Goal: Information Seeking & Learning: Learn about a topic

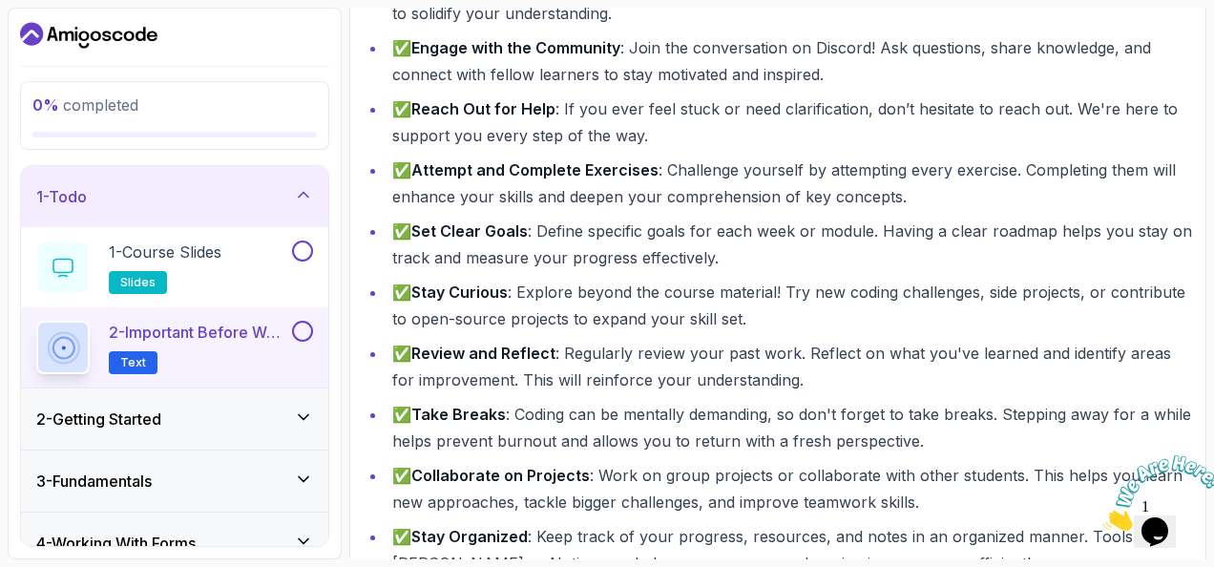
scroll to position [361, 0]
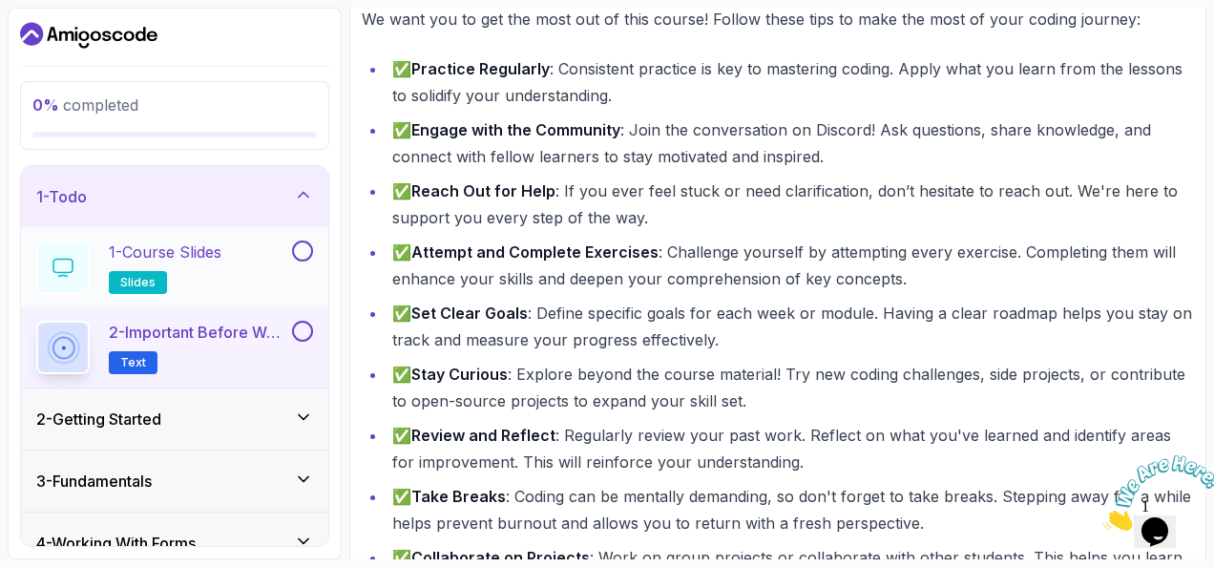
click at [306, 251] on button at bounding box center [302, 250] width 21 height 21
click at [128, 362] on span "Text" at bounding box center [133, 362] width 26 height 15
click at [135, 362] on span "Text" at bounding box center [133, 362] width 26 height 15
click at [135, 359] on span "Text" at bounding box center [133, 362] width 26 height 15
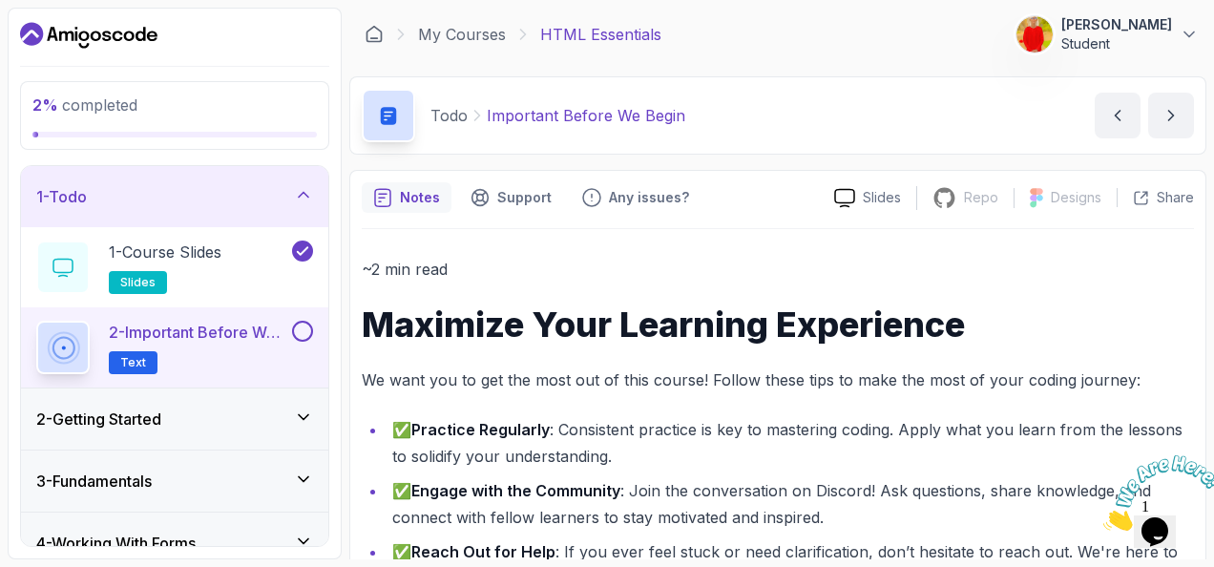
click at [141, 355] on span "Text" at bounding box center [133, 362] width 26 height 15
click at [78, 260] on div at bounding box center [62, 266] width 53 height 53
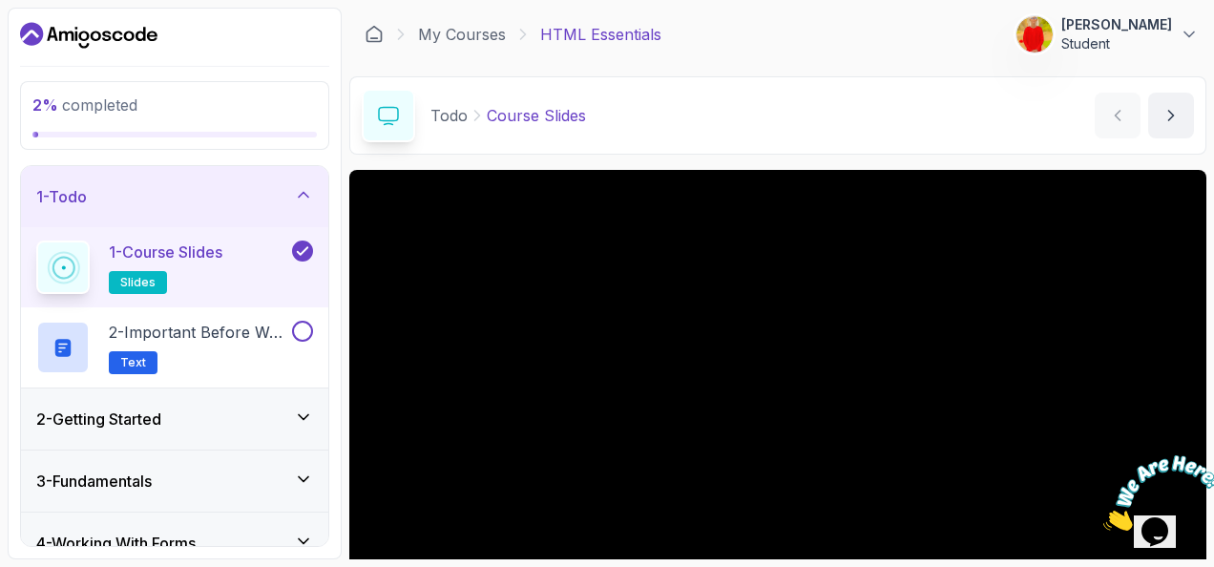
click at [151, 277] on span "slides" at bounding box center [137, 282] width 35 height 15
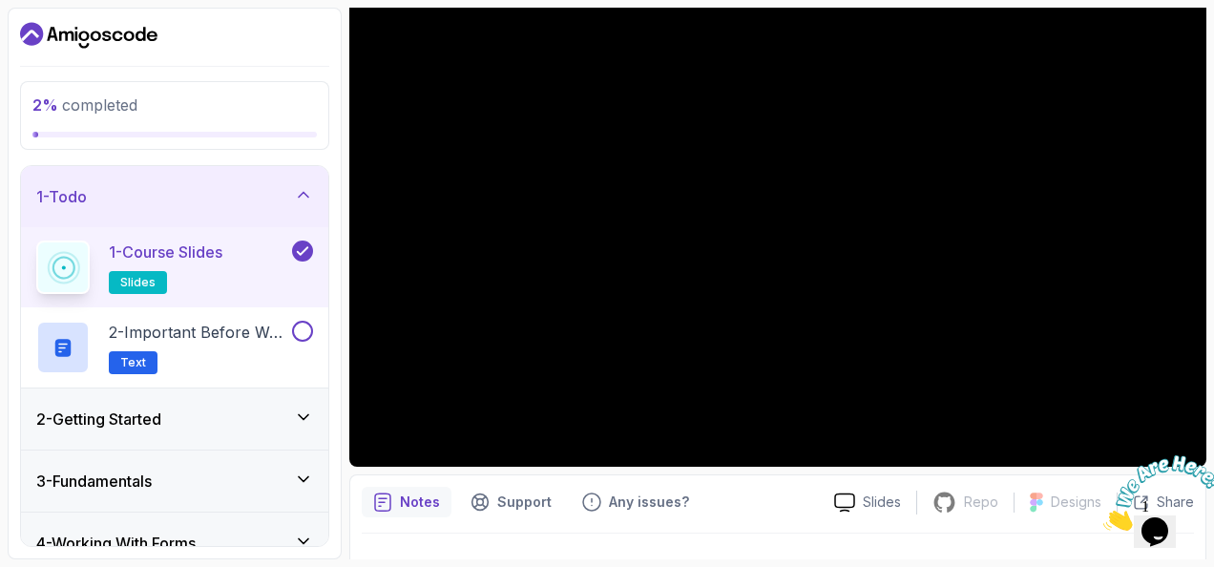
scroll to position [223, 0]
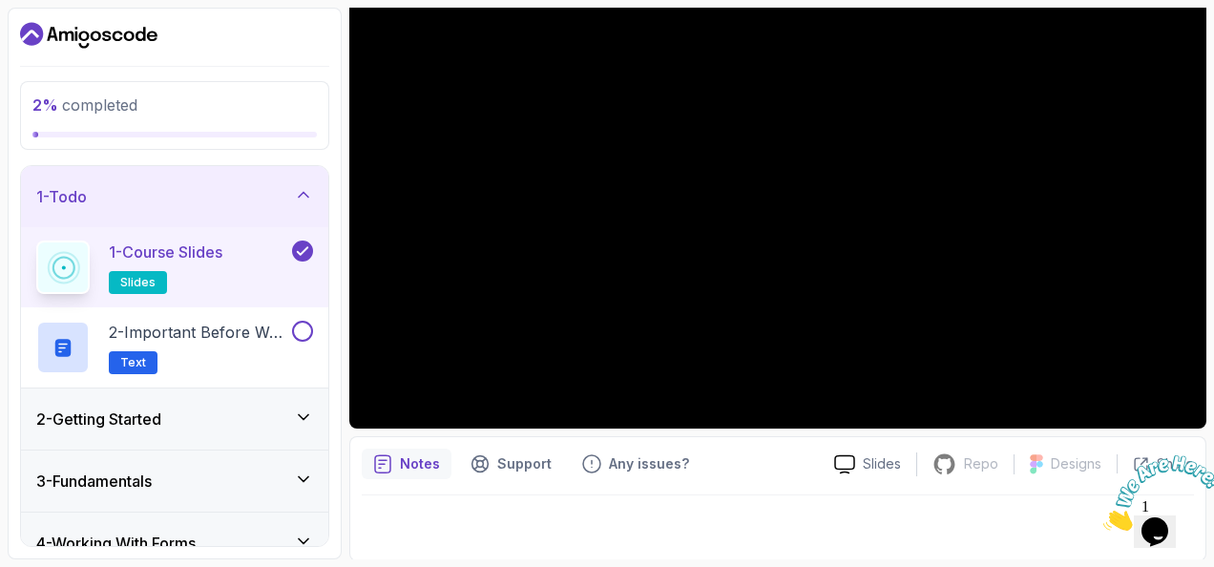
click at [475, 490] on div "Notes Support Any issues? Slides Repo Repository not available Designs Design n…" at bounding box center [777, 498] width 857 height 125
click at [450, 513] on div at bounding box center [778, 521] width 832 height 53
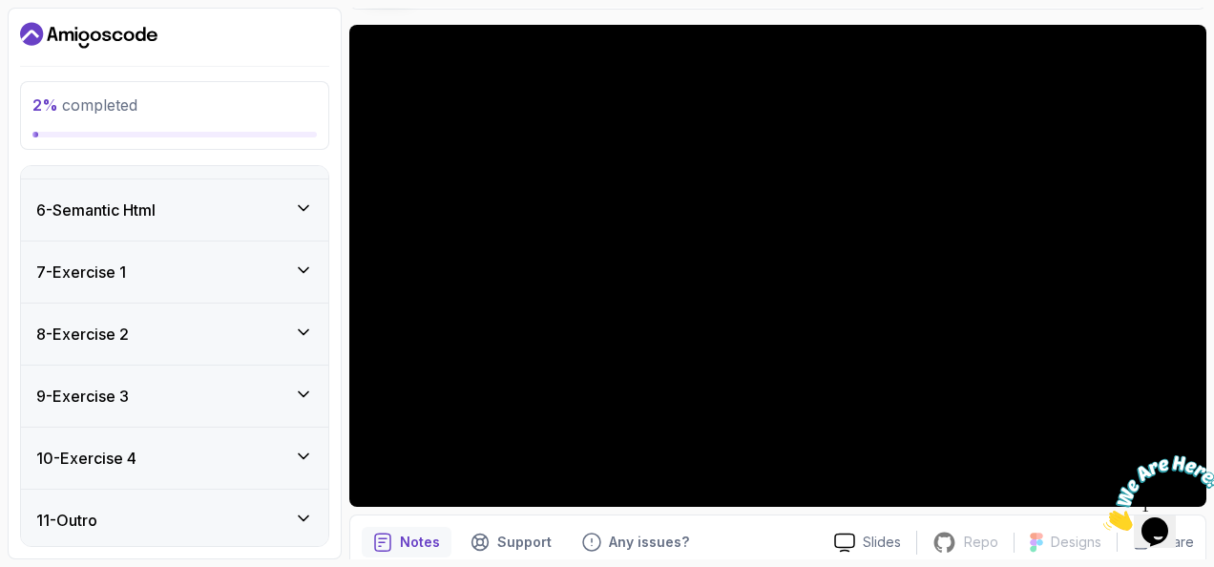
scroll to position [0, 0]
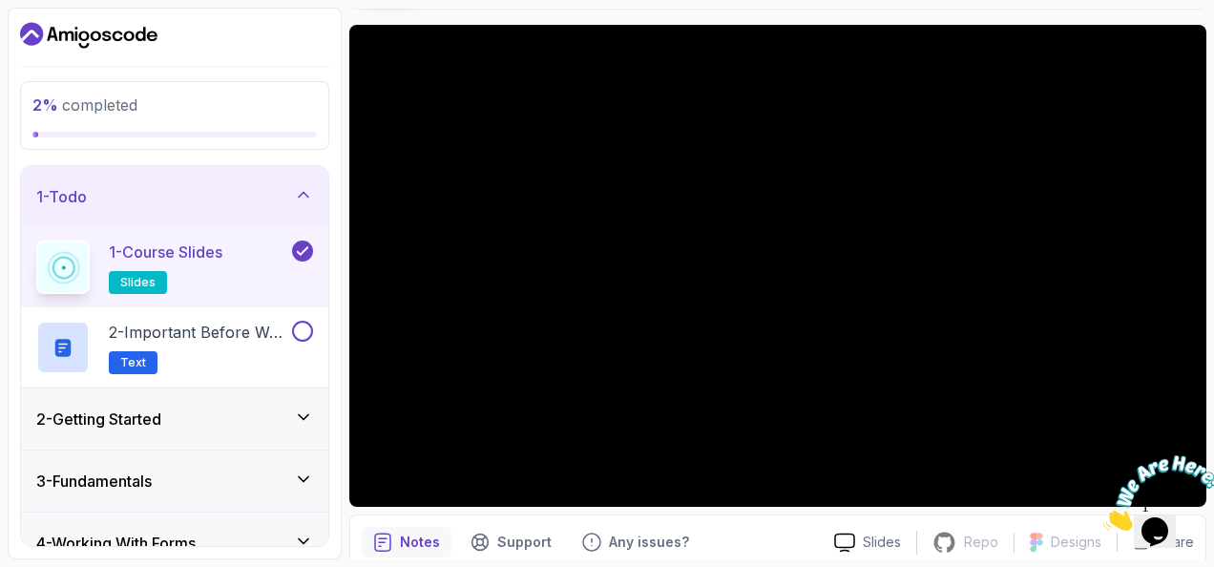
click at [42, 192] on h3 "1 - Todo" at bounding box center [61, 196] width 51 height 23
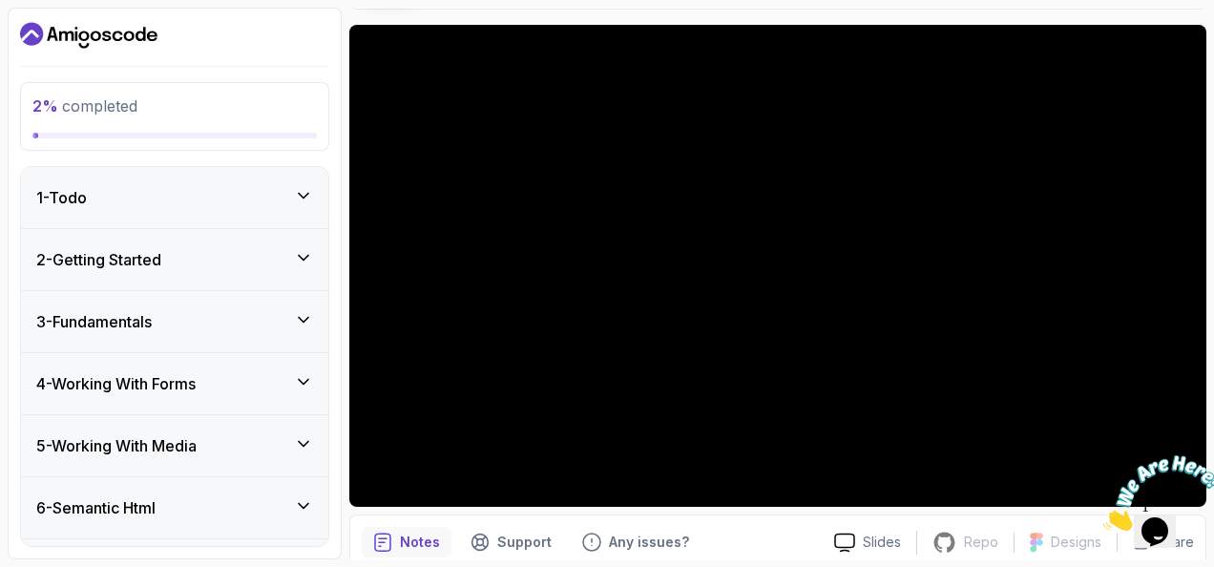
click at [304, 190] on icon at bounding box center [303, 195] width 19 height 19
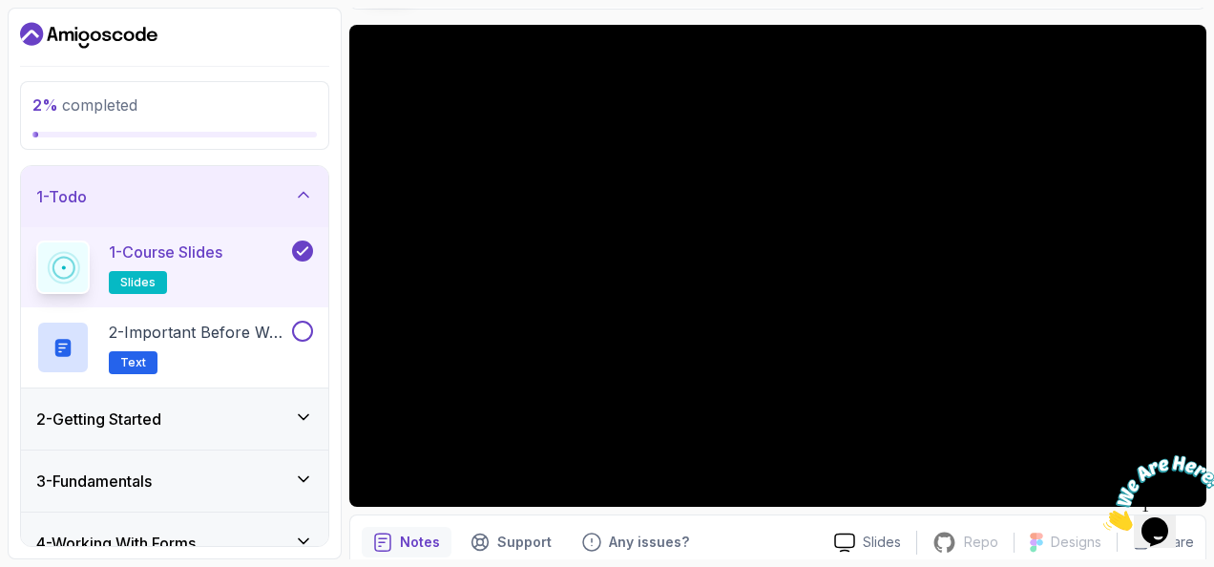
click at [302, 244] on icon at bounding box center [302, 250] width 17 height 19
click at [304, 322] on button at bounding box center [302, 331] width 21 height 21
click at [198, 332] on p "2 - Important Before We Begin" at bounding box center [198, 332] width 179 height 23
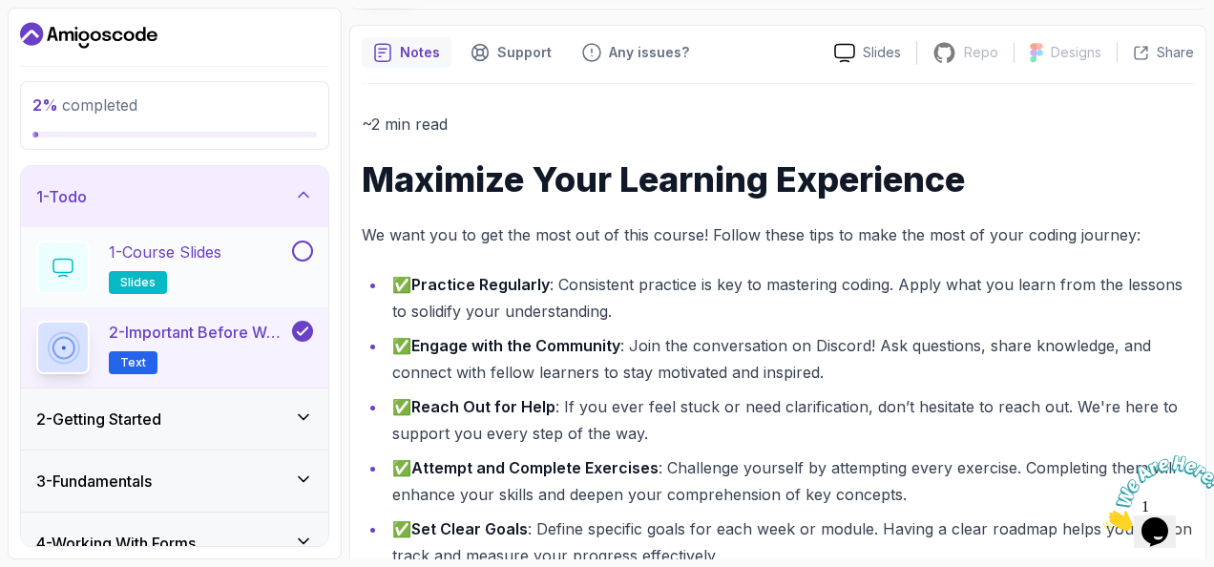
click at [212, 256] on p "1 - Course Slides" at bounding box center [165, 251] width 113 height 23
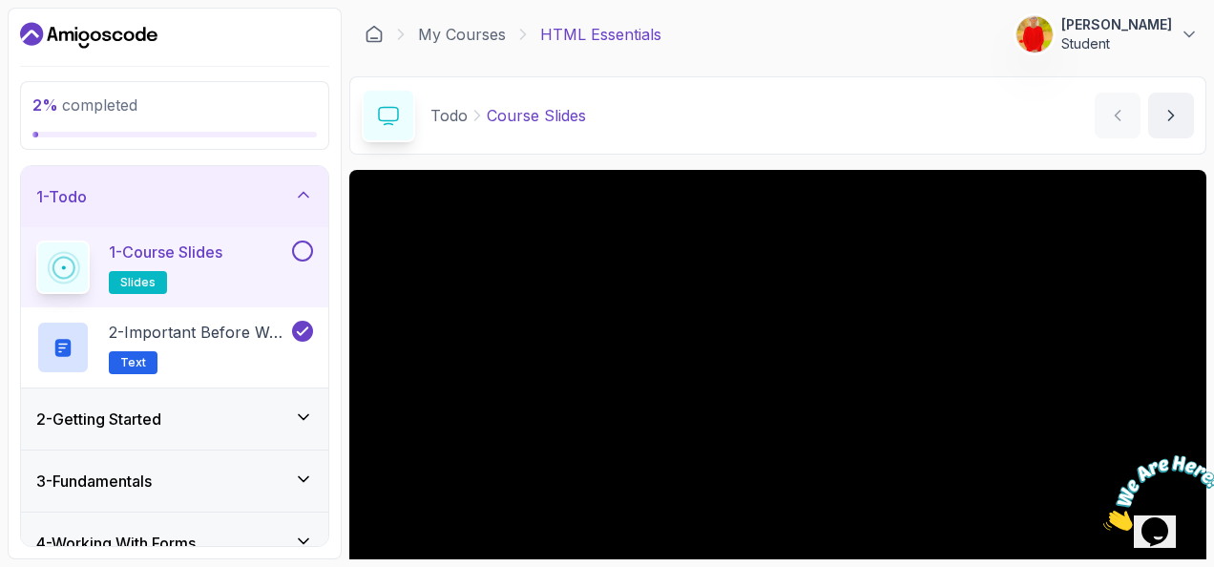
scroll to position [96, 0]
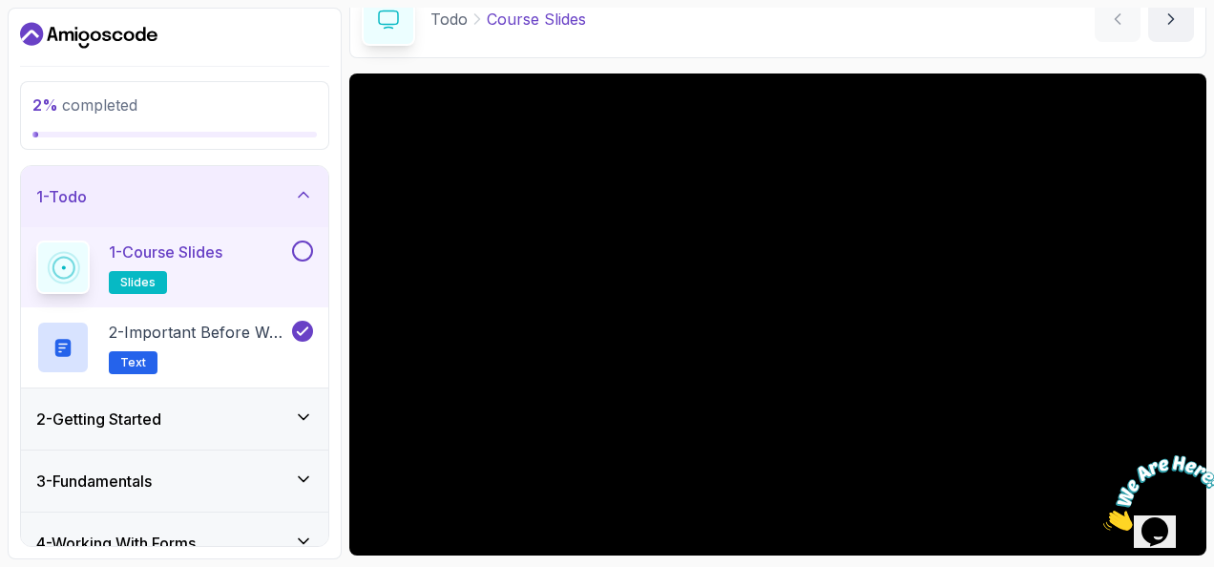
click at [49, 188] on h3 "1 - Todo" at bounding box center [61, 196] width 51 height 23
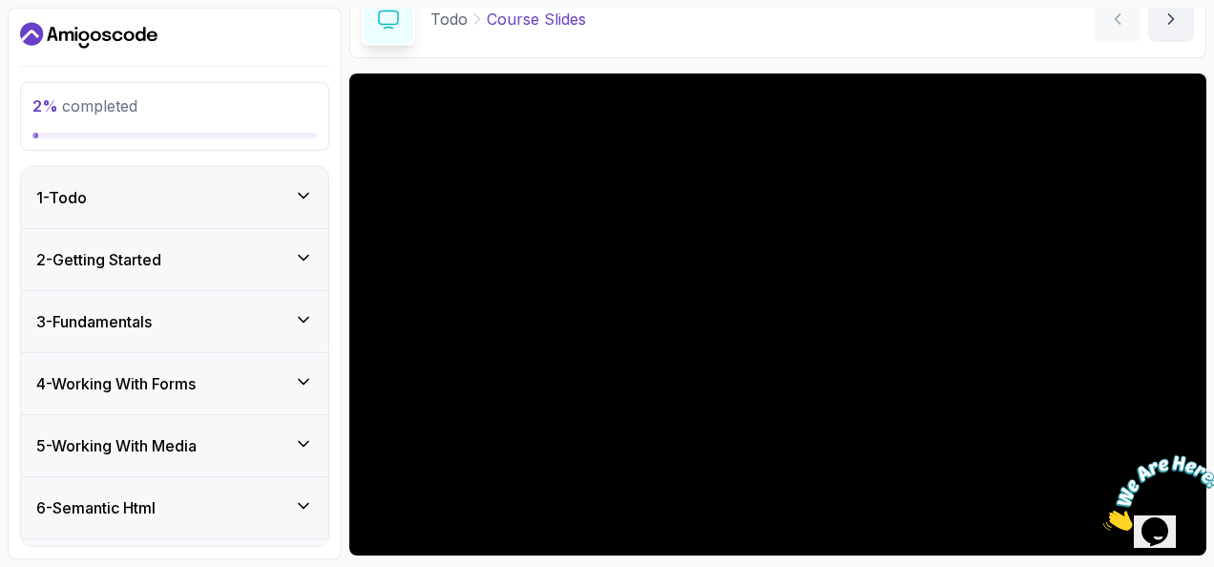
click at [288, 254] on div "2 - Getting Started" at bounding box center [174, 259] width 277 height 23
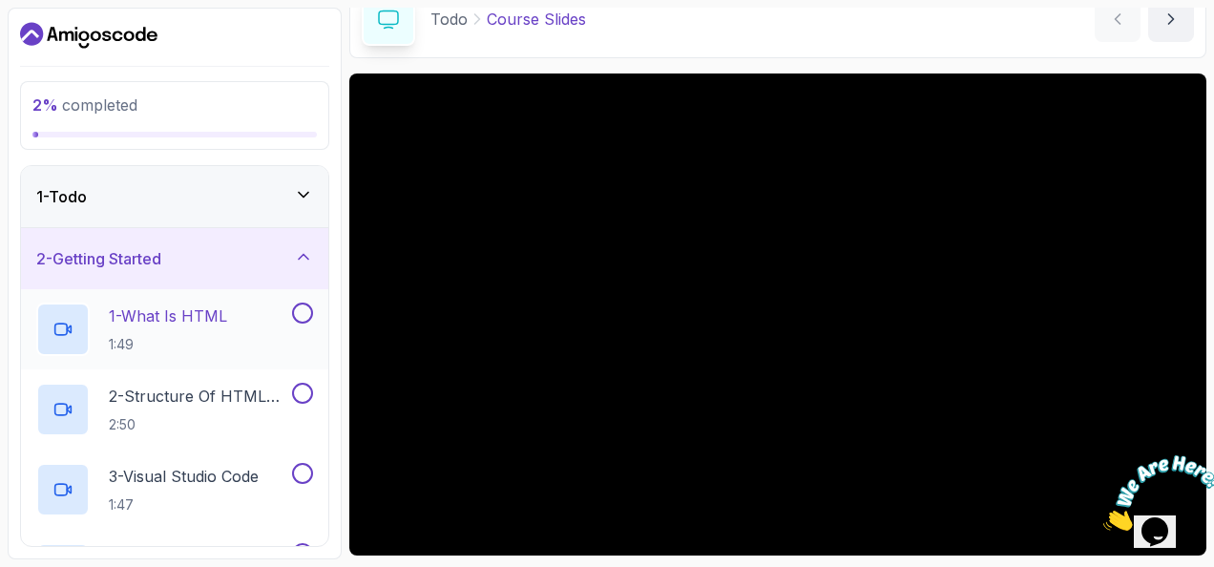
click at [199, 313] on p "1 - What Is HTML" at bounding box center [168, 315] width 118 height 23
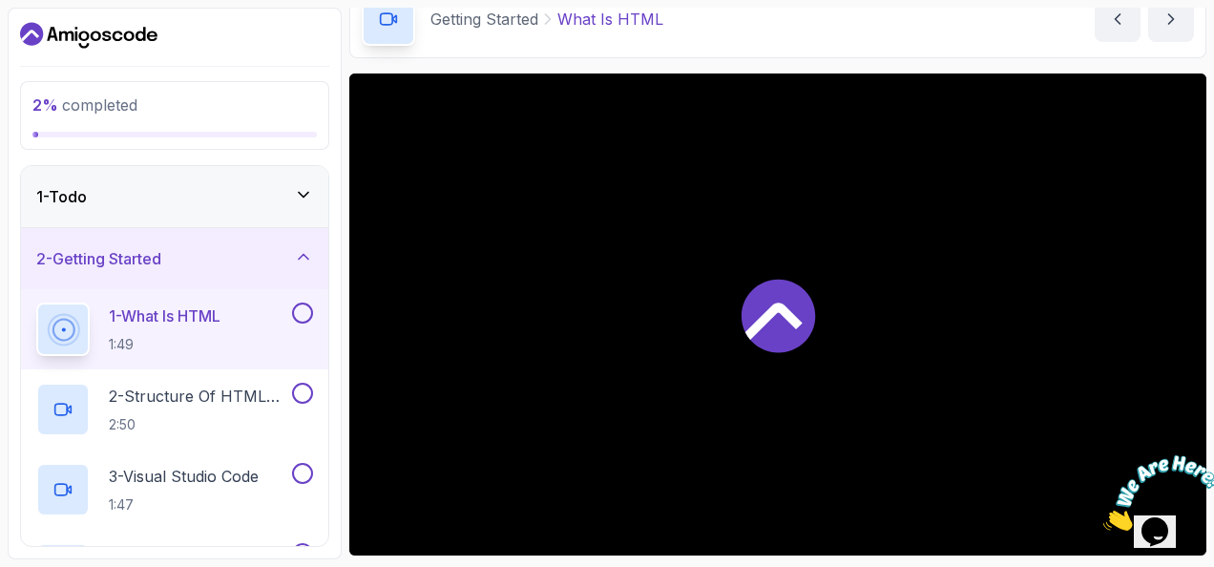
scroll to position [97, 0]
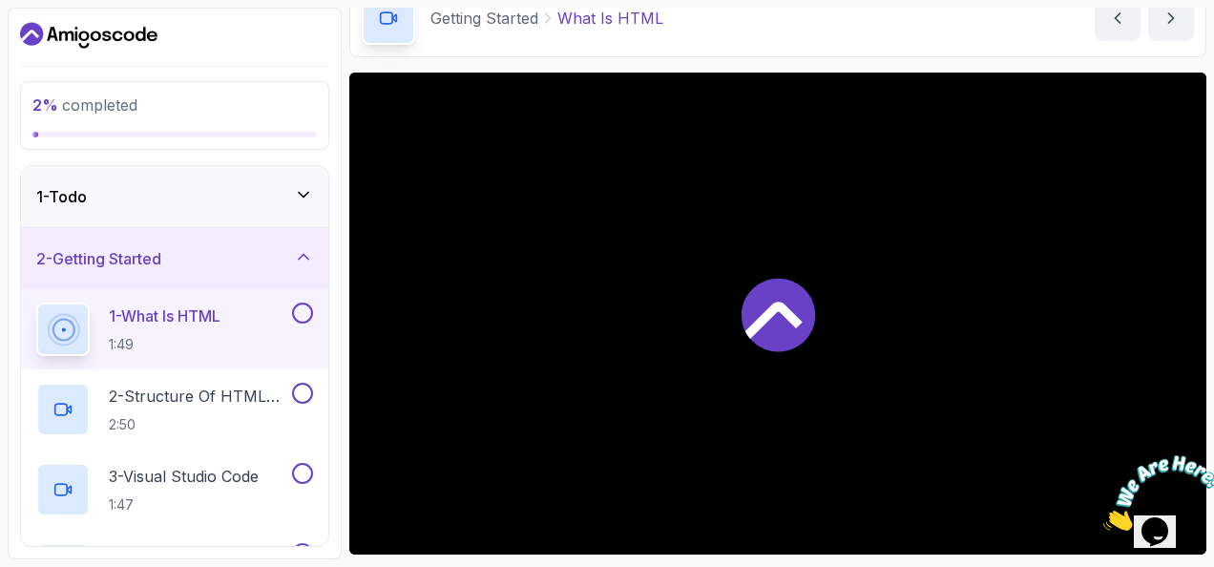
click at [767, 312] on icon at bounding box center [773, 320] width 57 height 37
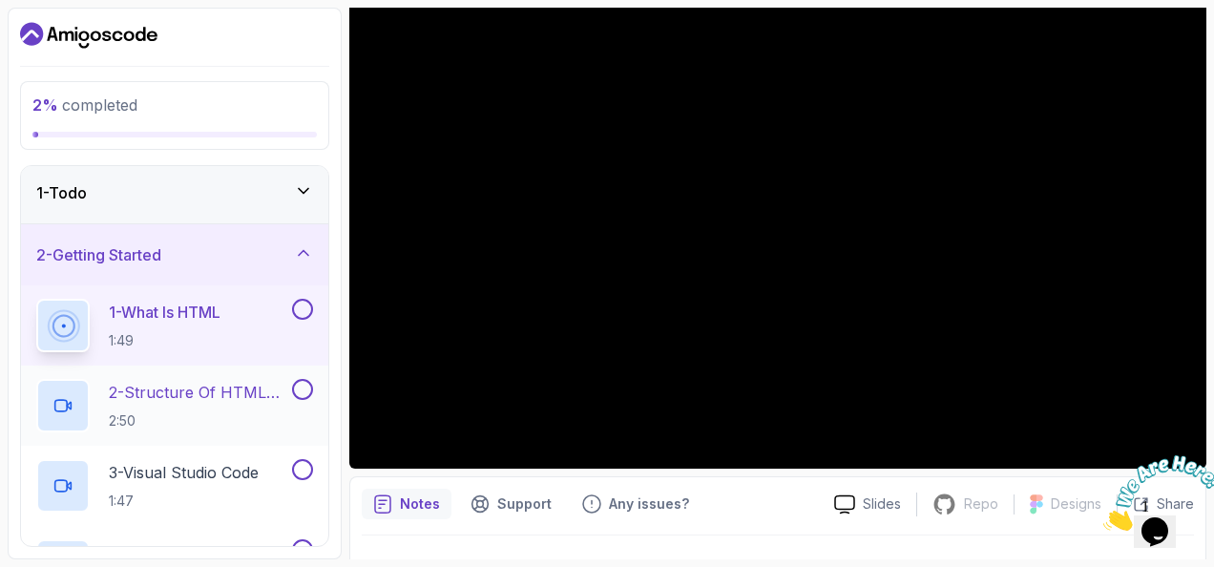
scroll to position [2, 0]
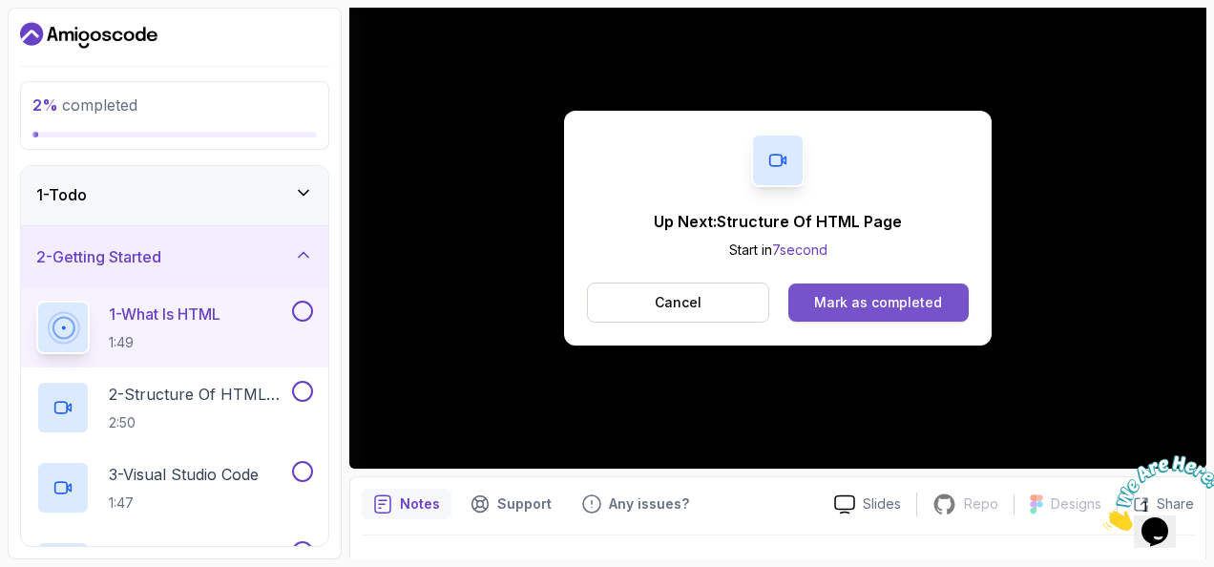
click at [883, 297] on div "Mark as completed" at bounding box center [878, 302] width 128 height 19
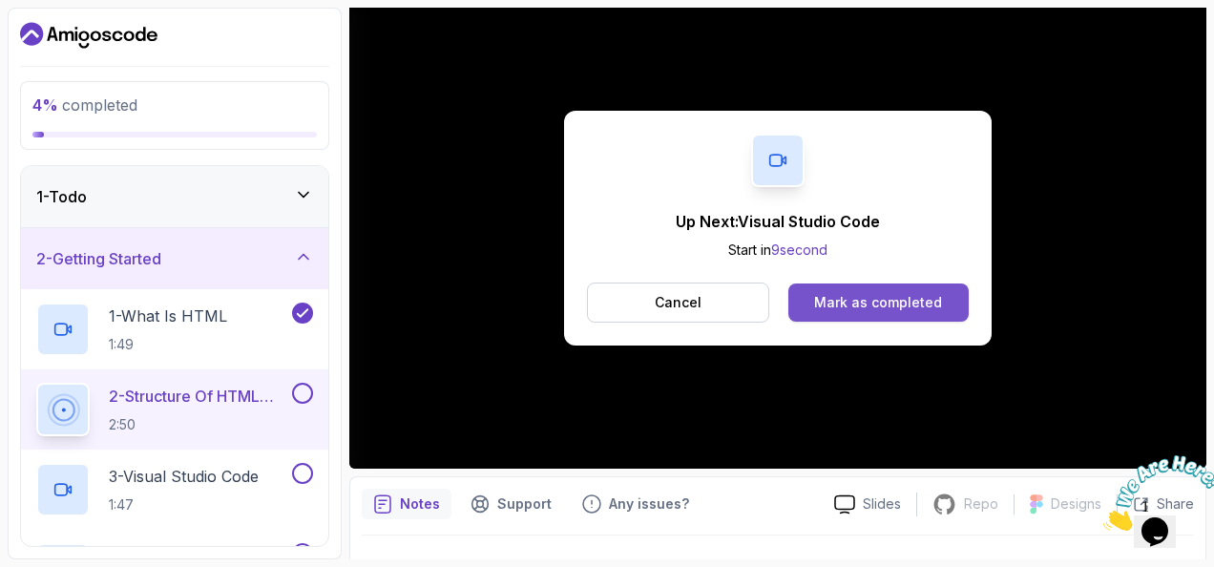
click at [868, 296] on div "Mark as completed" at bounding box center [878, 302] width 128 height 19
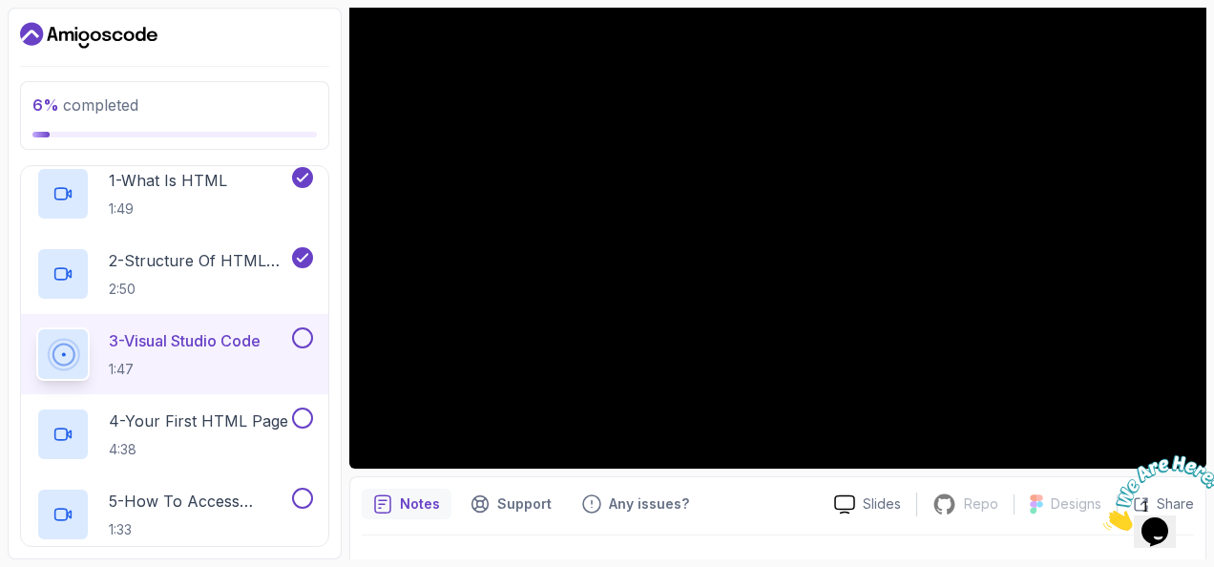
scroll to position [140, 0]
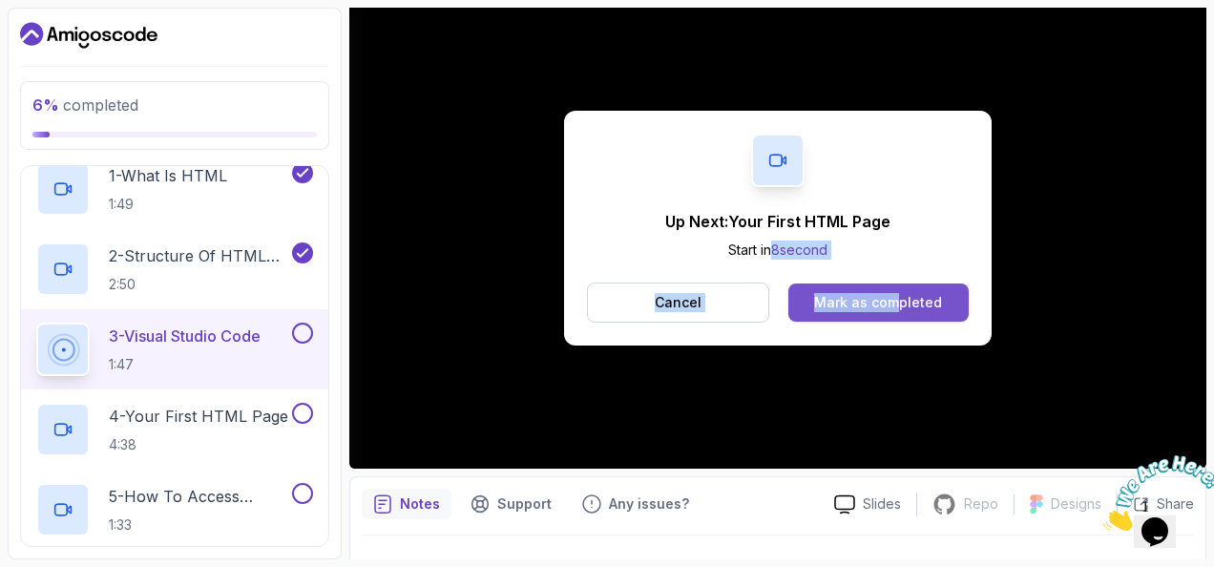
drag, startPoint x: 351, startPoint y: 387, endPoint x: 890, endPoint y: 299, distance: 546.3
click at [890, 299] on div "Up Next: Your First HTML Page Start in 8 second Cancel Mark as completed" at bounding box center [777, 228] width 427 height 235
click at [890, 299] on div "Mark as completed" at bounding box center [878, 302] width 128 height 19
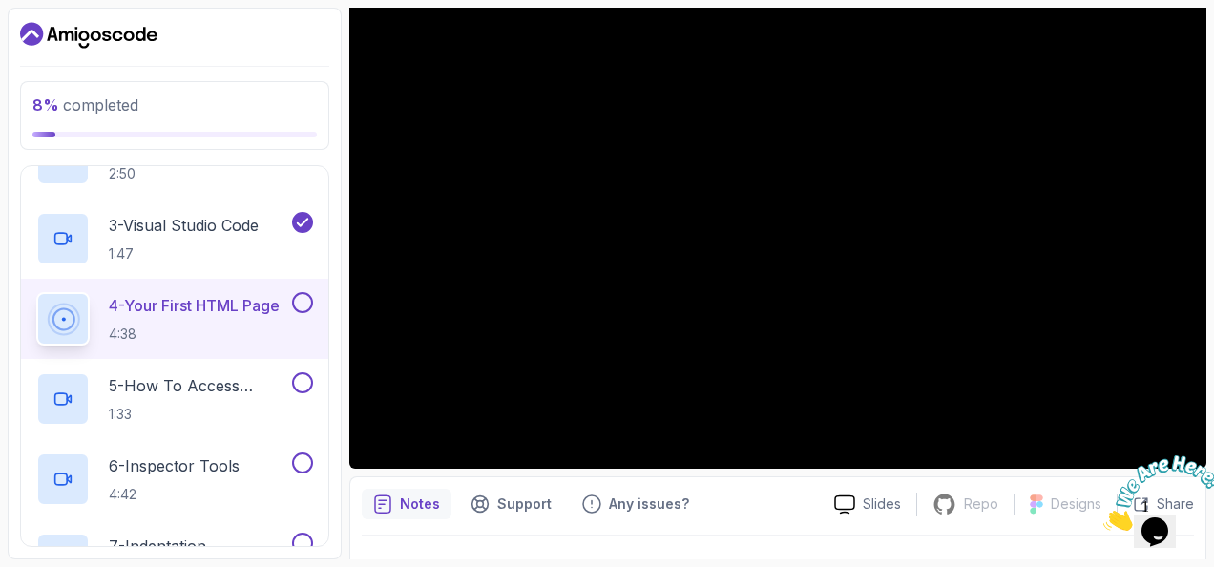
scroll to position [250, 0]
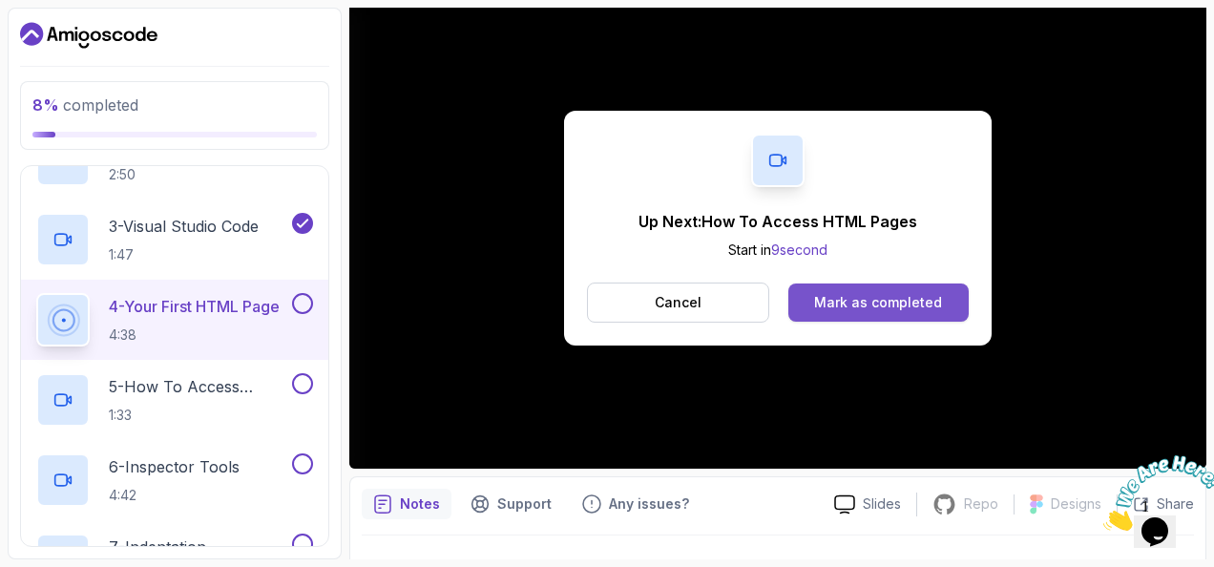
click at [836, 290] on button "Mark as completed" at bounding box center [878, 302] width 180 height 38
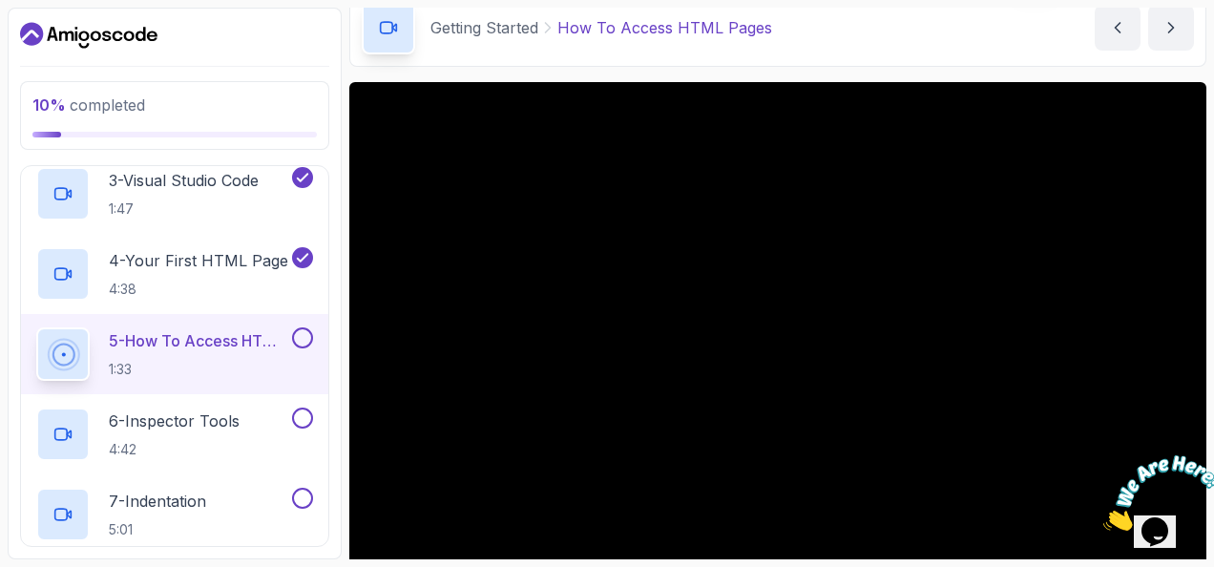
scroll to position [295, 0]
click at [313, 337] on button at bounding box center [302, 338] width 21 height 21
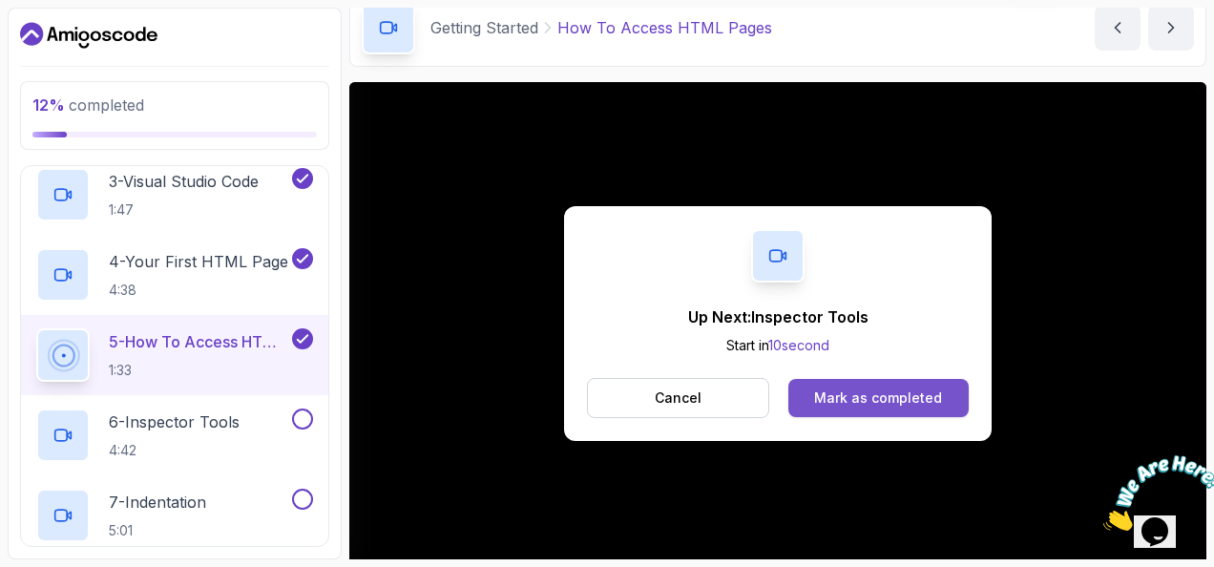
click at [847, 399] on div "Mark as completed" at bounding box center [878, 397] width 128 height 19
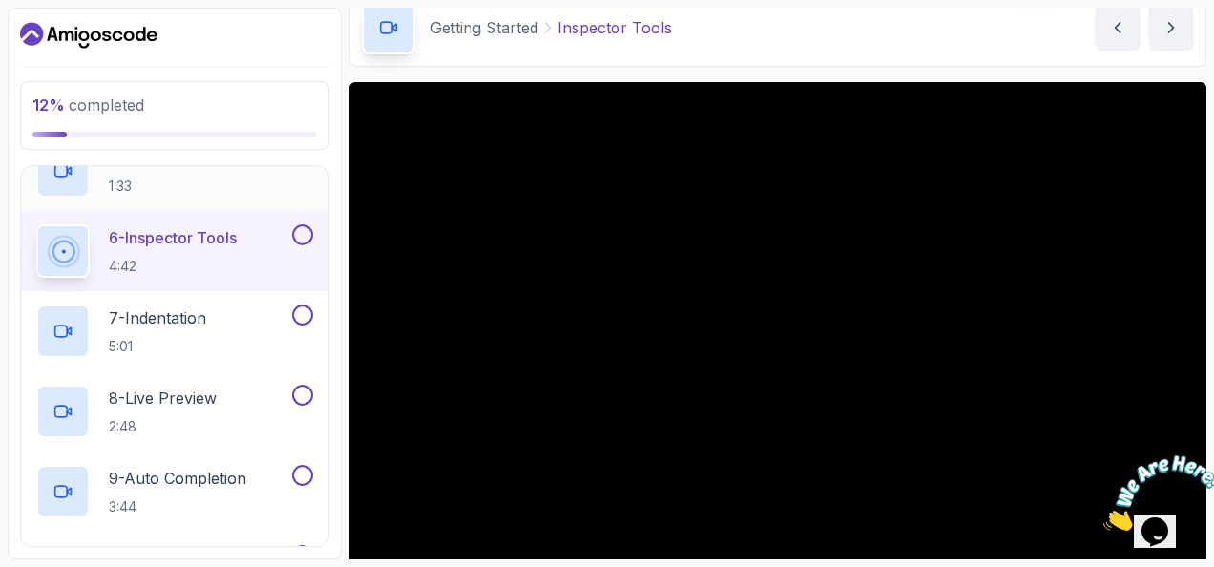
scroll to position [474, 0]
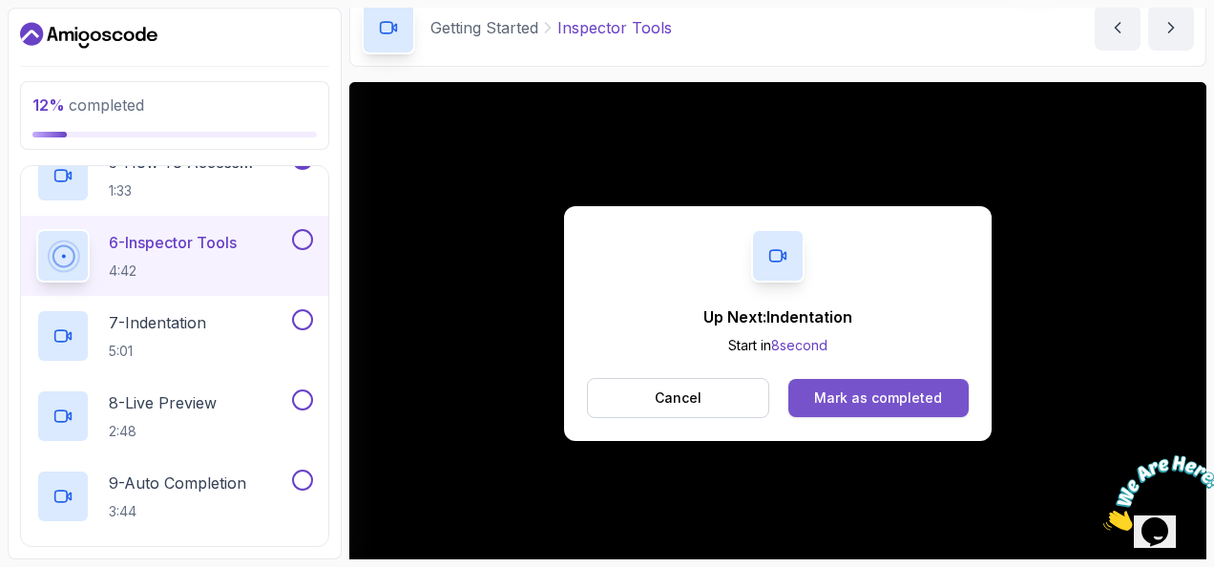
click at [870, 397] on div "Mark as completed" at bounding box center [878, 397] width 128 height 19
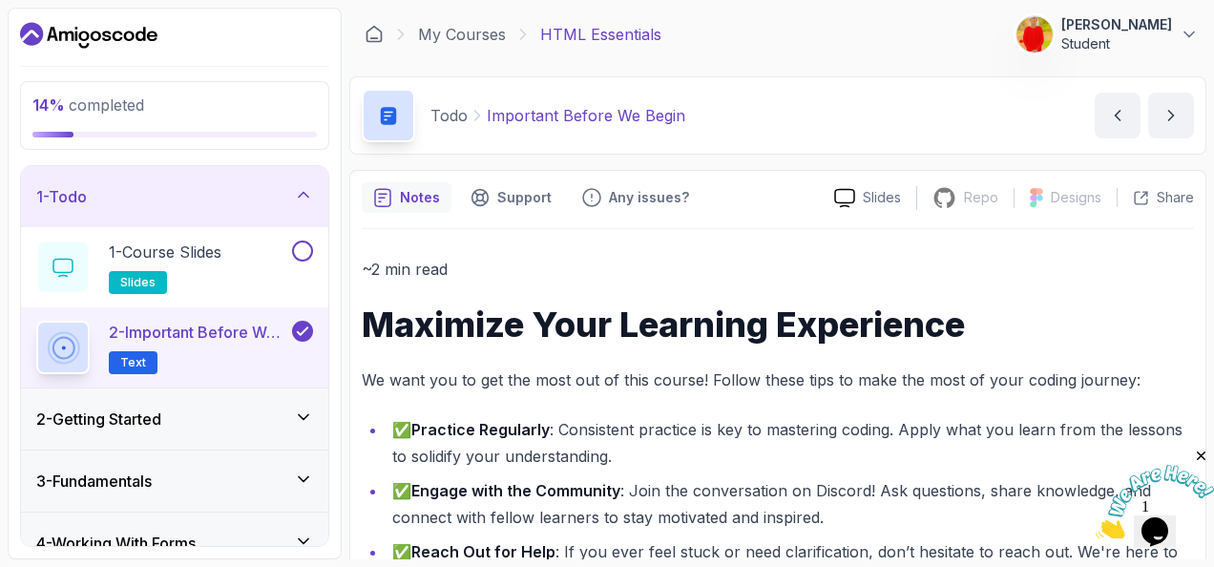
click at [313, 423] on icon at bounding box center [303, 416] width 19 height 19
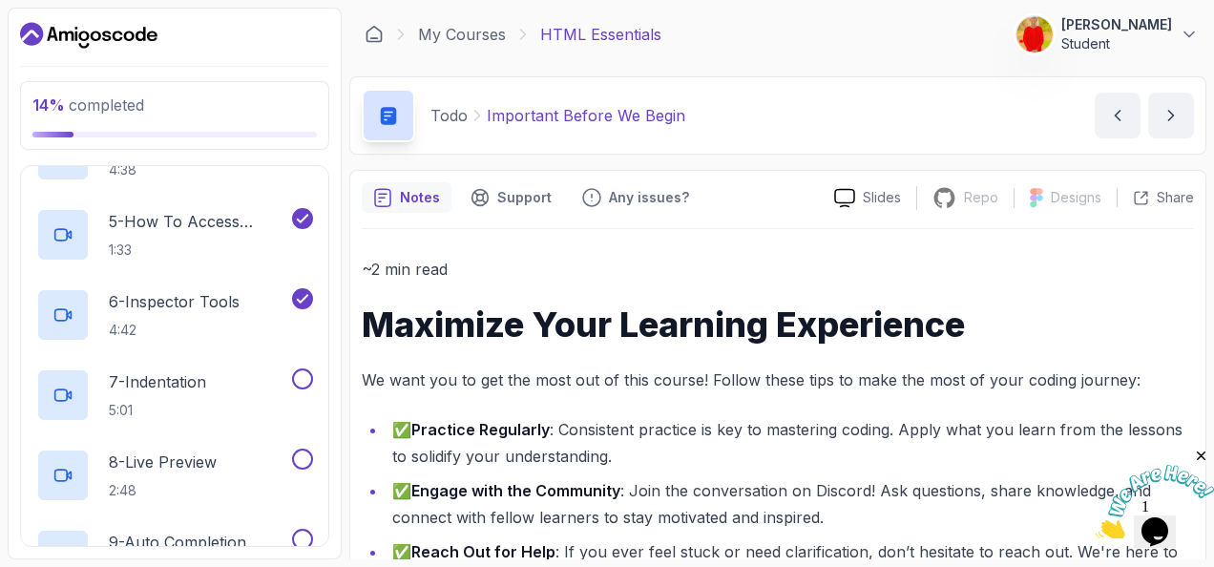
scroll to position [423, 0]
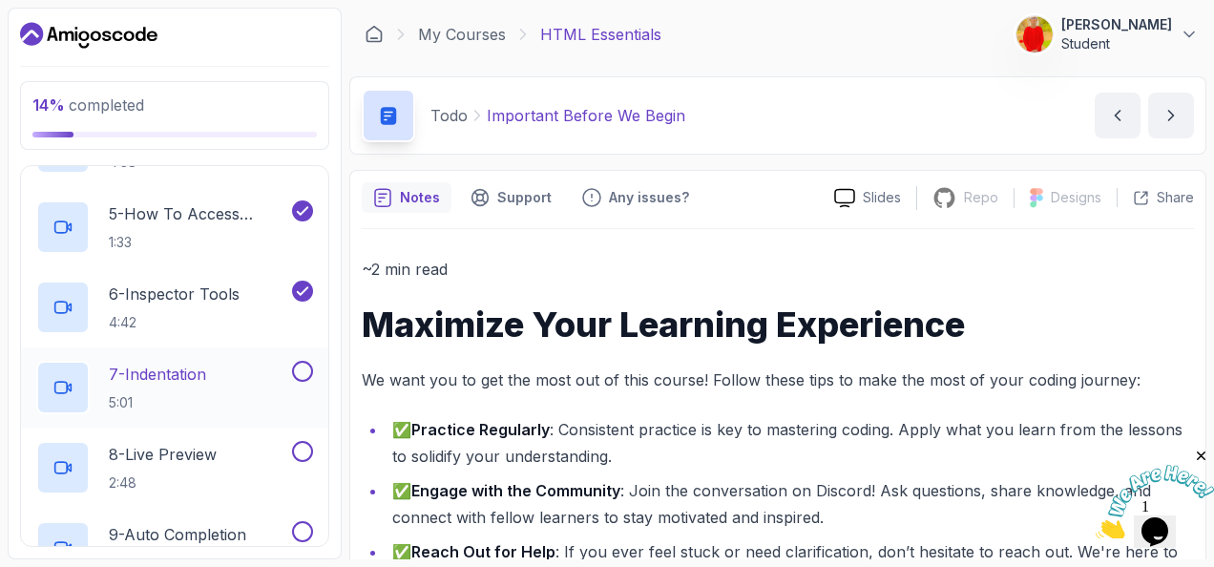
click at [172, 384] on h2 "7 - Indentation 5:01" at bounding box center [157, 388] width 97 height 50
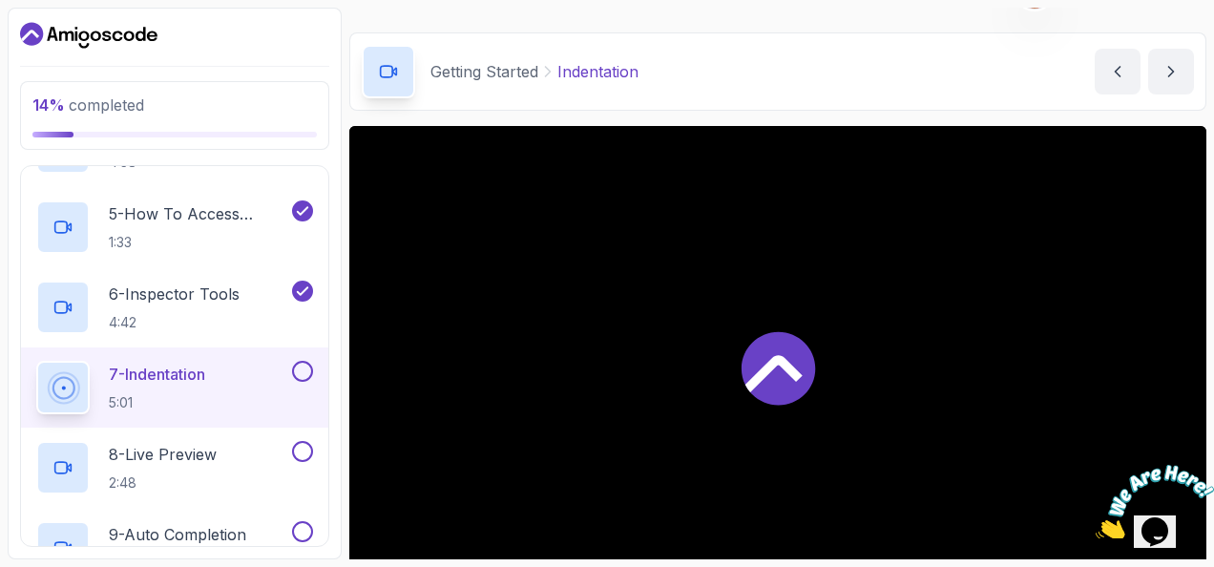
scroll to position [55, 0]
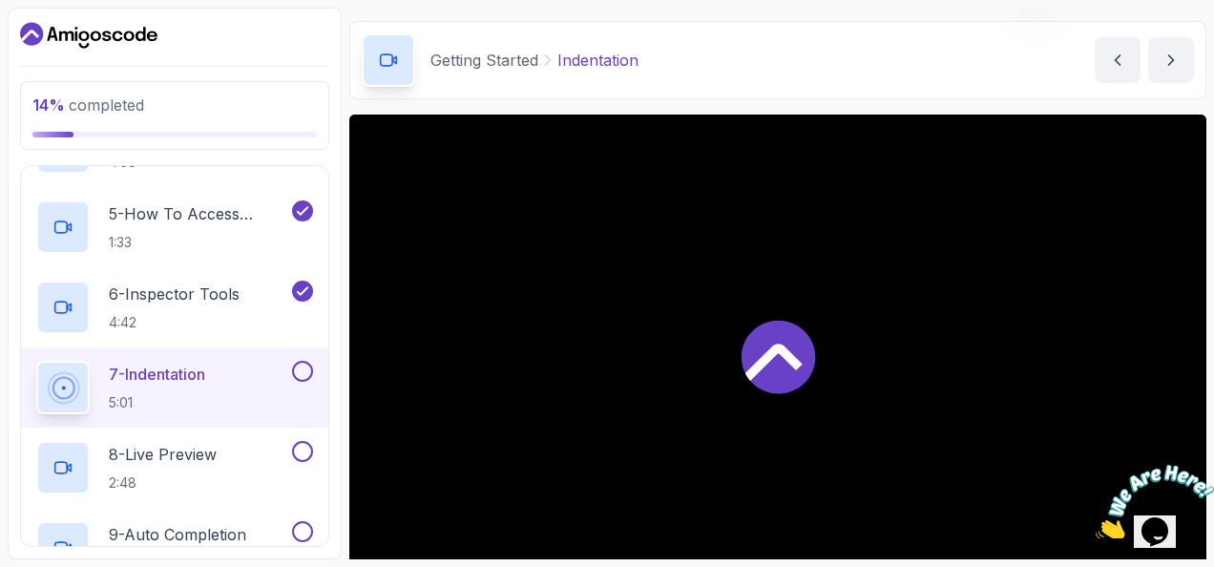
click at [792, 358] on icon at bounding box center [773, 361] width 57 height 37
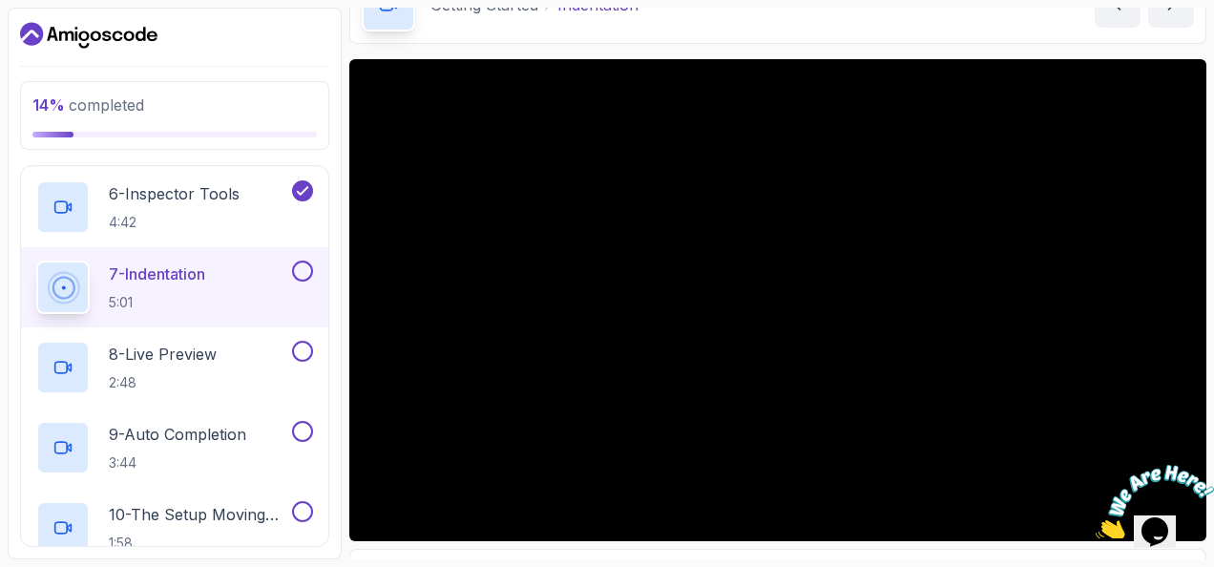
scroll to position [524, 0]
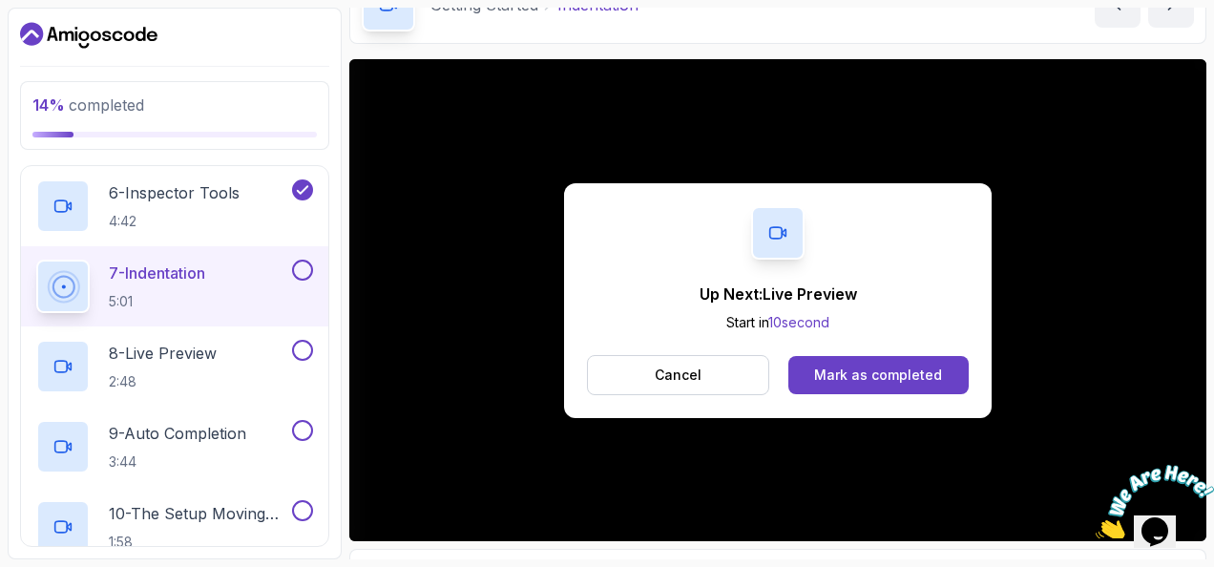
click at [303, 267] on button at bounding box center [302, 270] width 21 height 21
click at [813, 376] on button "Mark as completed" at bounding box center [878, 375] width 180 height 38
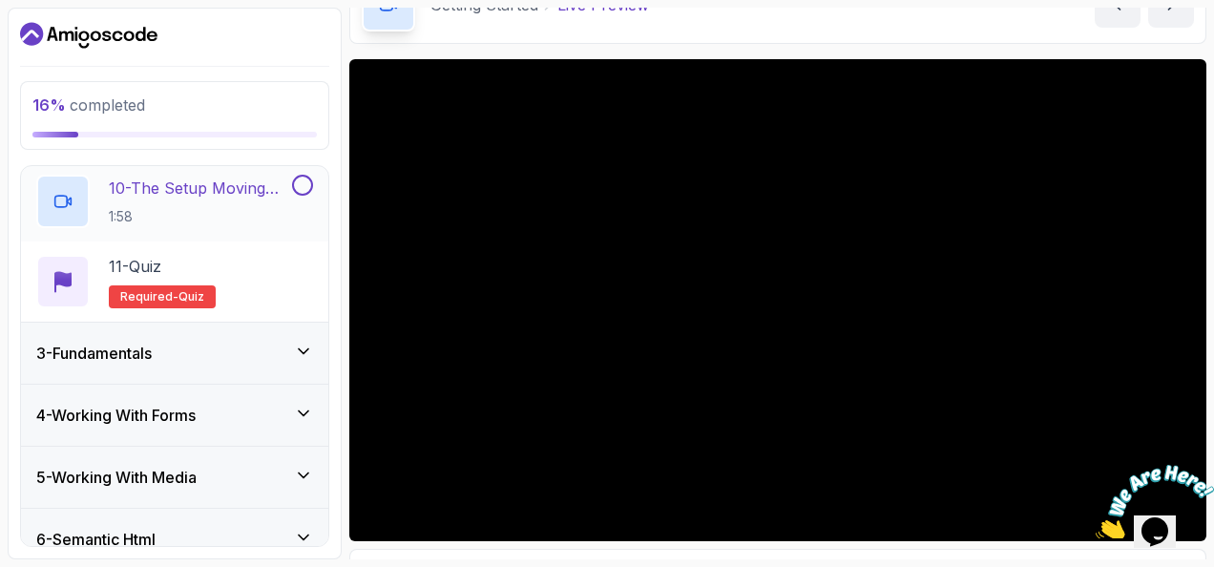
scroll to position [850, 0]
click at [295, 349] on icon at bounding box center [303, 350] width 19 height 19
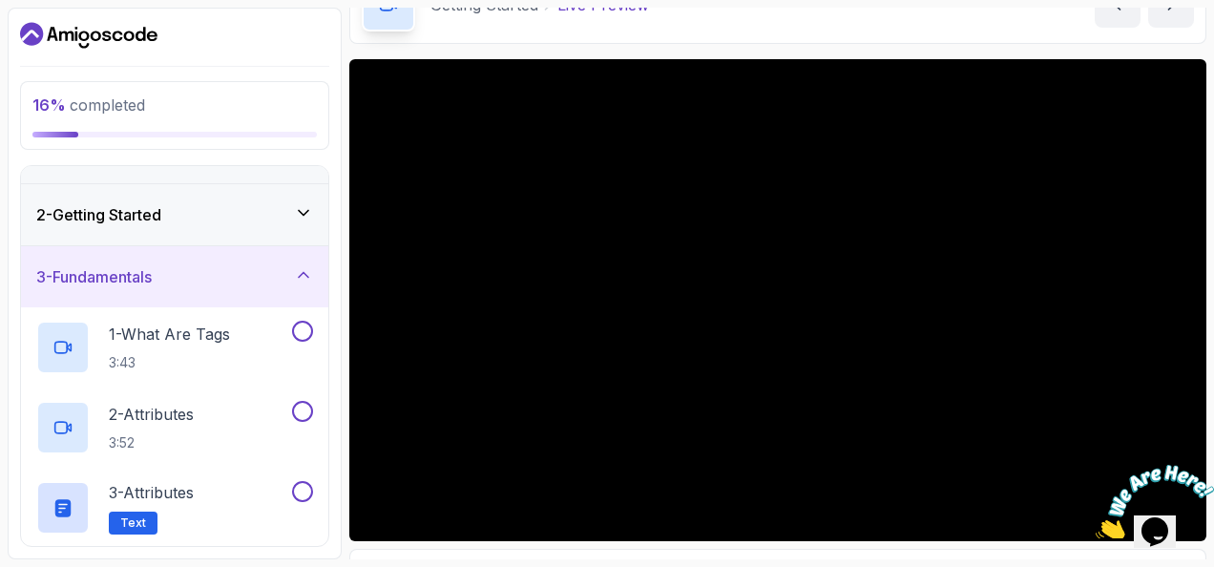
scroll to position [46, 0]
click at [299, 281] on div "3 - Fundamentals" at bounding box center [174, 274] width 277 height 23
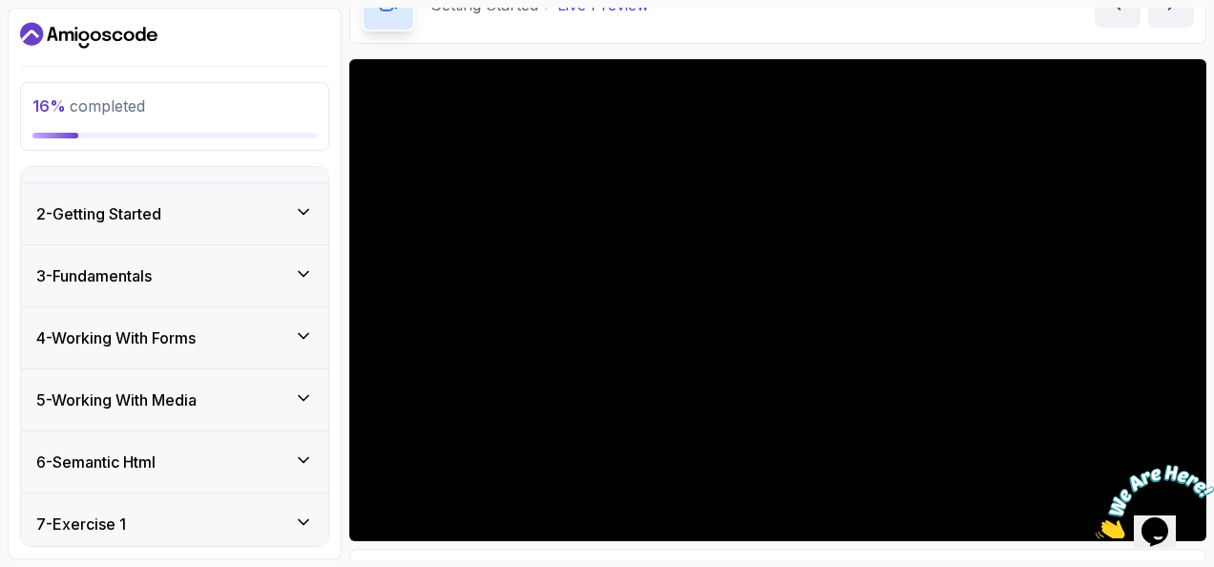
scroll to position [0, 0]
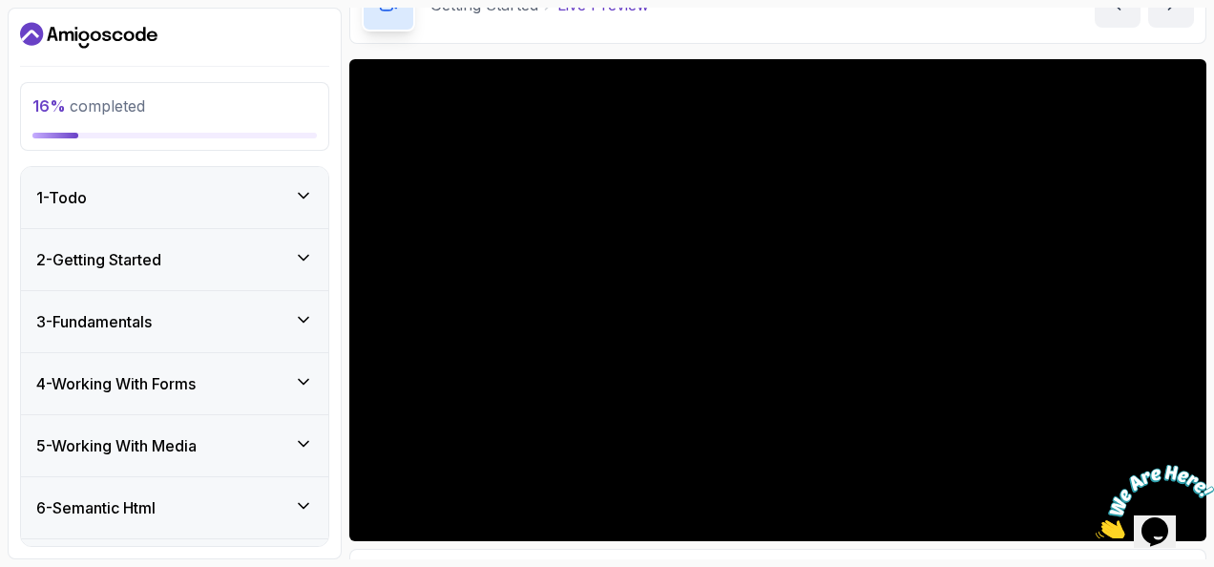
click at [307, 248] on icon at bounding box center [303, 257] width 19 height 19
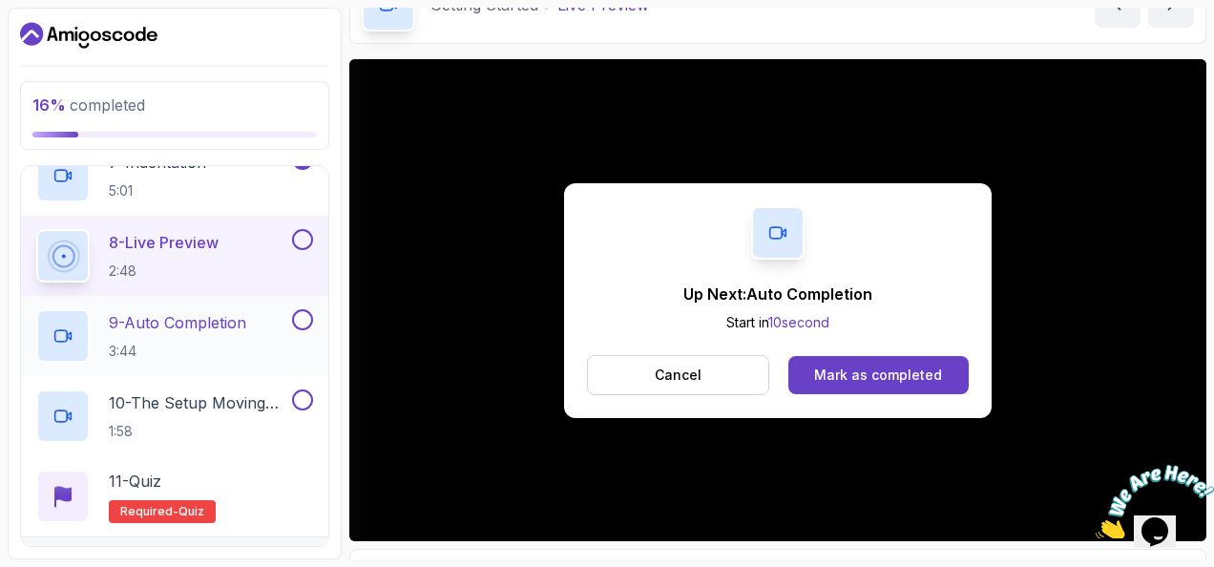
scroll to position [525, 0]
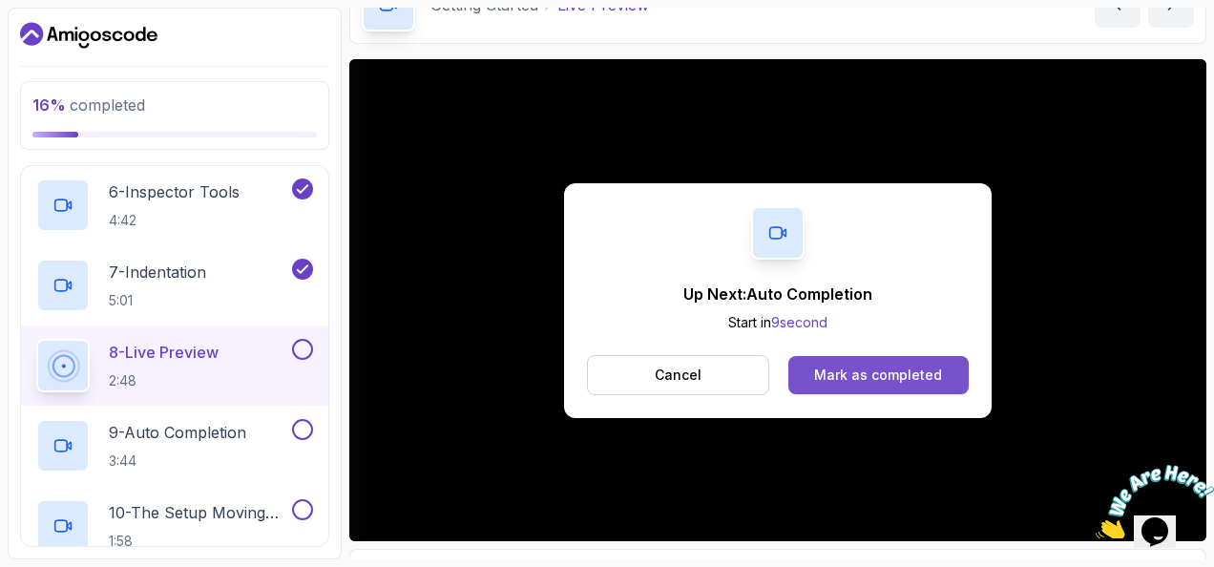
click at [863, 366] on div "Mark as completed" at bounding box center [878, 374] width 128 height 19
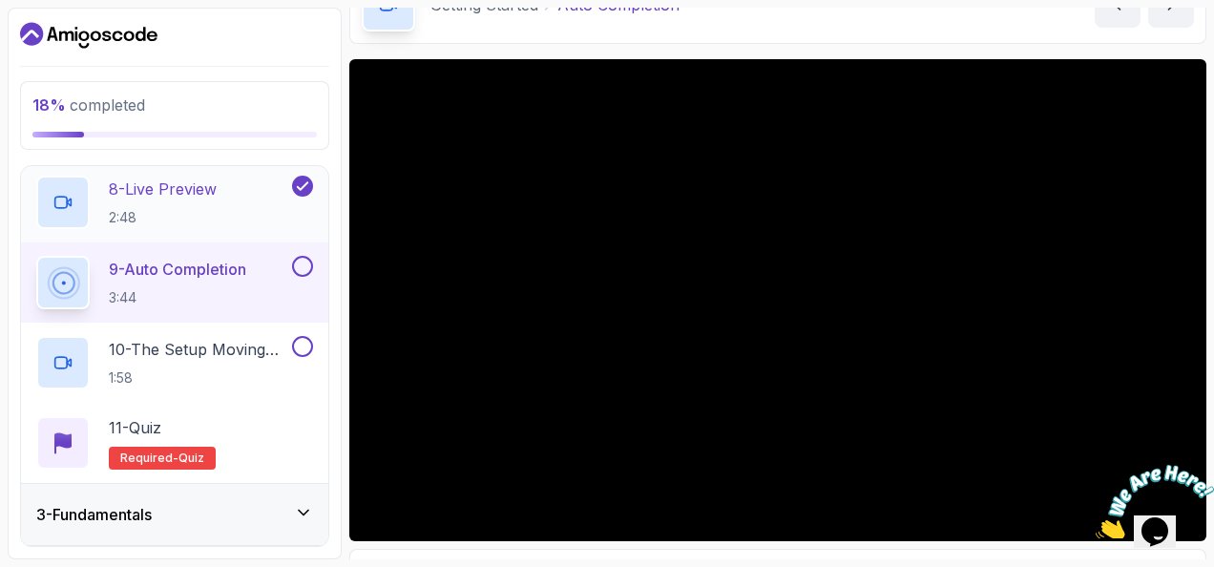
scroll to position [691, 0]
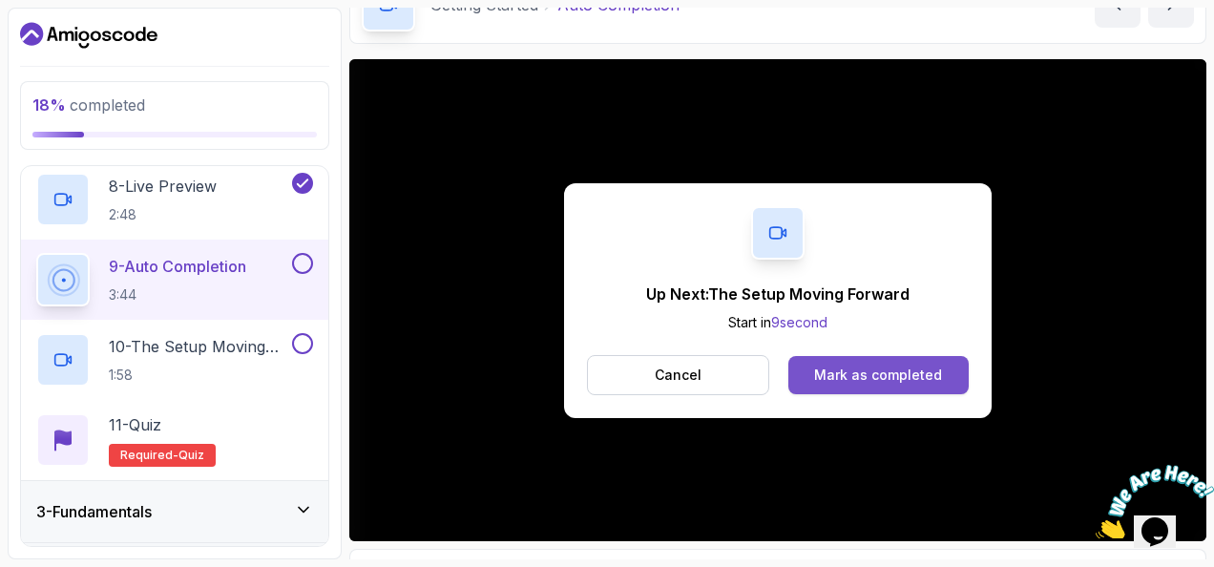
click at [866, 365] on div "Mark as completed" at bounding box center [878, 374] width 128 height 19
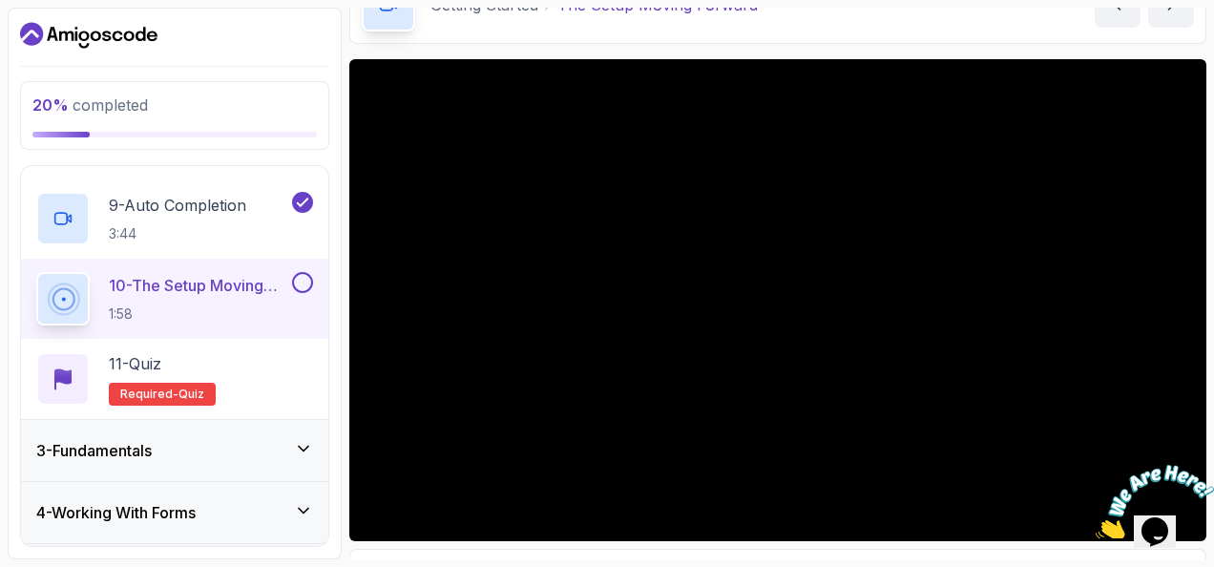
scroll to position [750, 0]
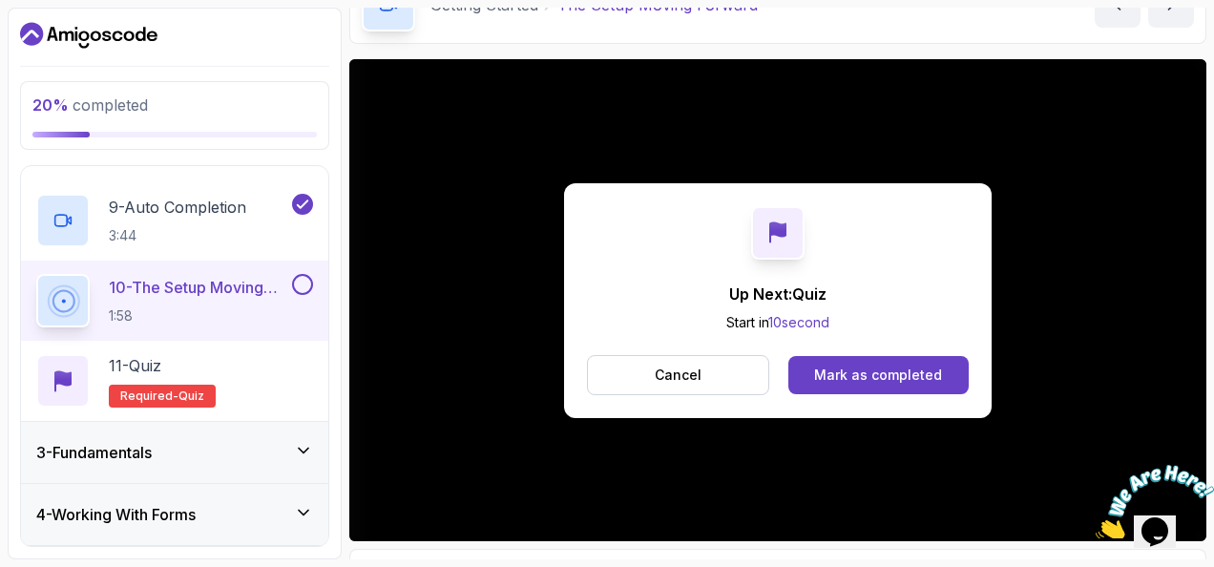
click at [302, 281] on button at bounding box center [302, 284] width 21 height 21
click at [841, 368] on div "Mark as completed" at bounding box center [878, 374] width 128 height 19
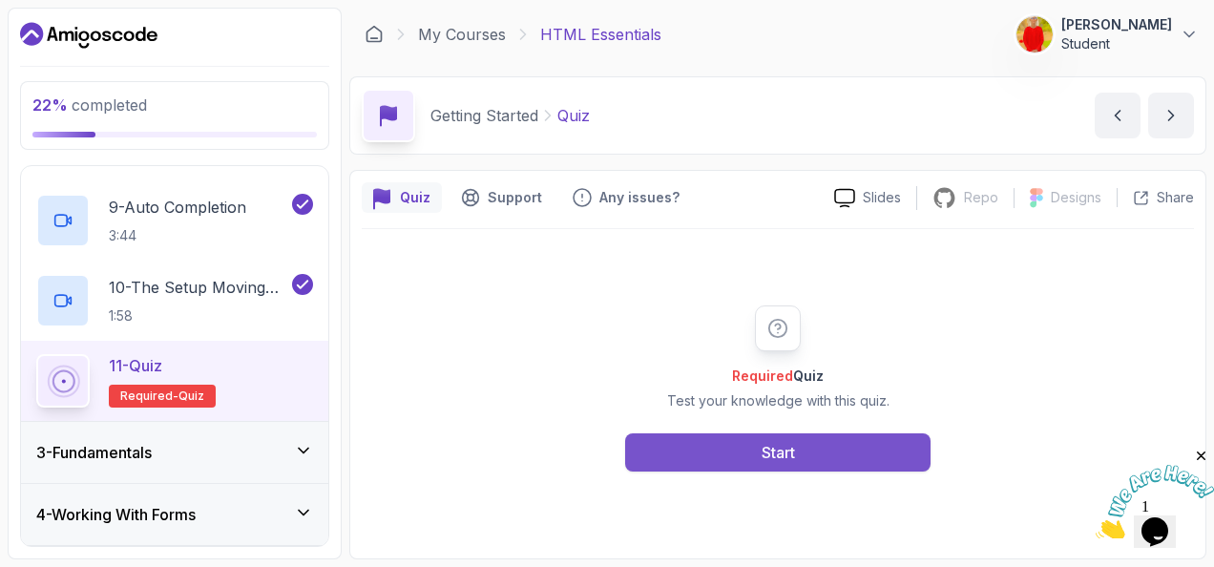
click at [748, 448] on button "Start" at bounding box center [777, 452] width 305 height 38
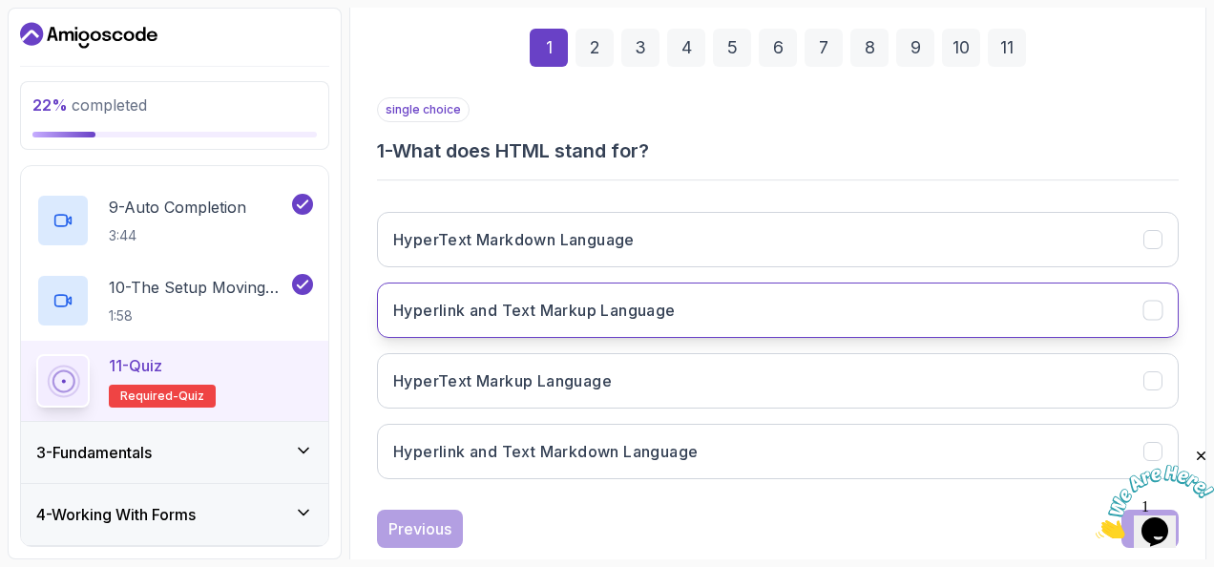
scroll to position [274, 0]
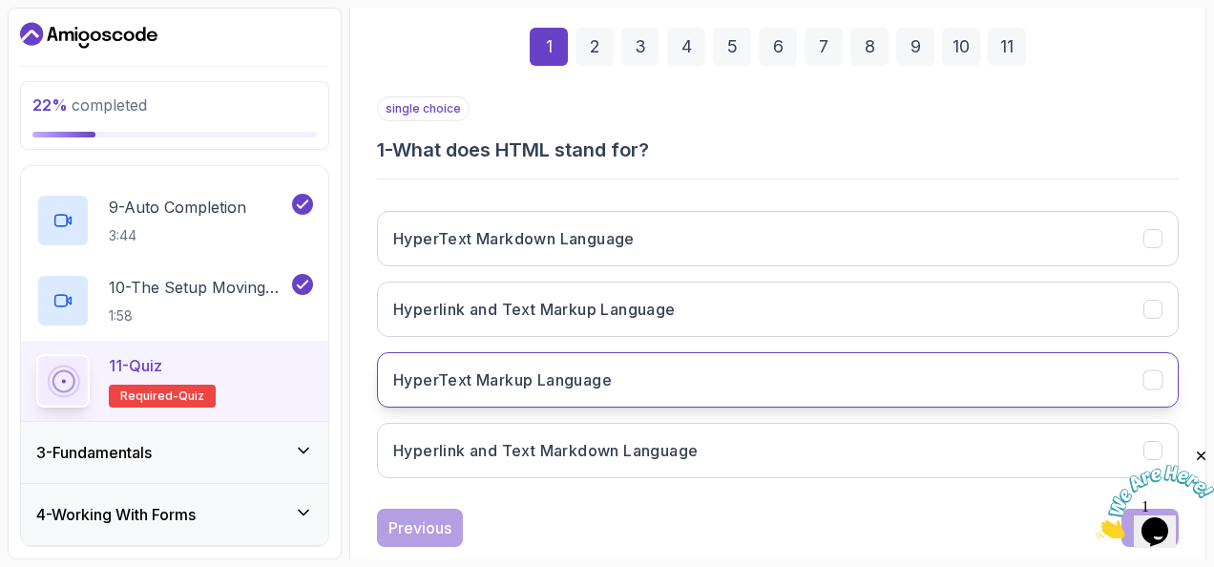
click at [589, 385] on h3 "HyperText Markup Language" at bounding box center [502, 379] width 218 height 23
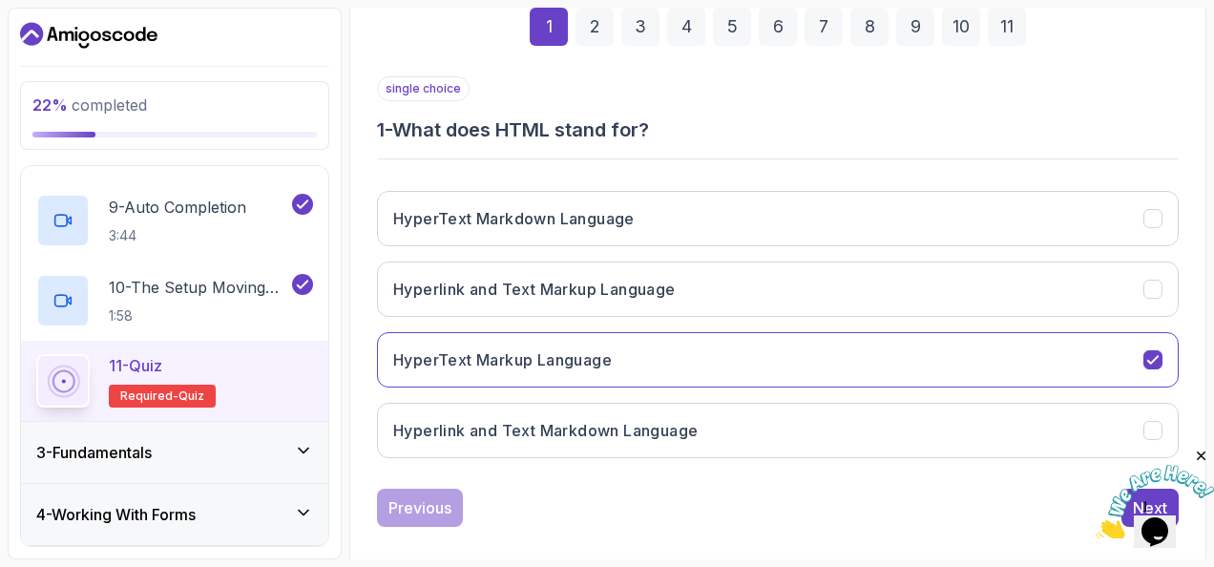
scroll to position [295, 0]
click at [544, 361] on h3 "HyperText Markup Language" at bounding box center [502, 358] width 218 height 23
click at [593, 28] on div "2" at bounding box center [594, 26] width 38 height 38
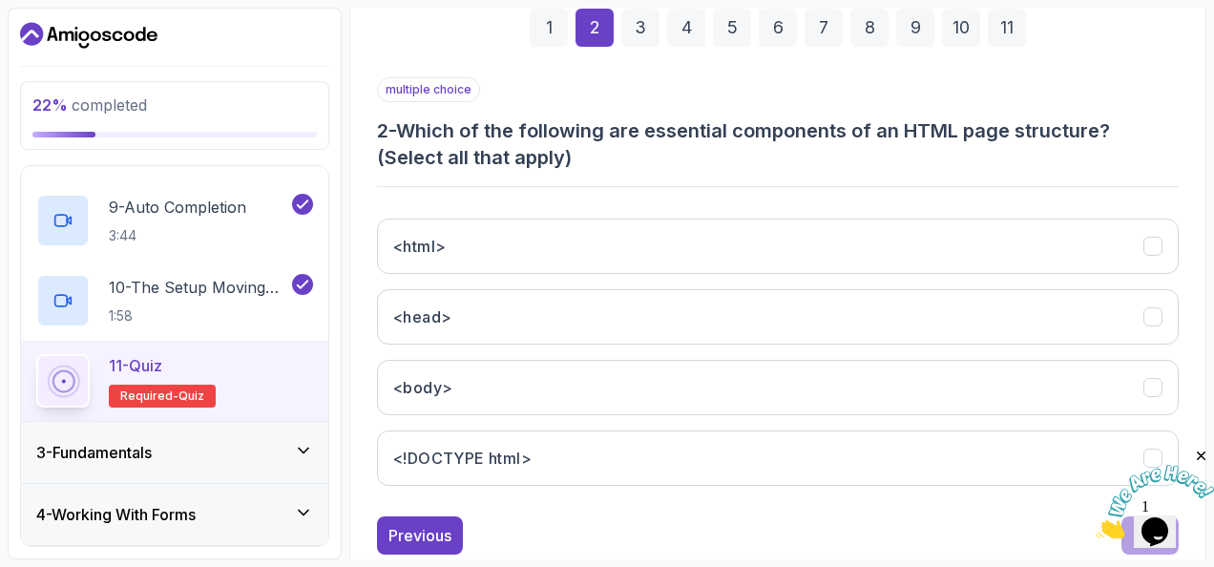
scroll to position [338, 0]
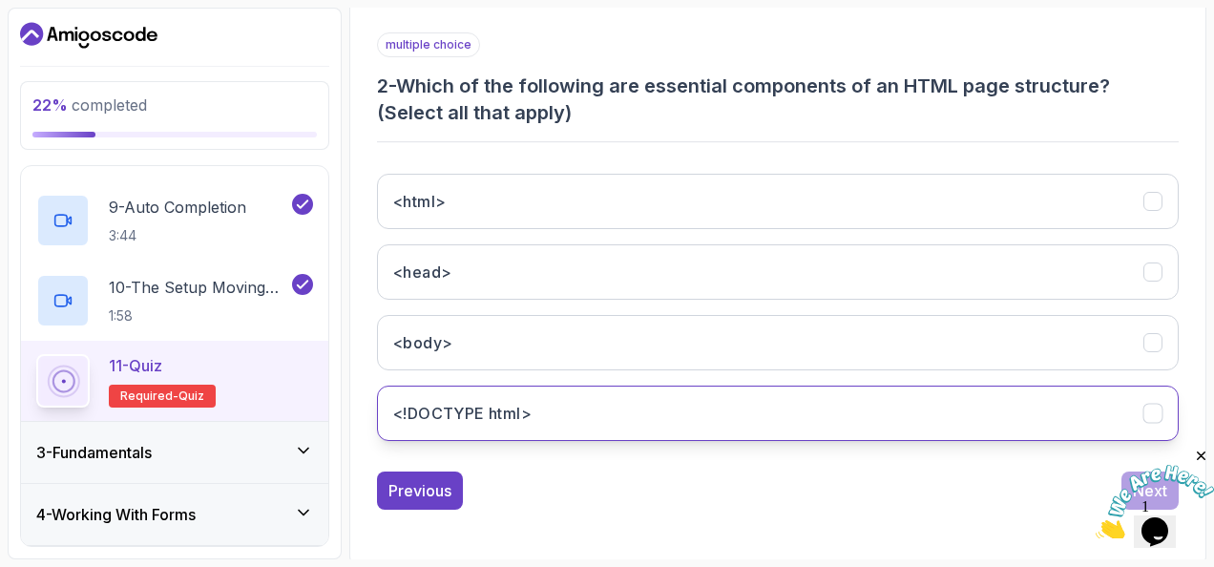
click at [565, 408] on button "<!DOCTYPE html>" at bounding box center [777, 412] width 801 height 55
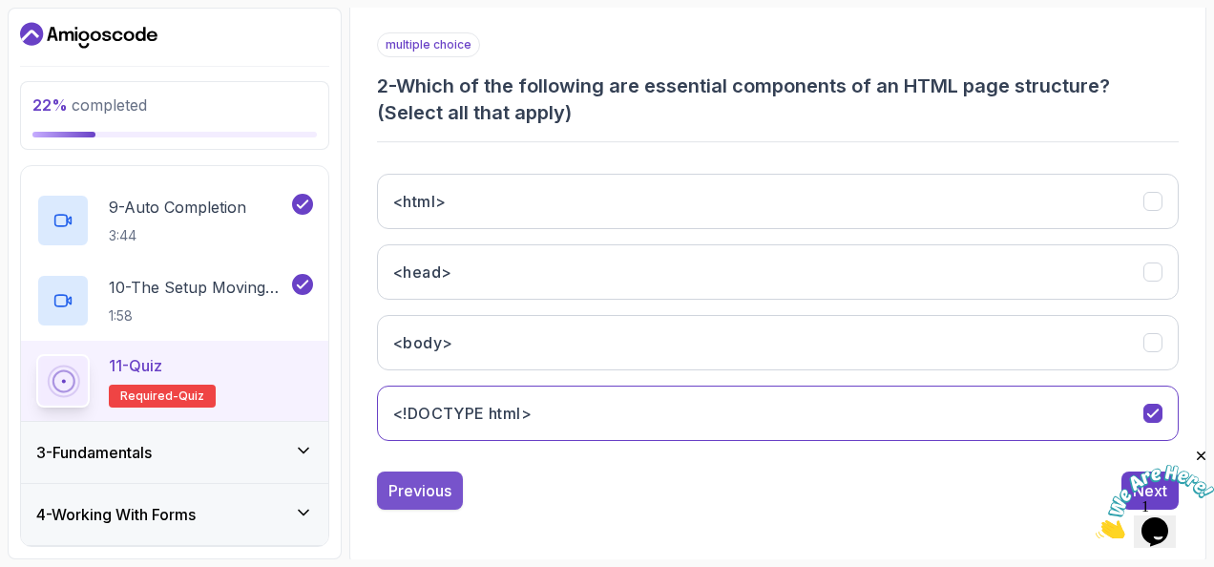
click at [414, 488] on div "Previous" at bounding box center [419, 490] width 63 height 23
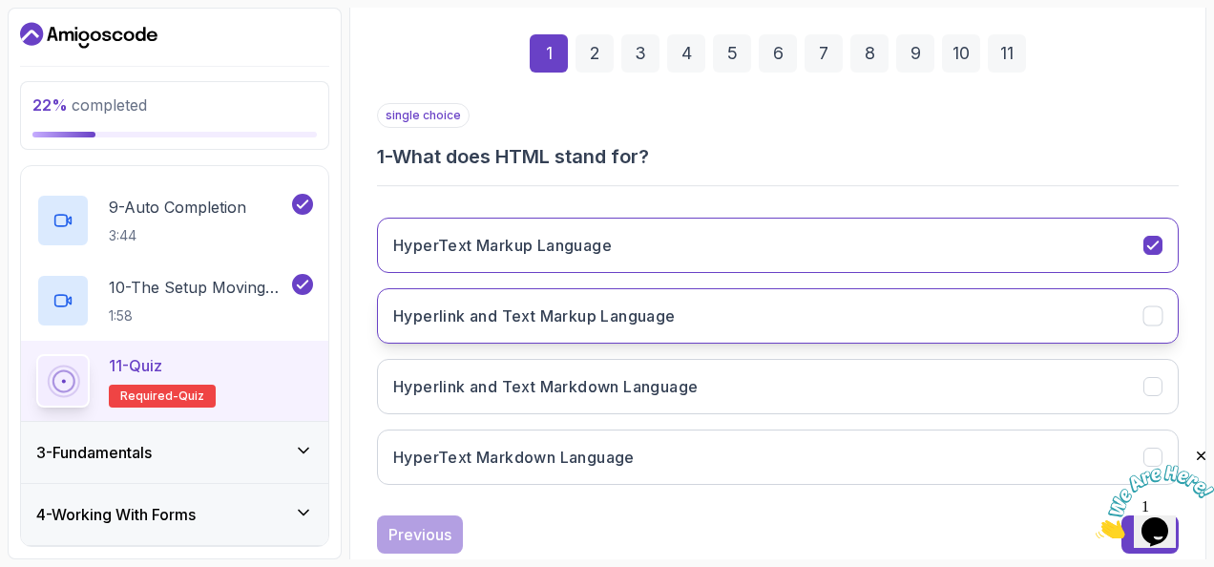
scroll to position [265, 0]
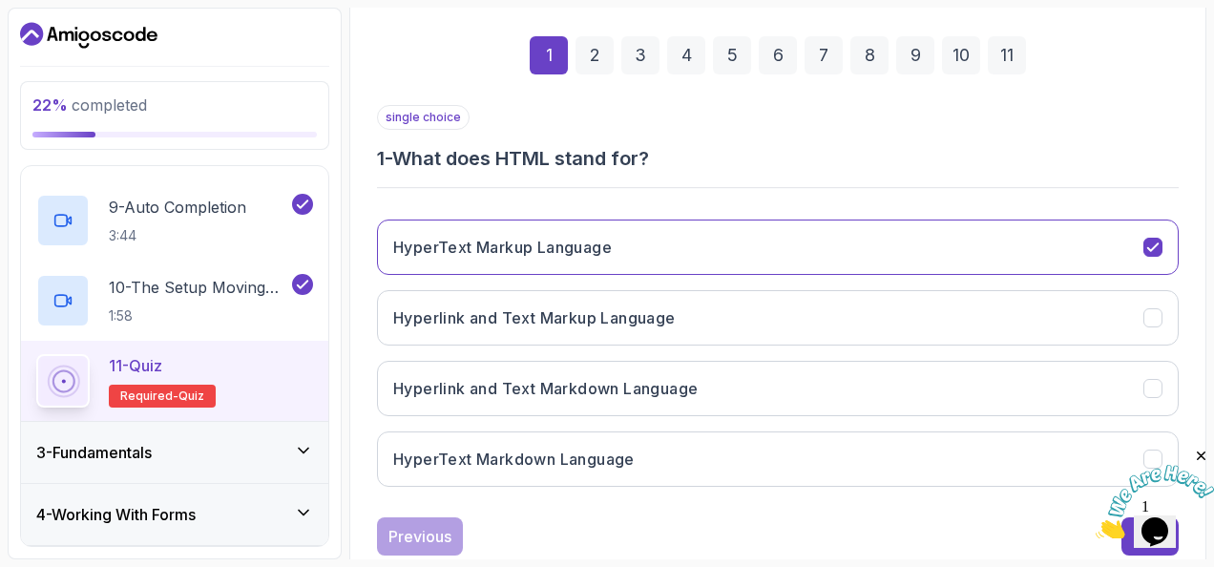
click at [592, 59] on div "2" at bounding box center [594, 55] width 38 height 38
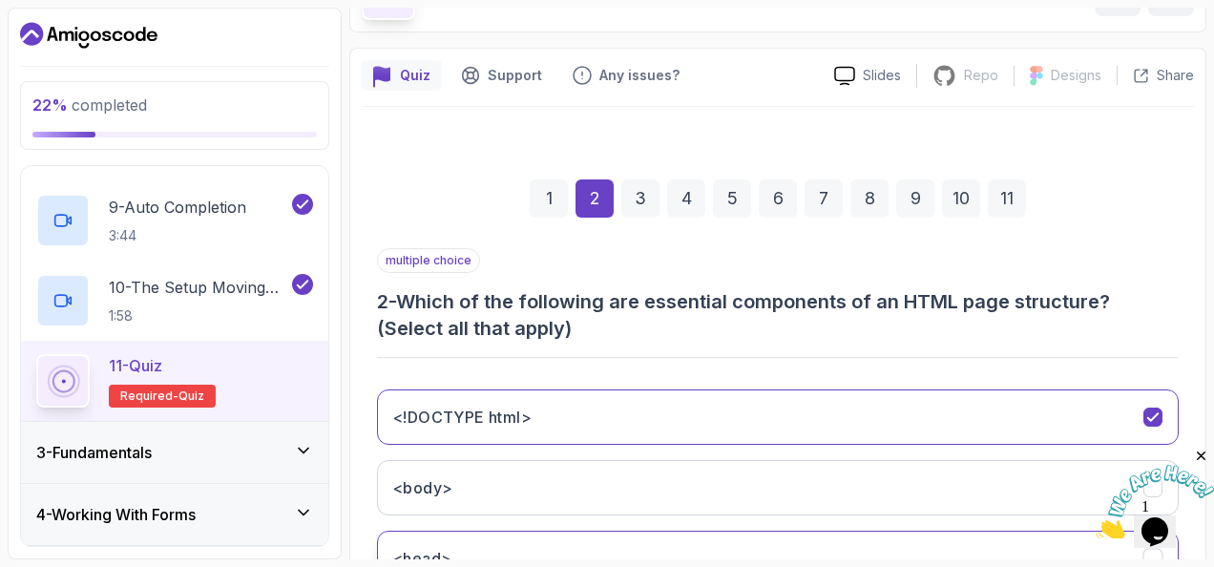
scroll to position [107, 0]
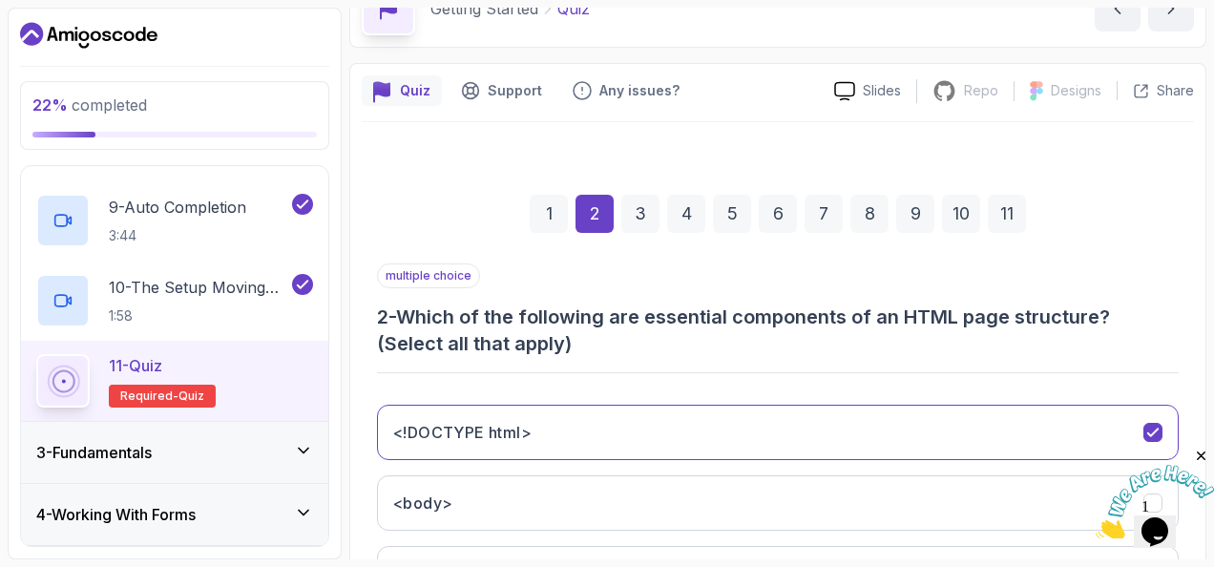
click at [561, 215] on div "1" at bounding box center [549, 214] width 38 height 38
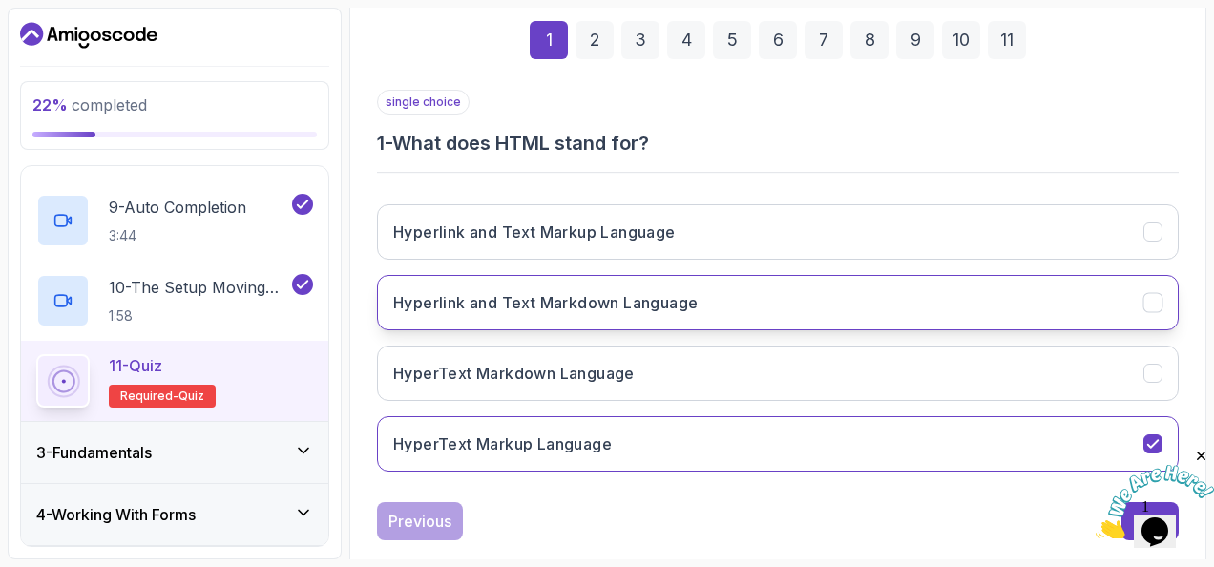
scroll to position [288, 0]
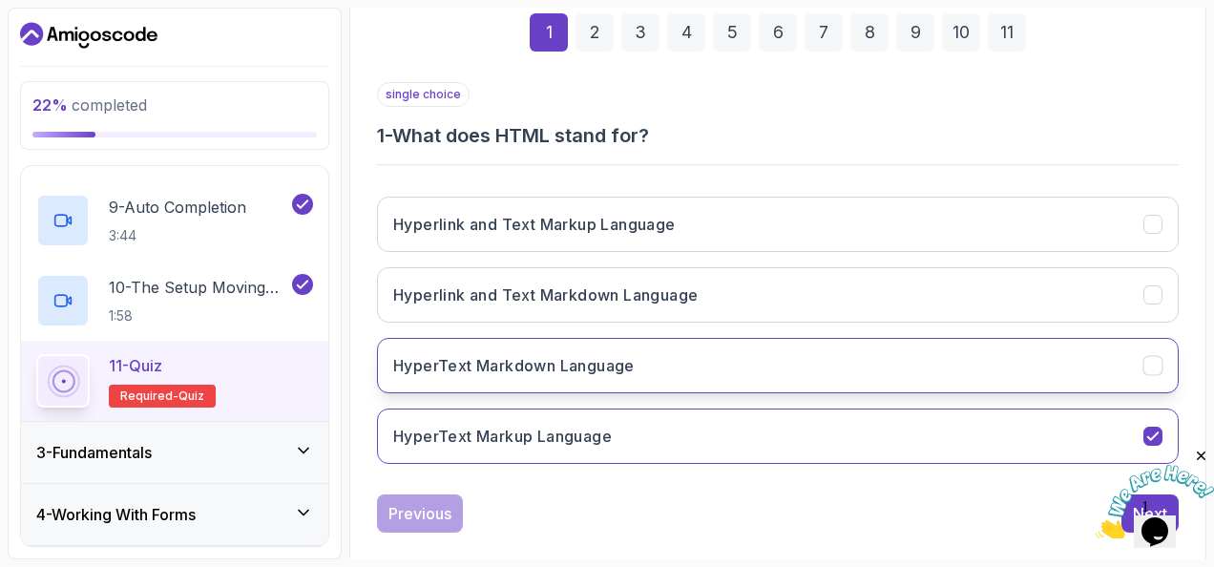
click at [552, 360] on h3 "HyperText Markdown Language" at bounding box center [513, 365] width 241 height 23
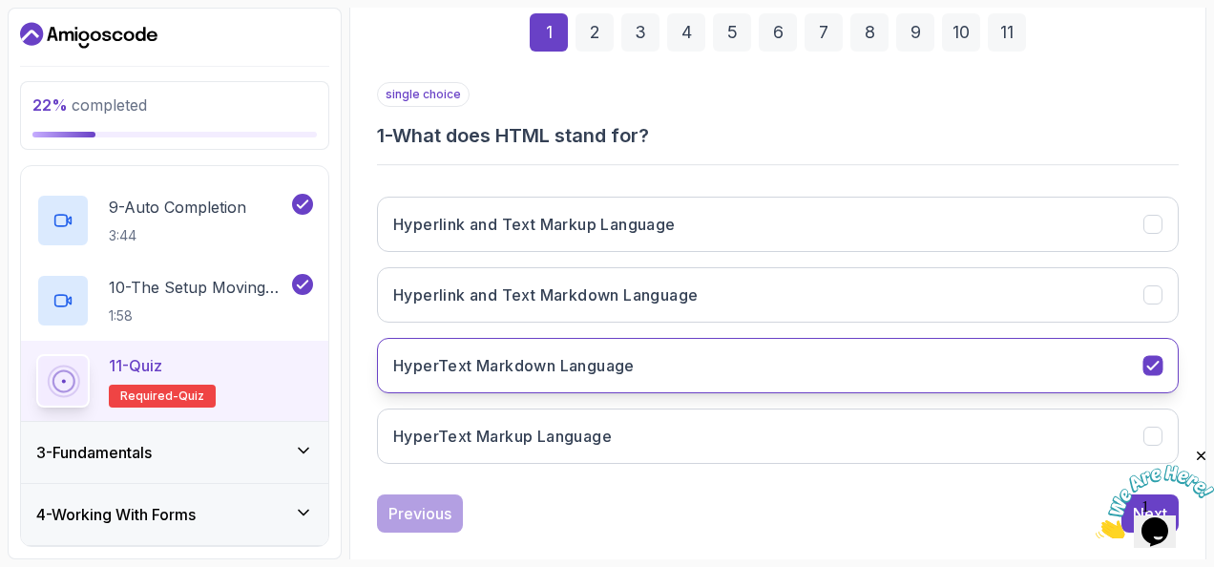
click at [1165, 351] on button "HyperText Markdown Language" at bounding box center [777, 365] width 801 height 55
click at [1144, 360] on icon "HyperText Markdown Language" at bounding box center [1153, 366] width 18 height 18
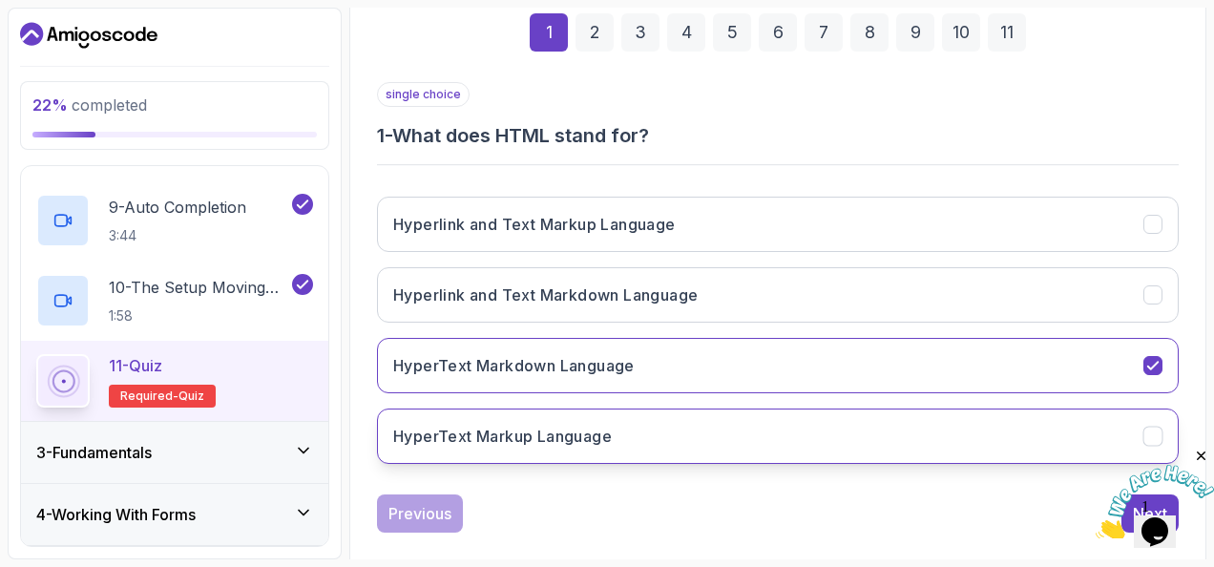
click at [1045, 435] on button "HyperText Markup Language" at bounding box center [777, 435] width 801 height 55
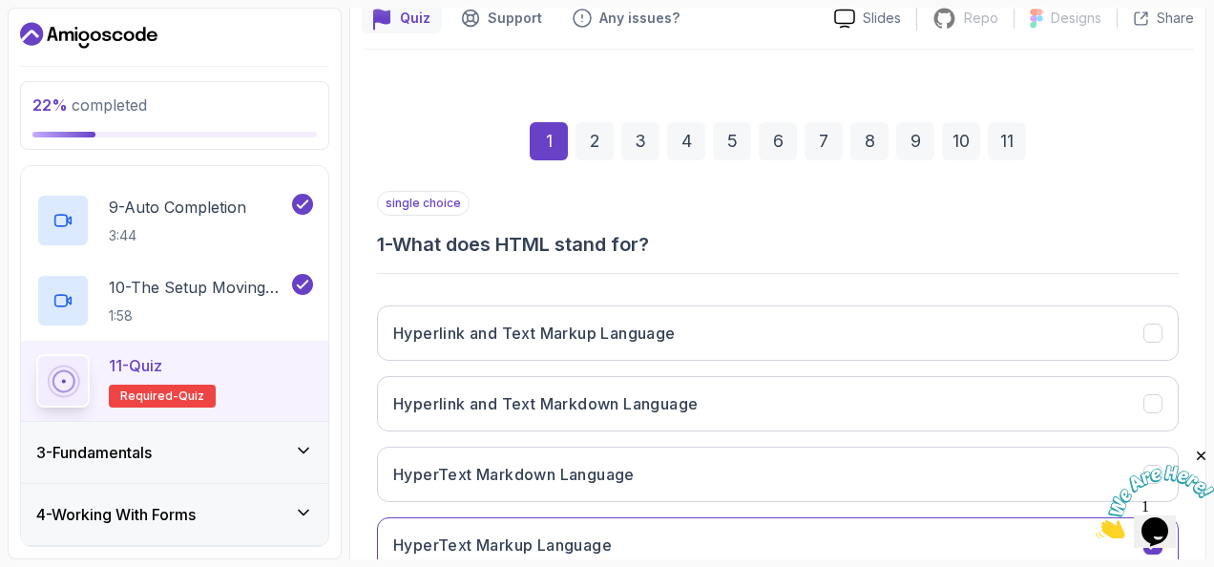
scroll to position [183, 0]
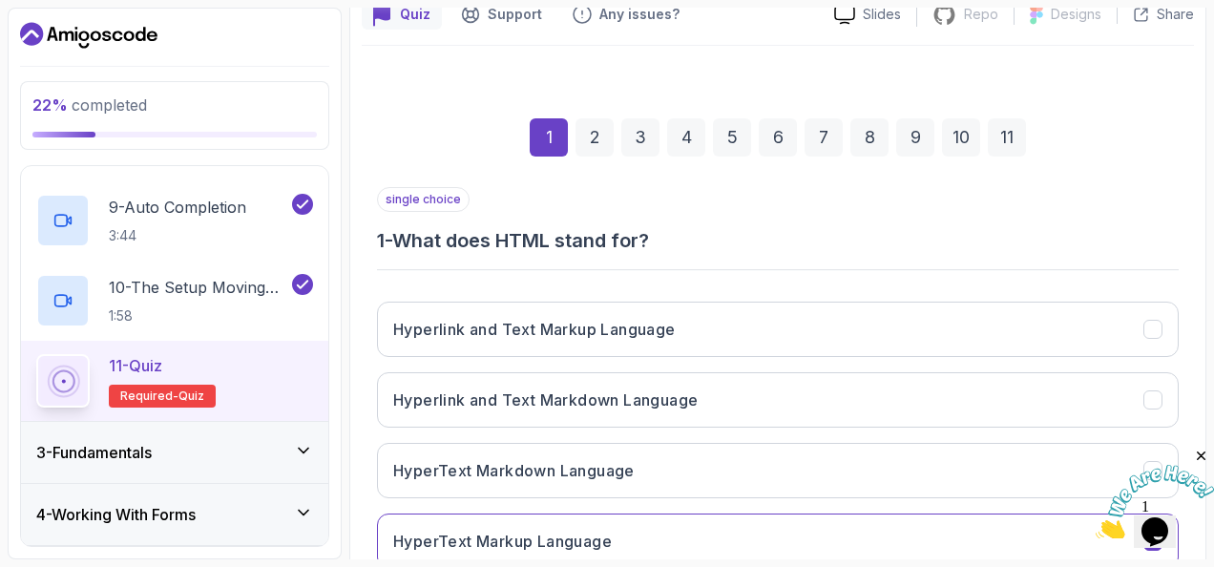
click at [591, 142] on div "2" at bounding box center [594, 137] width 38 height 38
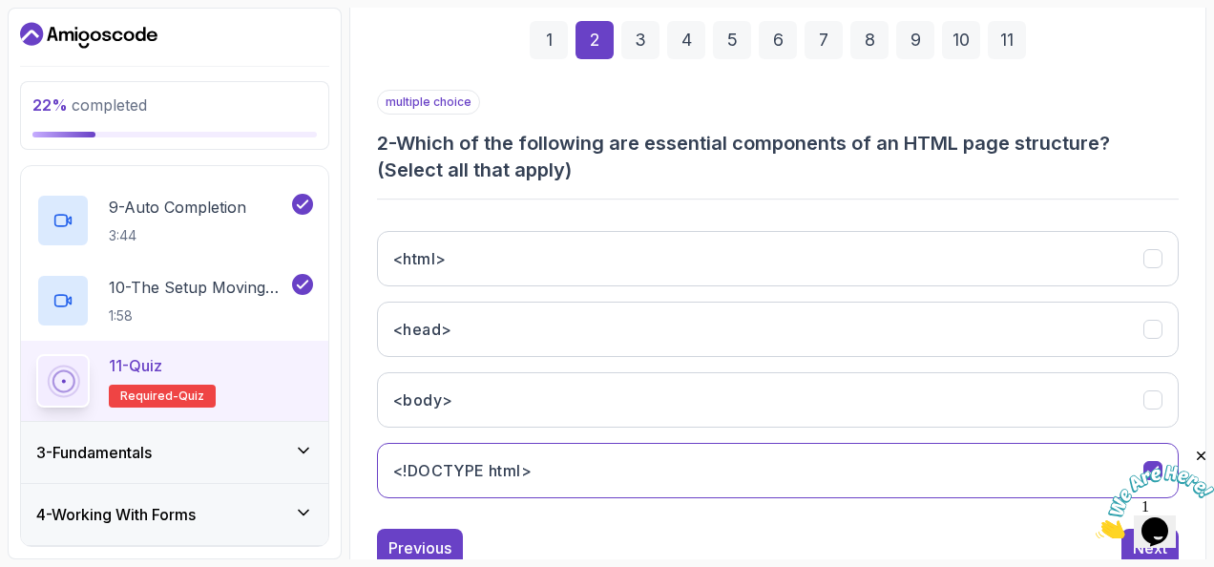
scroll to position [286, 0]
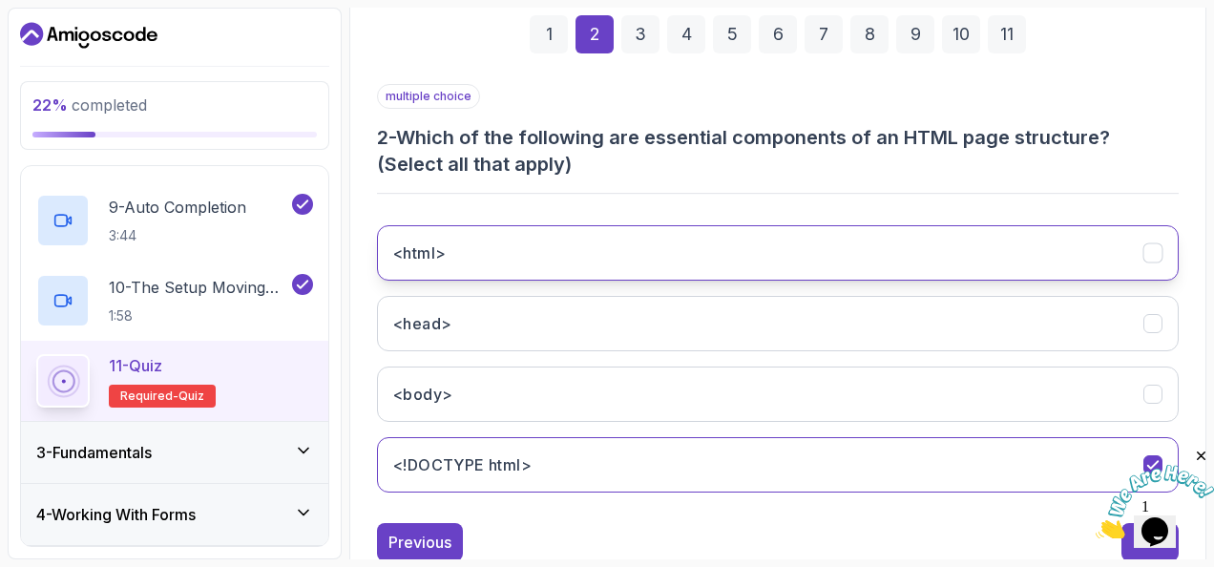
click at [479, 254] on button "<html>" at bounding box center [777, 252] width 801 height 55
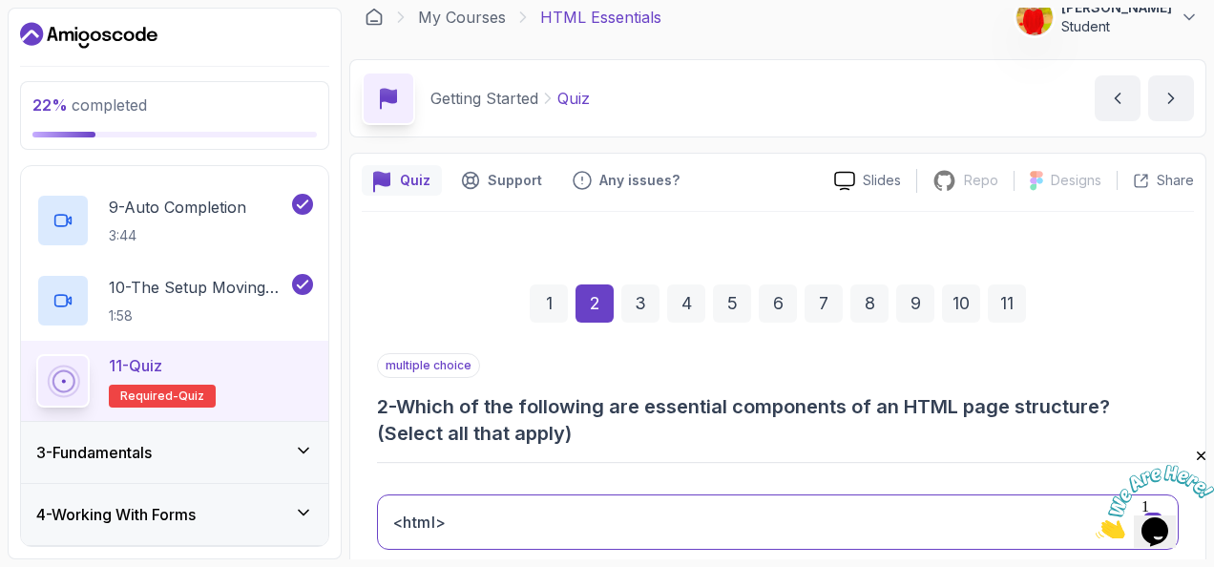
scroll to position [8, 0]
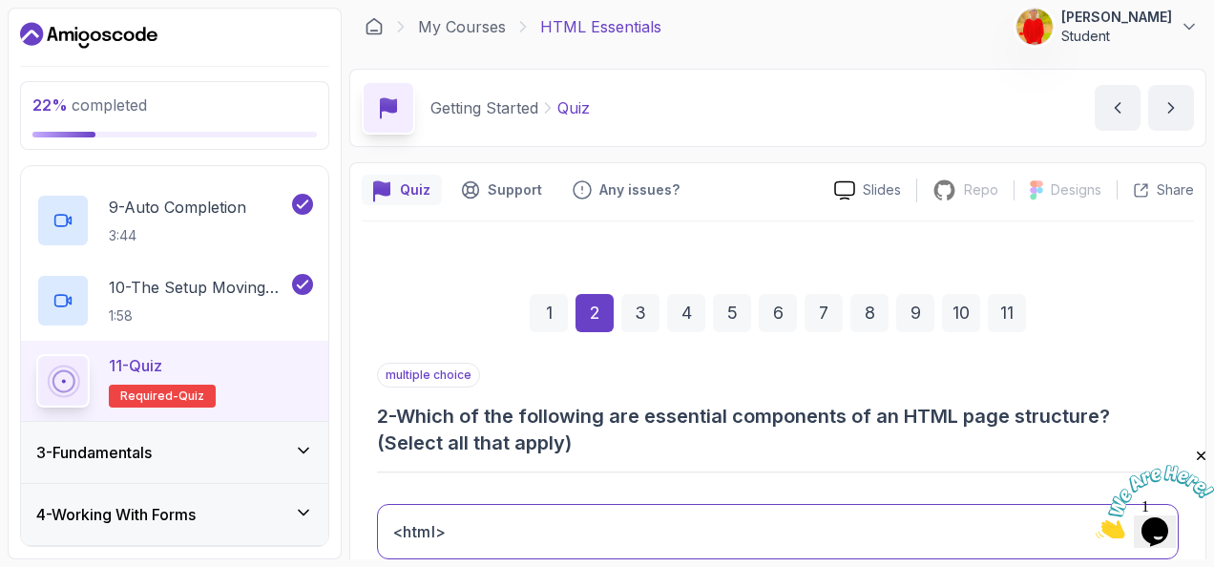
click at [640, 320] on div "3" at bounding box center [640, 313] width 38 height 38
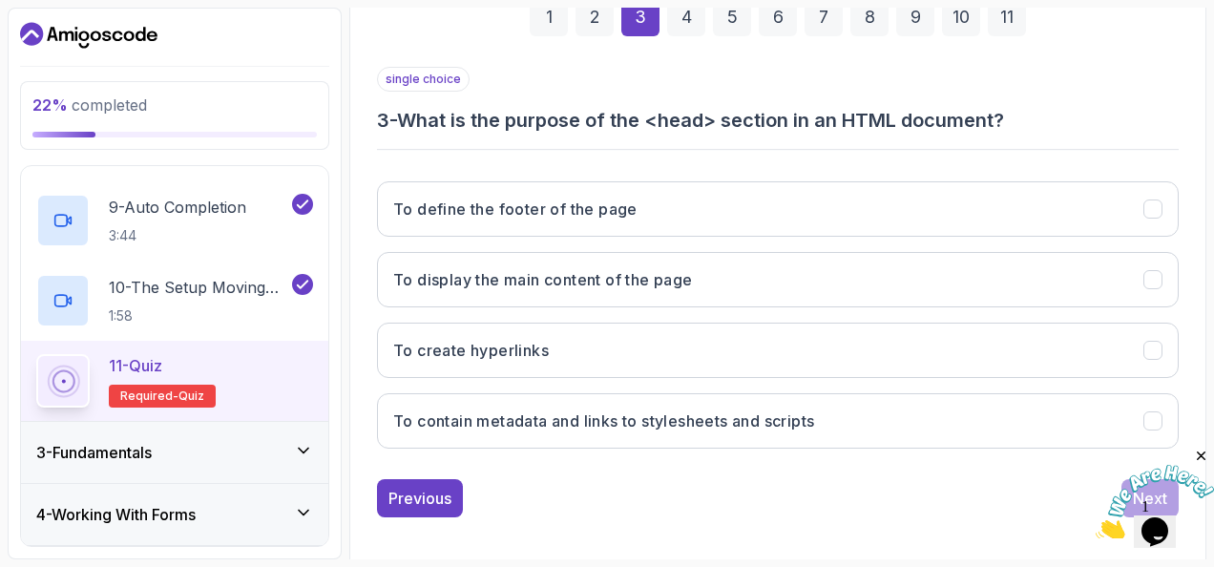
scroll to position [311, 0]
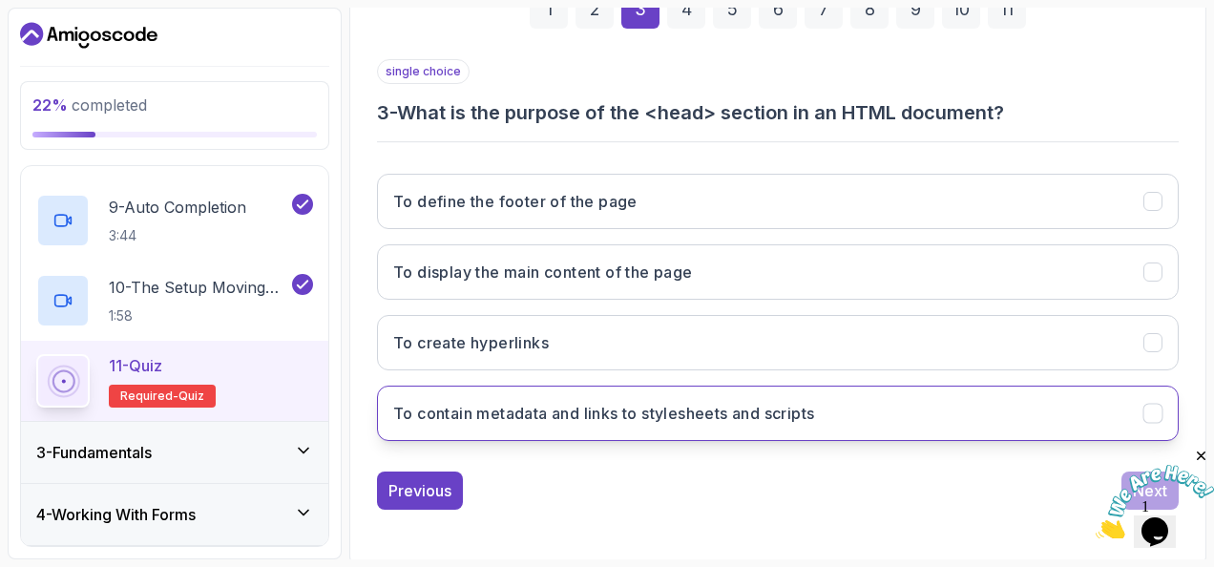
click at [649, 410] on h3 "To contain metadata and links to stylesheets and scripts" at bounding box center [603, 413] width 421 height 23
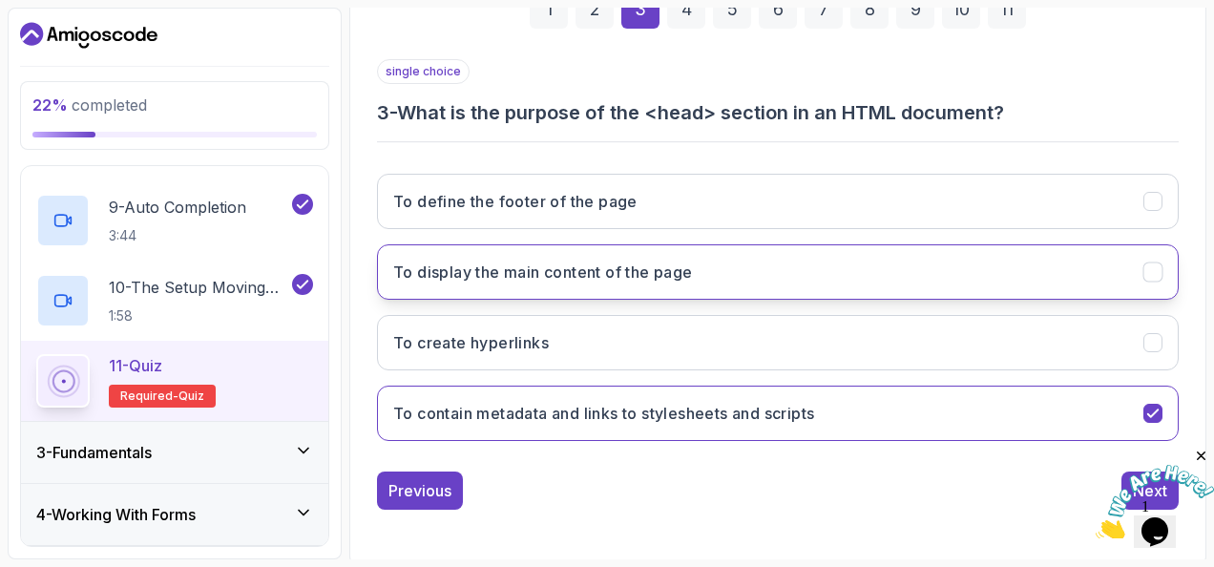
scroll to position [198, 0]
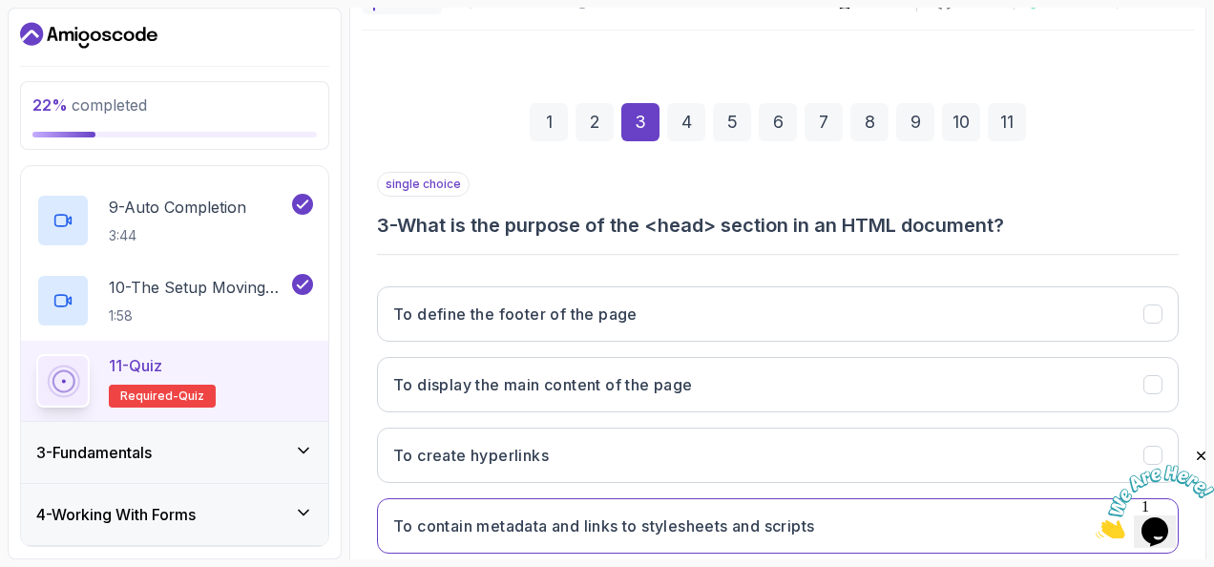
click at [691, 118] on div "4" at bounding box center [686, 122] width 38 height 38
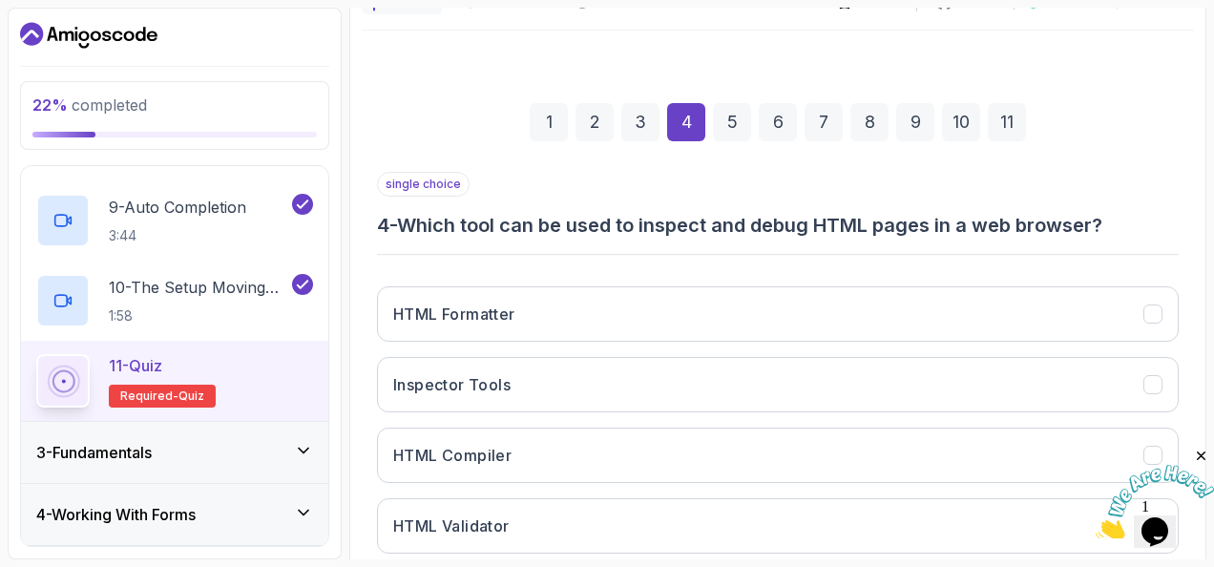
click at [644, 142] on div "1 2 3 4 5 6 7 8 9 10 11" at bounding box center [777, 122] width 801 height 99
click at [639, 113] on div "3" at bounding box center [640, 122] width 38 height 38
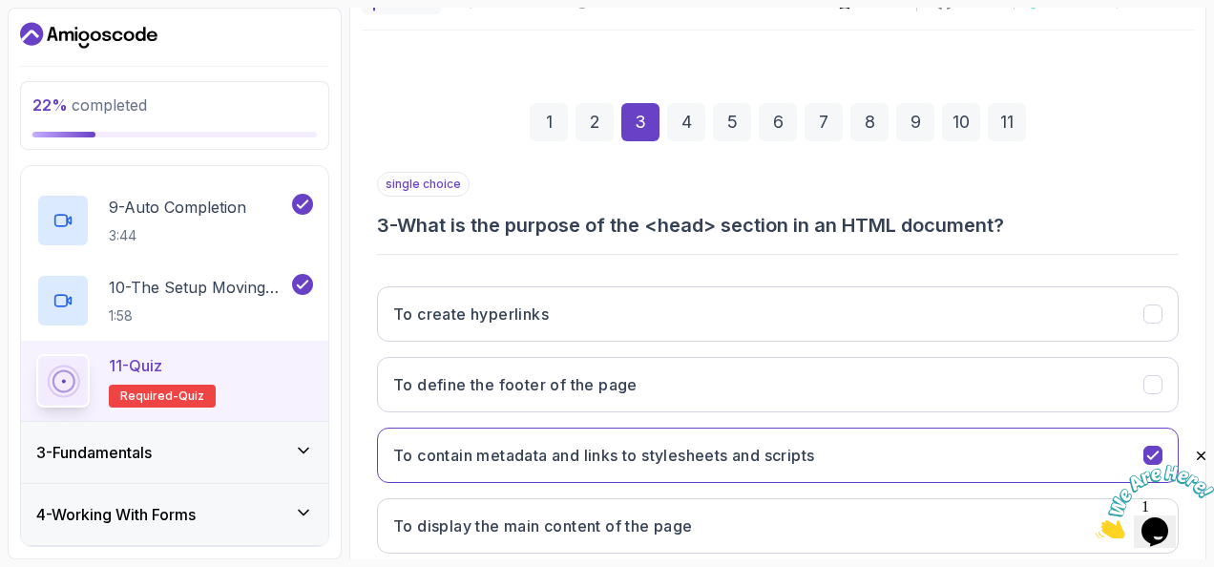
click at [698, 111] on div "4" at bounding box center [686, 122] width 38 height 38
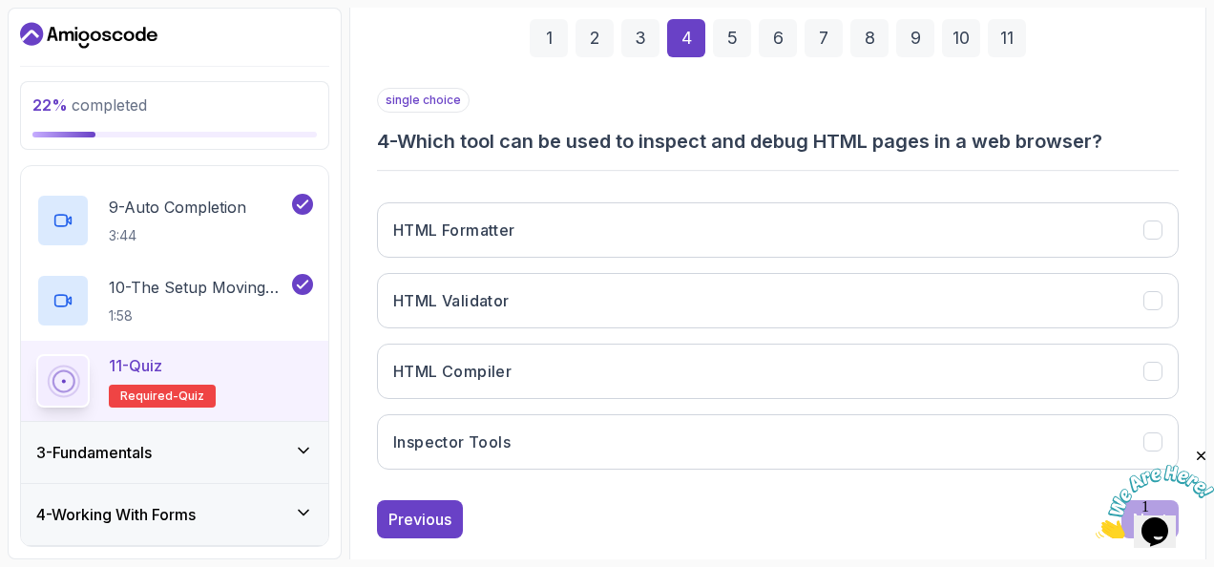
scroll to position [296, 0]
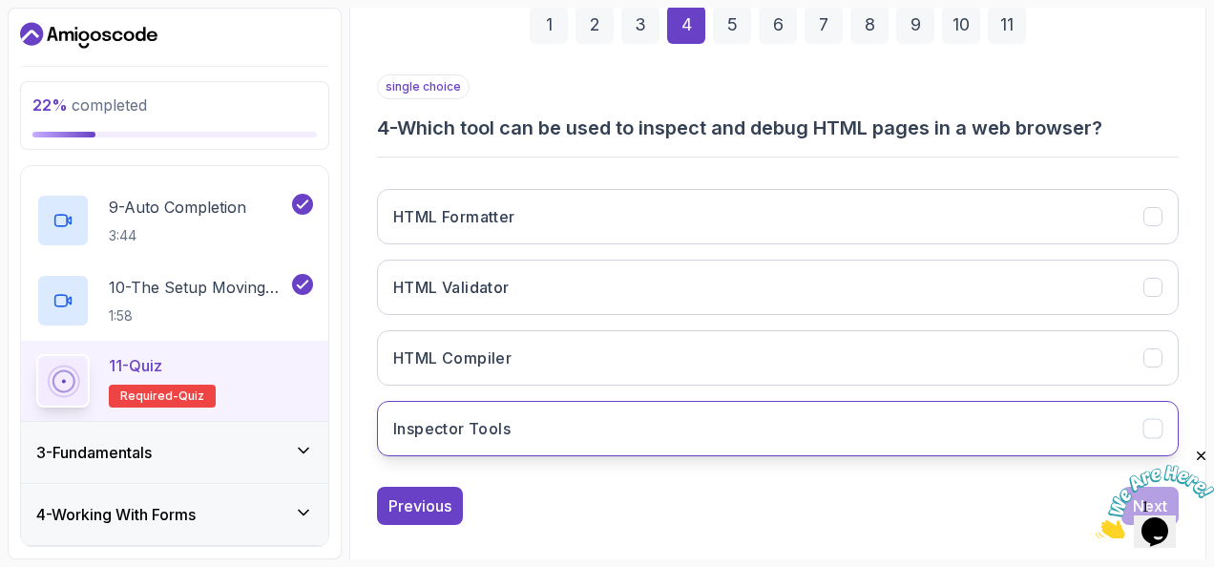
click at [509, 420] on h3 "Inspector Tools" at bounding box center [451, 428] width 117 height 23
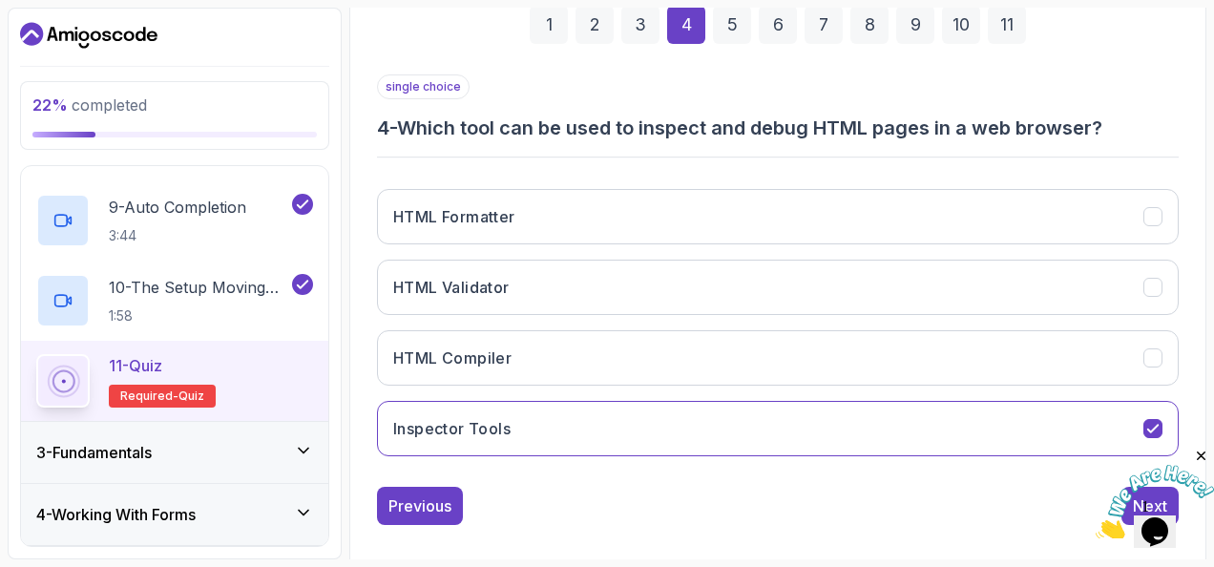
click at [726, 29] on div "5" at bounding box center [732, 25] width 38 height 38
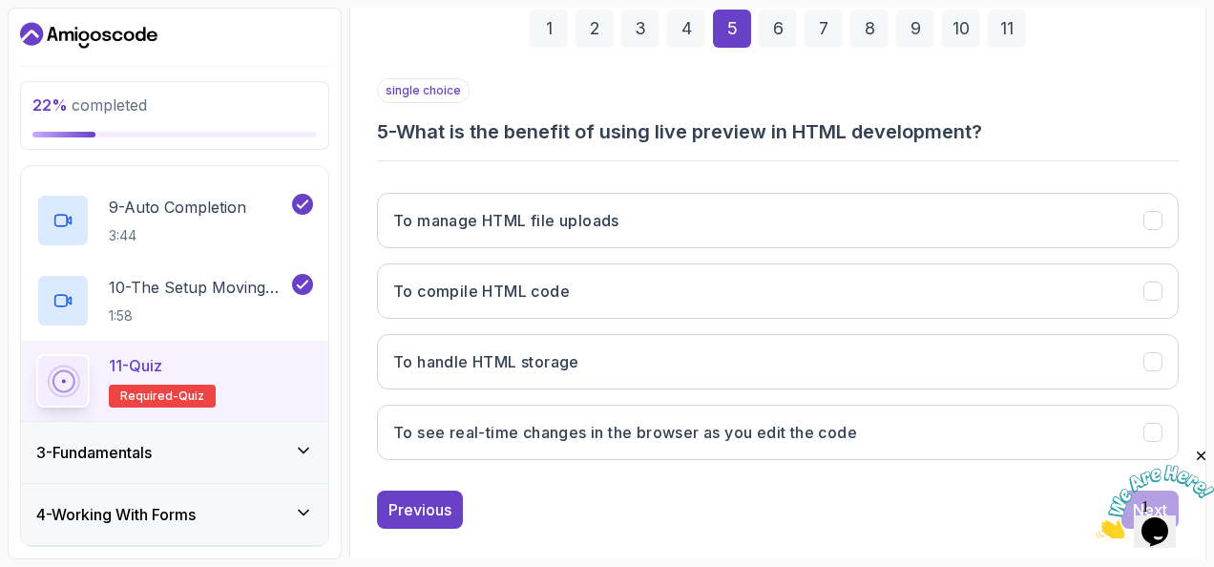
scroll to position [311, 0]
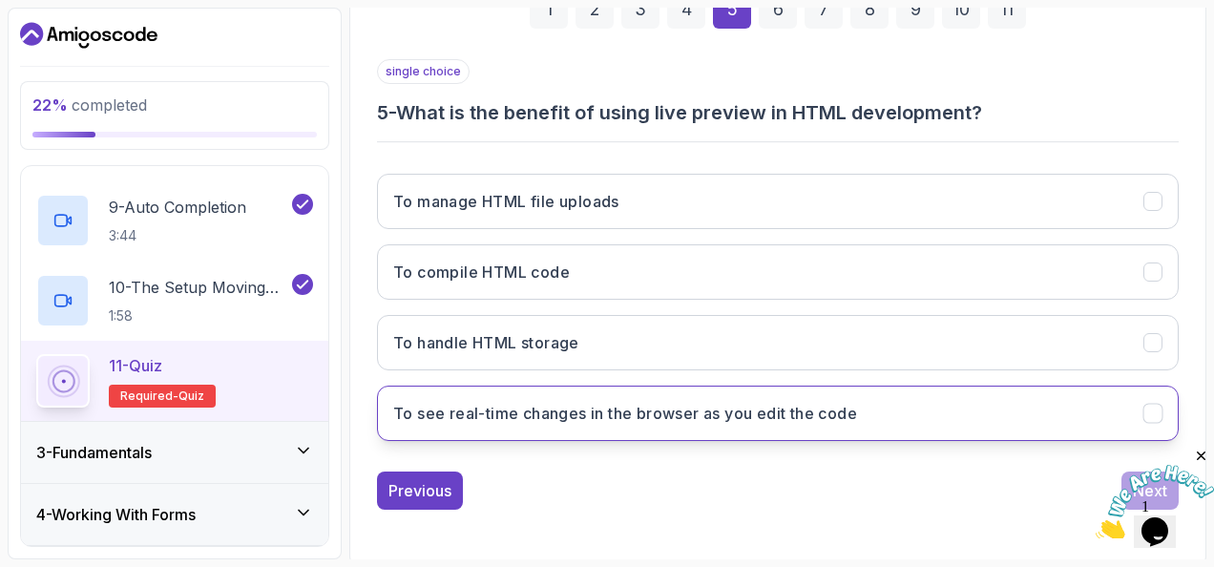
click at [584, 408] on h3 "To see real-time changes in the browser as you edit the code" at bounding box center [625, 413] width 464 height 23
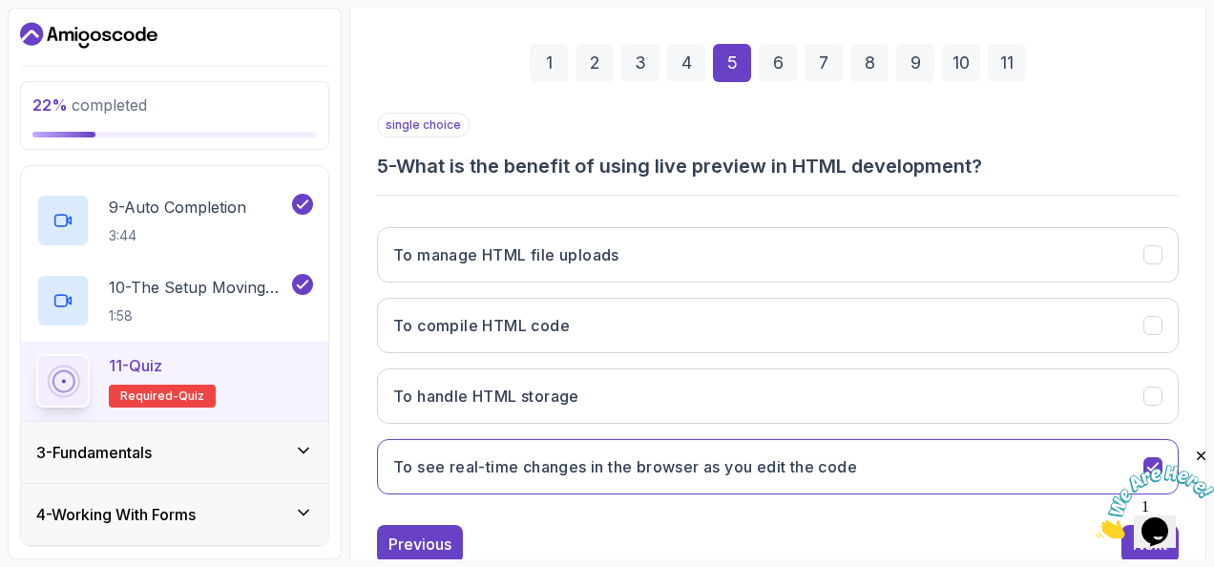
scroll to position [256, 0]
click at [781, 65] on div "6" at bounding box center [778, 65] width 38 height 38
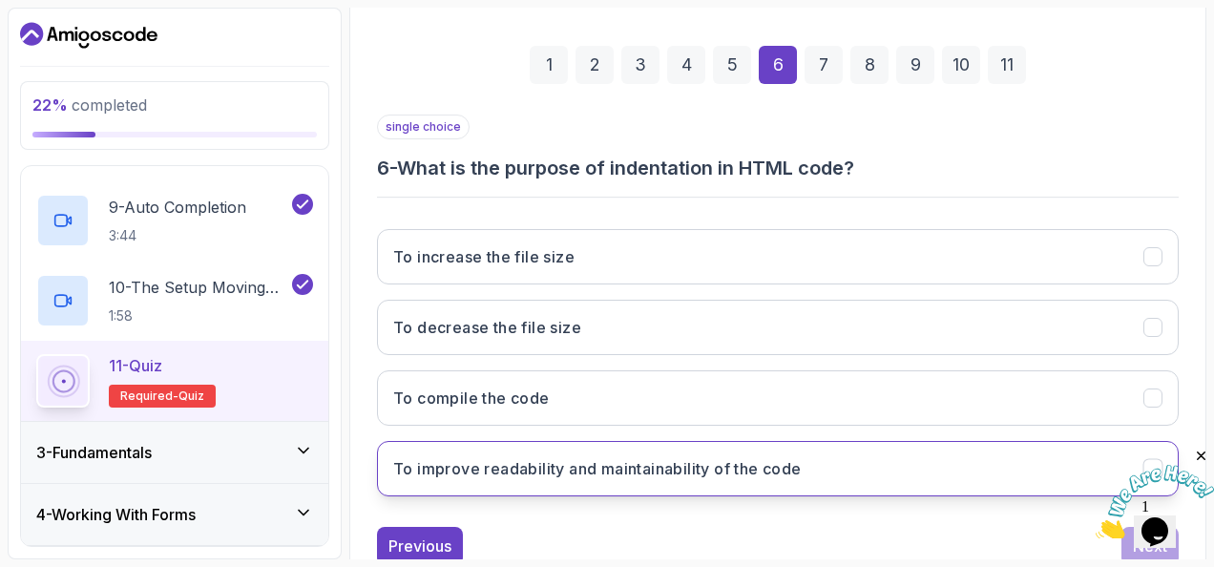
click at [457, 458] on h3 "To improve readability and maintainability of the code" at bounding box center [597, 468] width 408 height 23
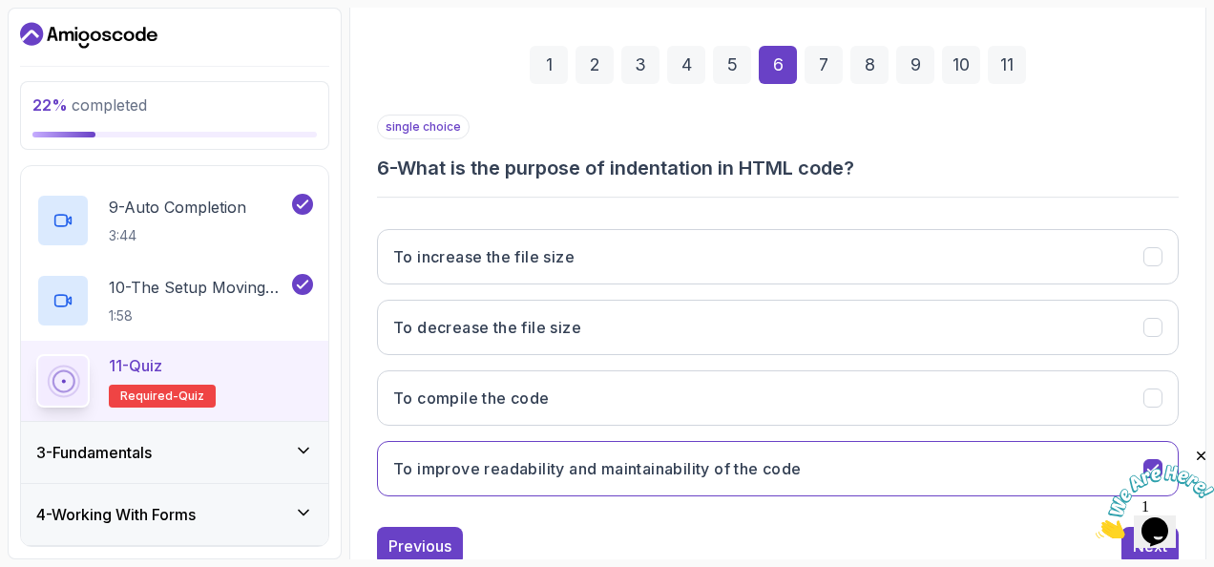
click at [831, 66] on div "7" at bounding box center [823, 65] width 38 height 38
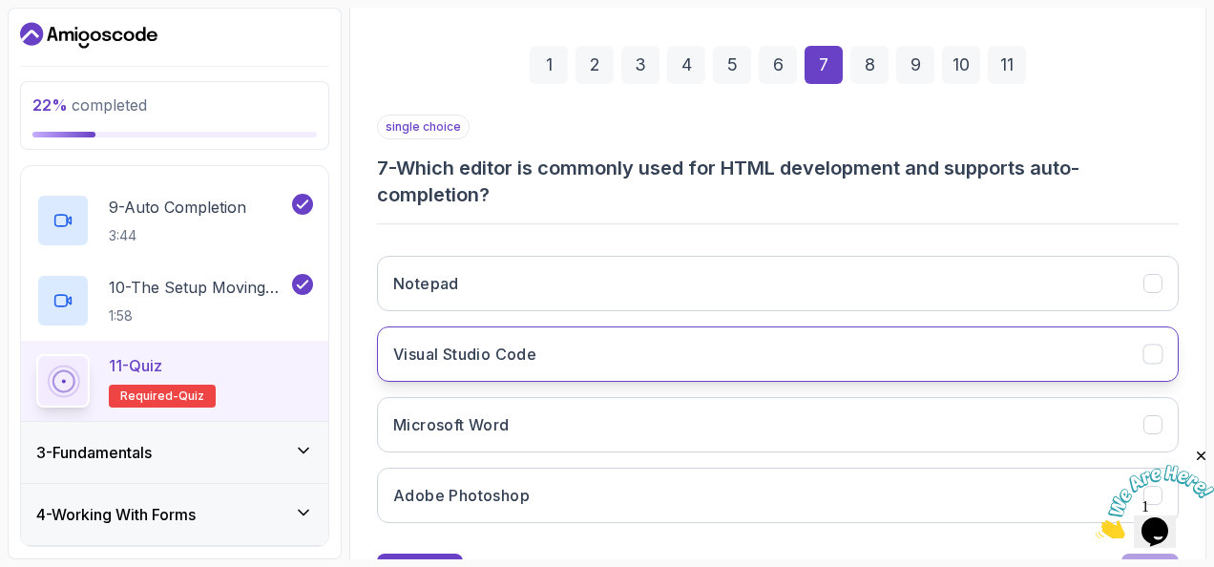
click at [529, 345] on h3 "Visual Studio Code" at bounding box center [464, 354] width 143 height 23
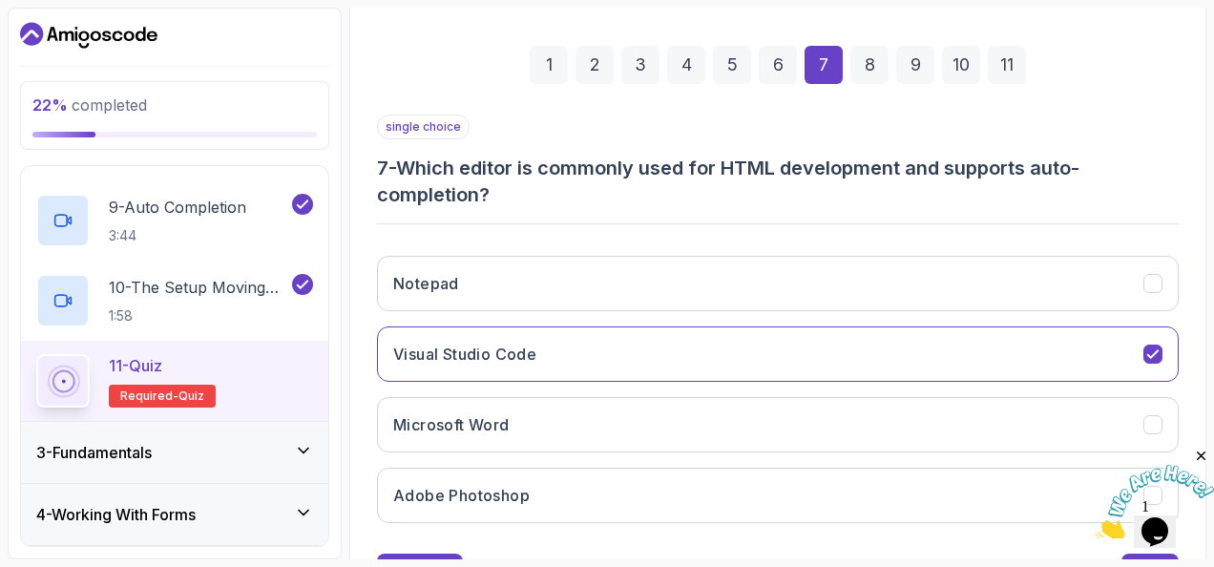
click at [866, 59] on div "8" at bounding box center [869, 65] width 38 height 38
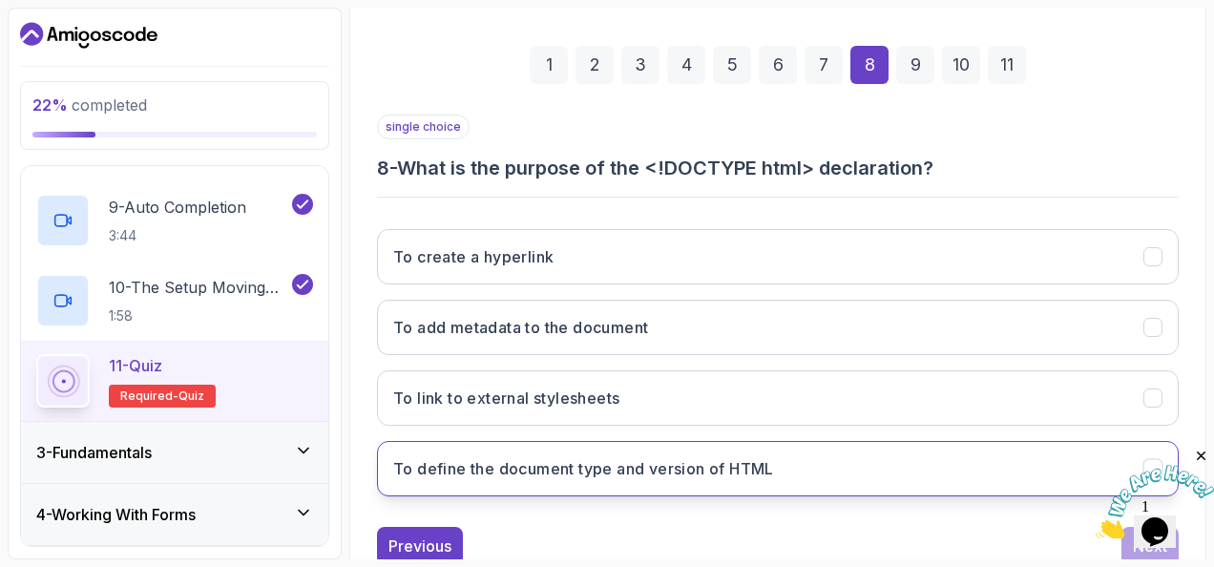
click at [563, 467] on h3 "To define the document type and version of HTML" at bounding box center [583, 468] width 381 height 23
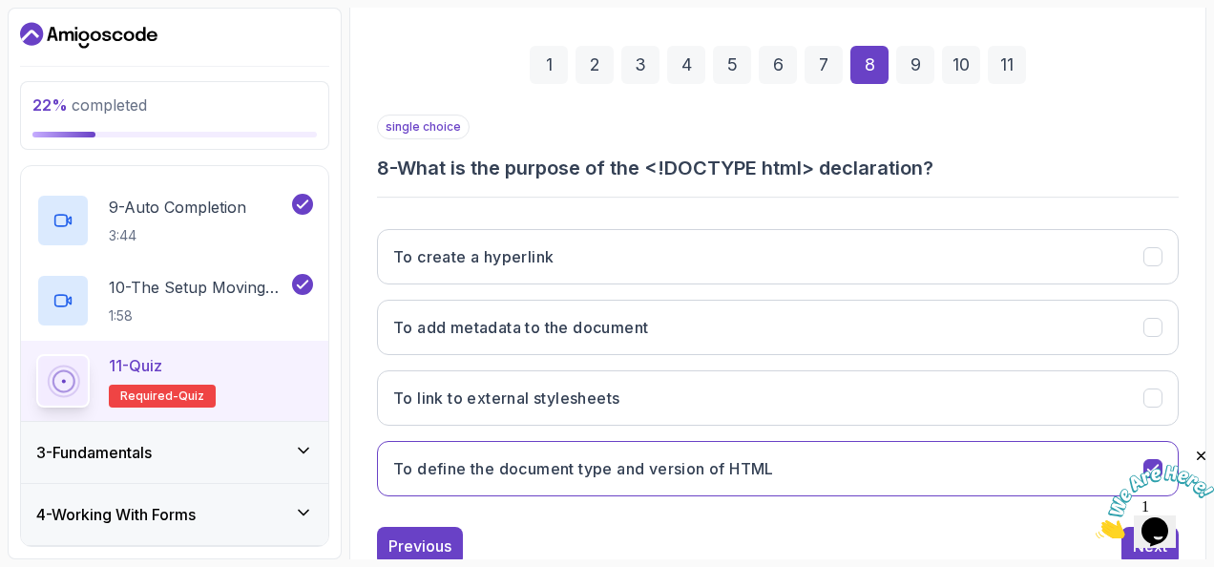
click at [918, 67] on div "9" at bounding box center [915, 65] width 38 height 38
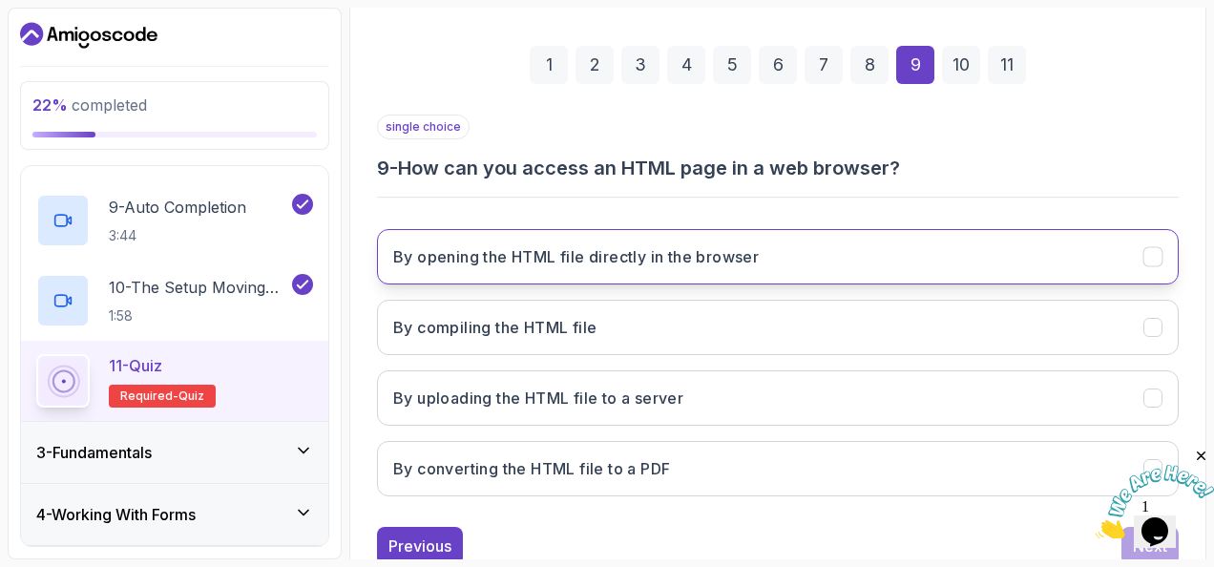
click at [592, 255] on h3 "By opening the HTML file directly in the browser" at bounding box center [575, 256] width 365 height 23
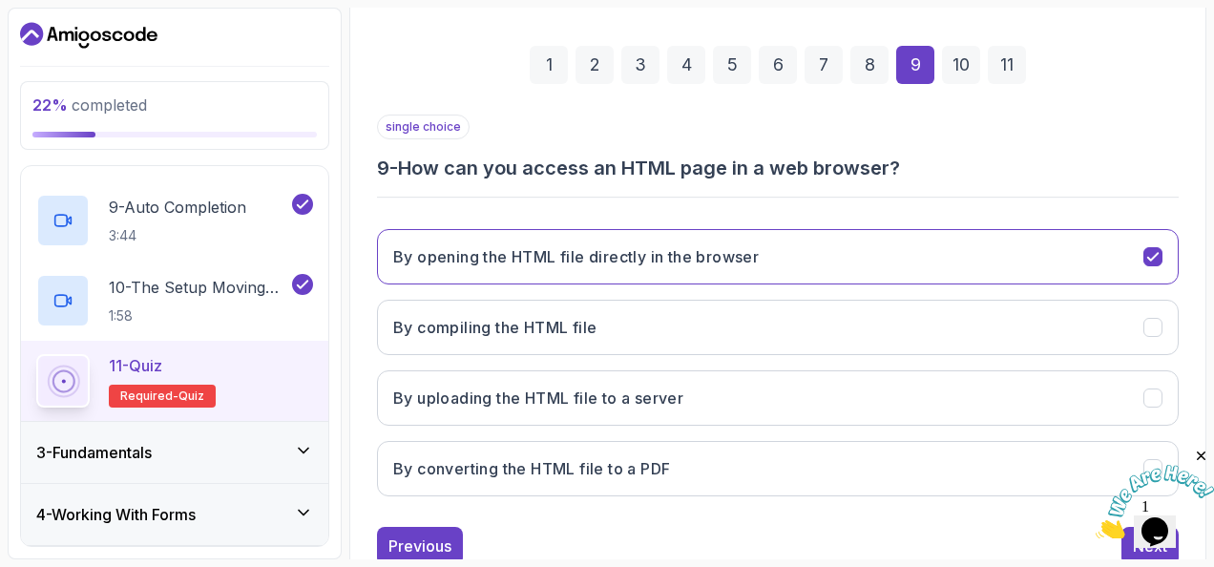
click at [961, 61] on div "10" at bounding box center [961, 65] width 38 height 38
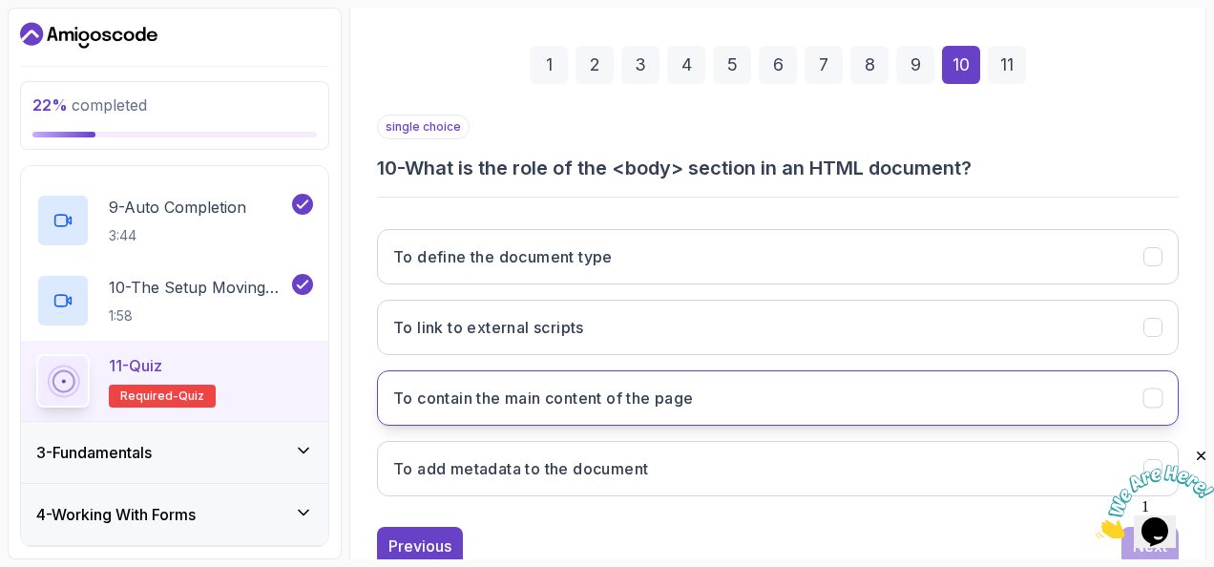
click at [548, 396] on h3 "To contain the main content of the page" at bounding box center [543, 397] width 301 height 23
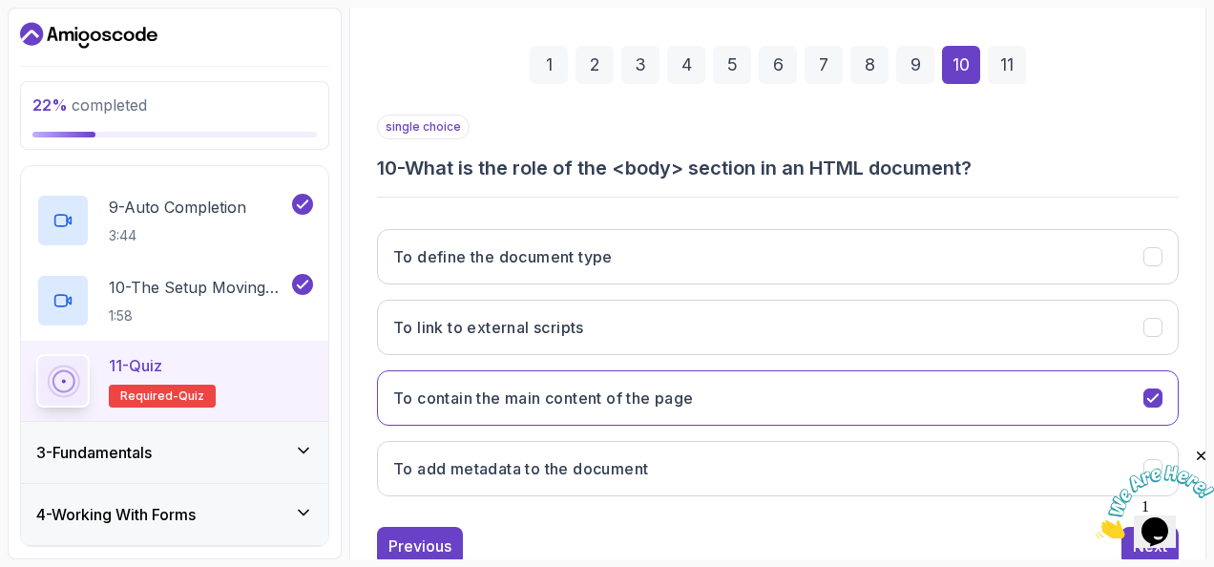
click at [1013, 53] on div "11" at bounding box center [1007, 65] width 38 height 38
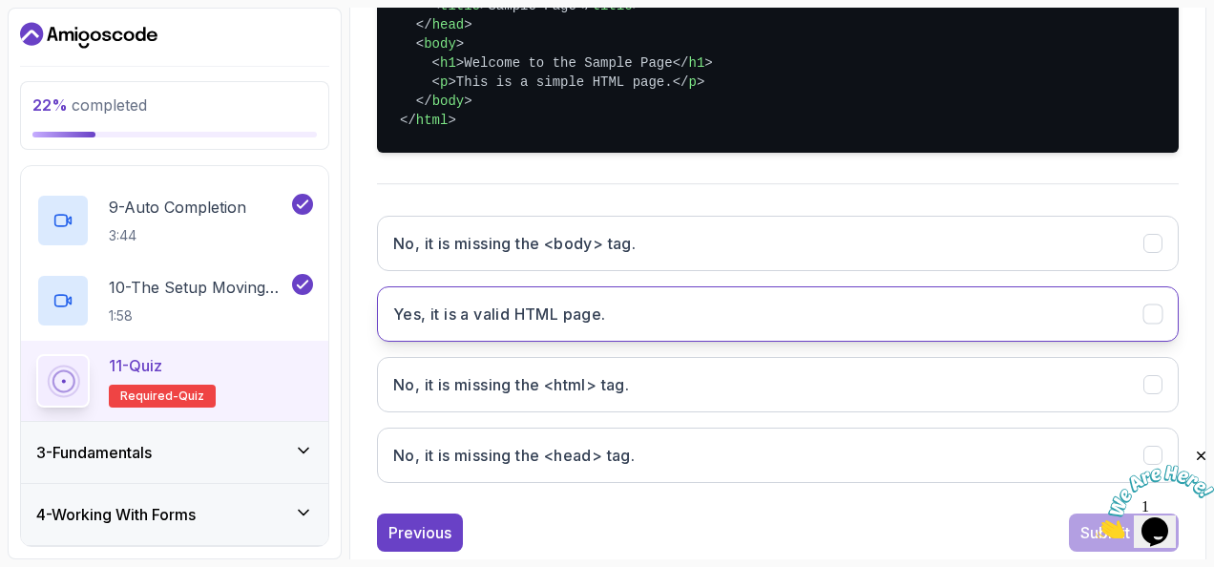
scroll to position [553, 0]
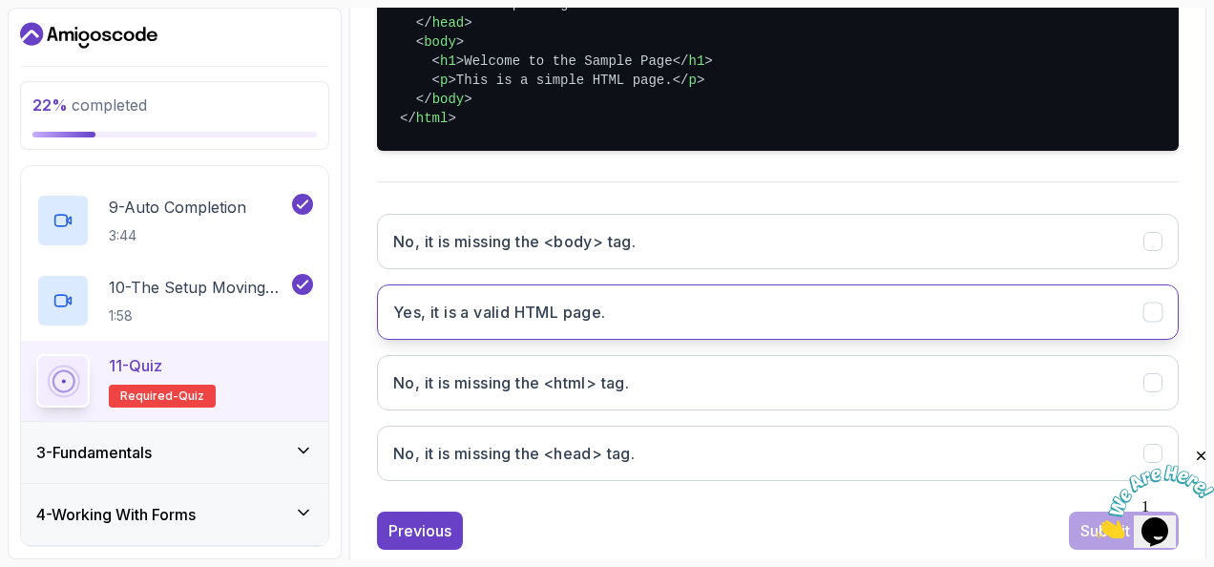
click at [489, 309] on h3 "Yes, it is a valid HTML page." at bounding box center [499, 312] width 213 height 23
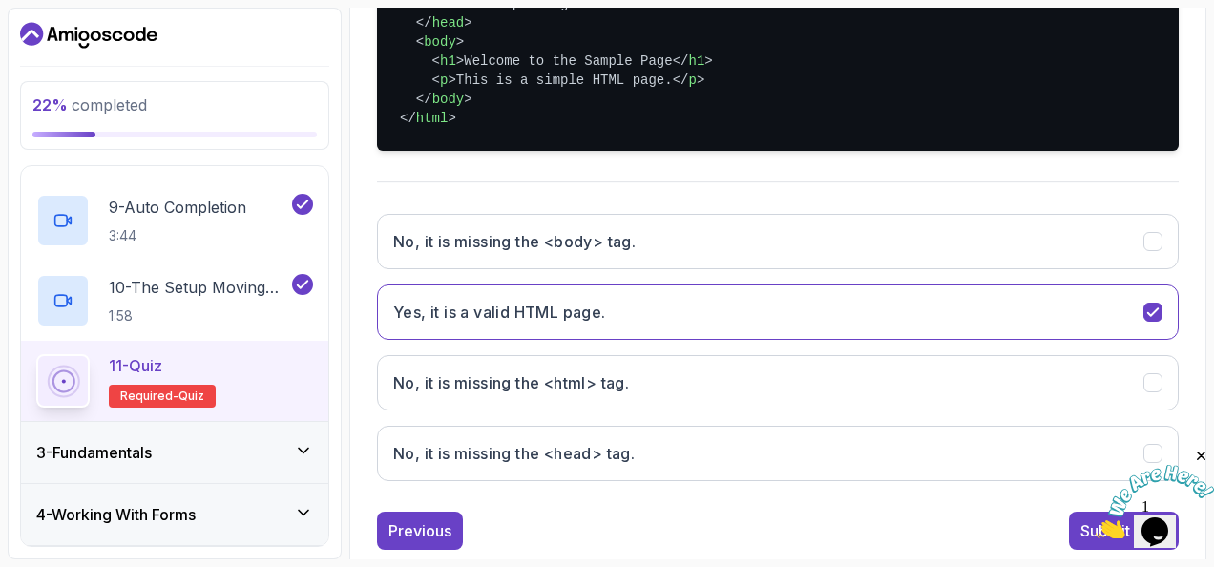
scroll to position [593, 0]
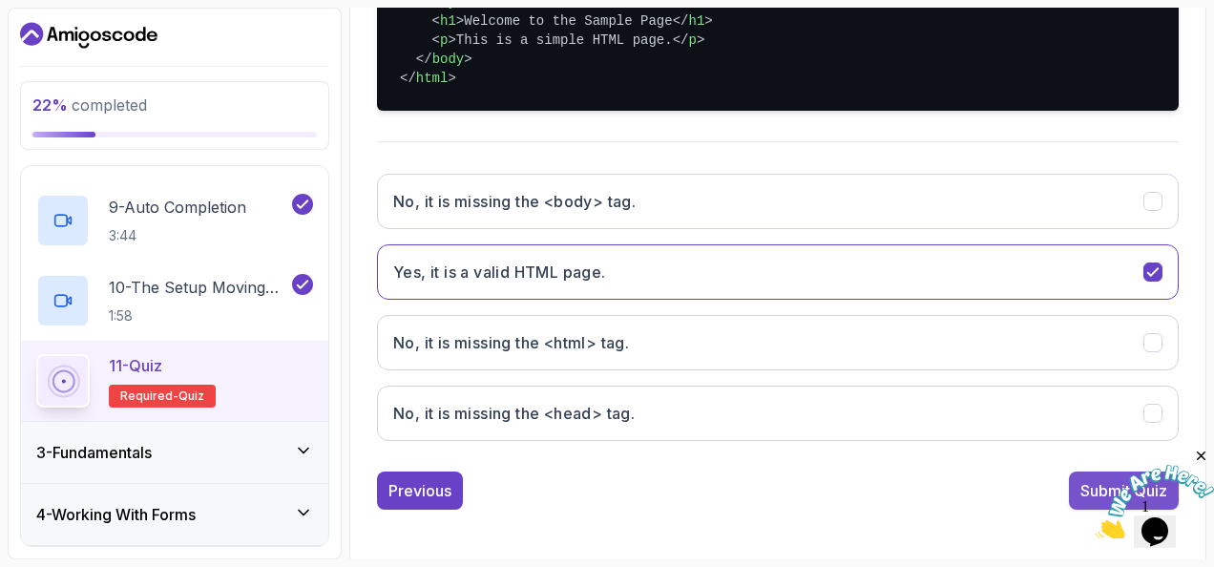
click at [1087, 482] on div "Submit Quiz" at bounding box center [1123, 490] width 87 height 23
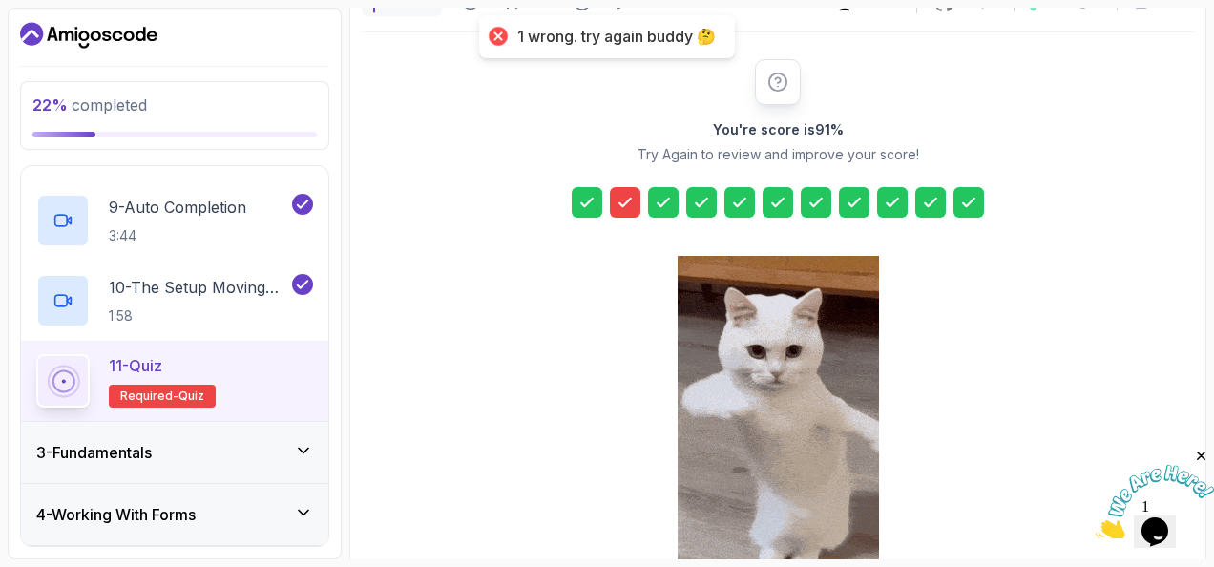
scroll to position [345, 0]
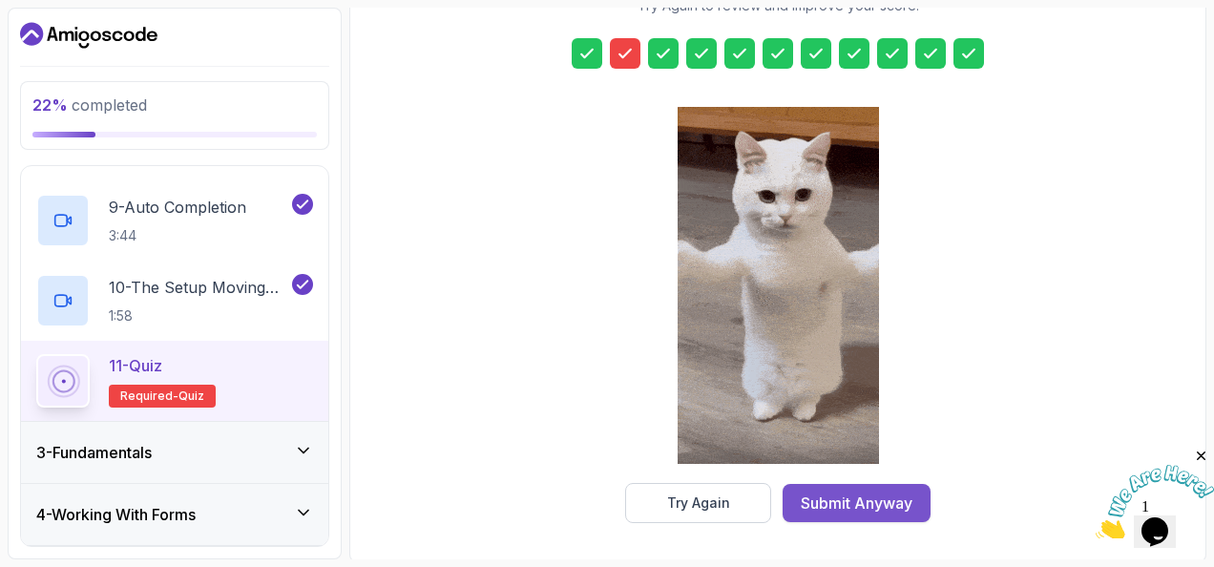
click at [855, 498] on div "Submit Anyway" at bounding box center [857, 502] width 112 height 23
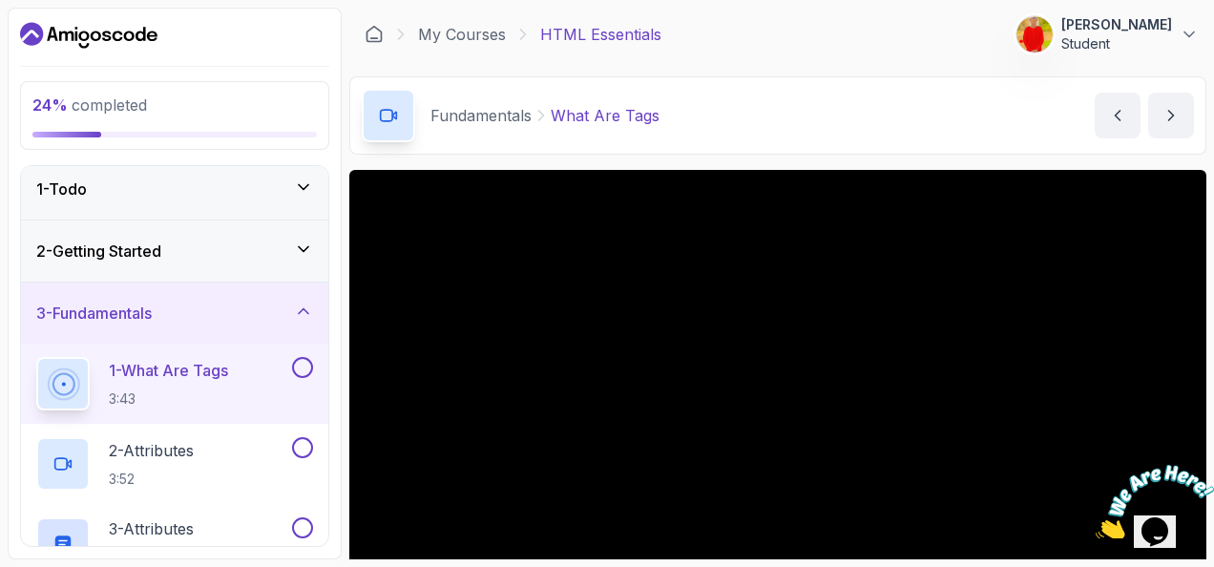
scroll to position [6, 0]
click at [307, 328] on div "3 - Fundamentals" at bounding box center [174, 314] width 307 height 61
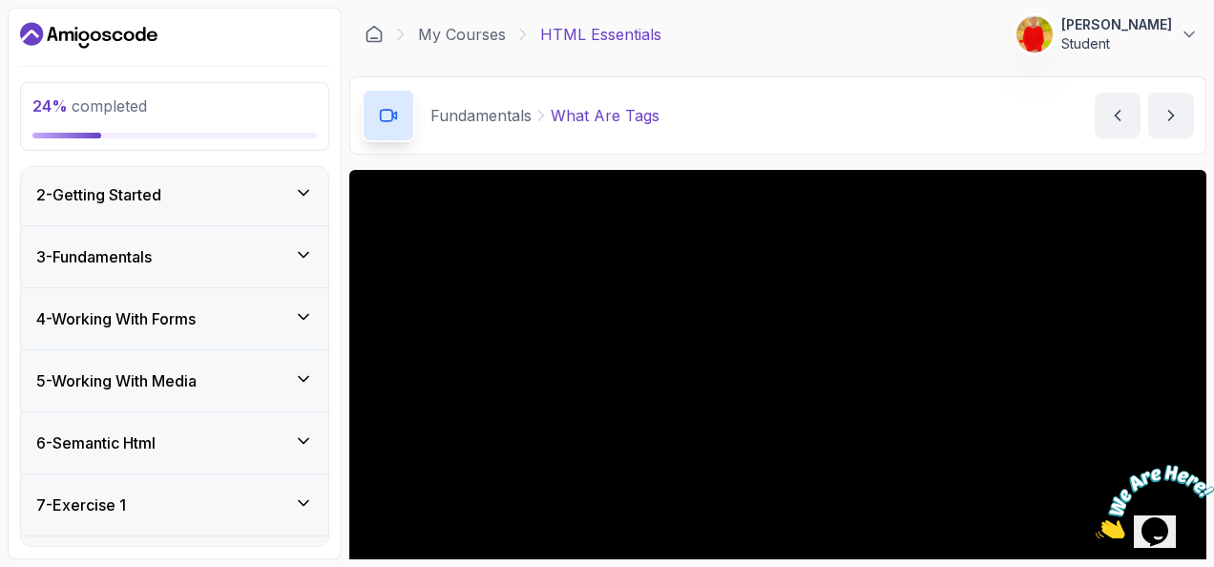
scroll to position [0, 0]
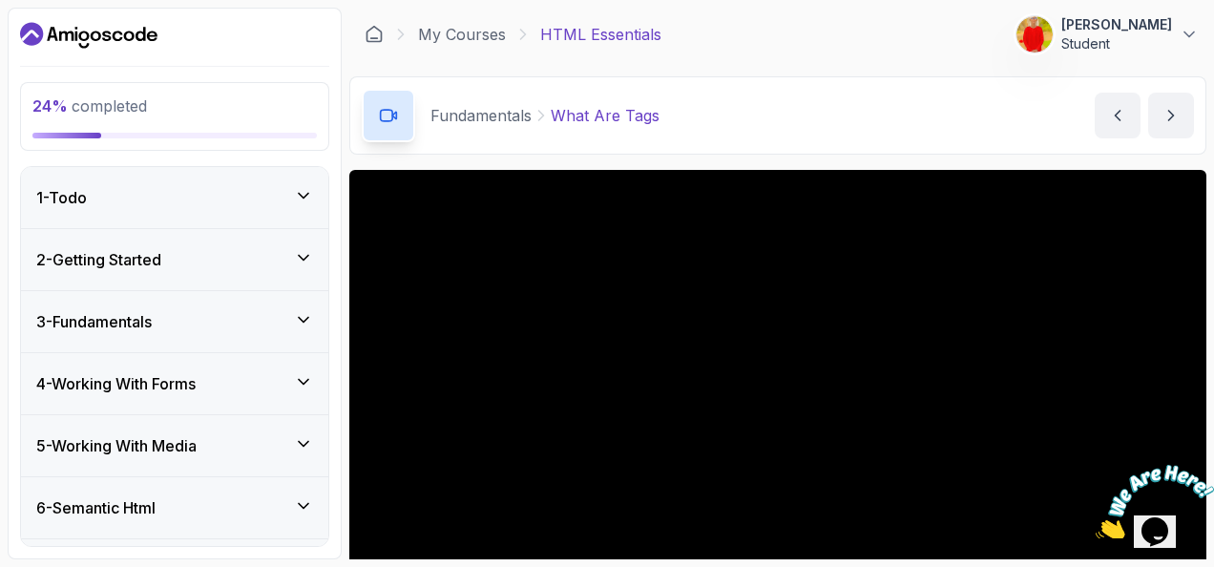
click at [307, 249] on icon at bounding box center [303, 257] width 19 height 19
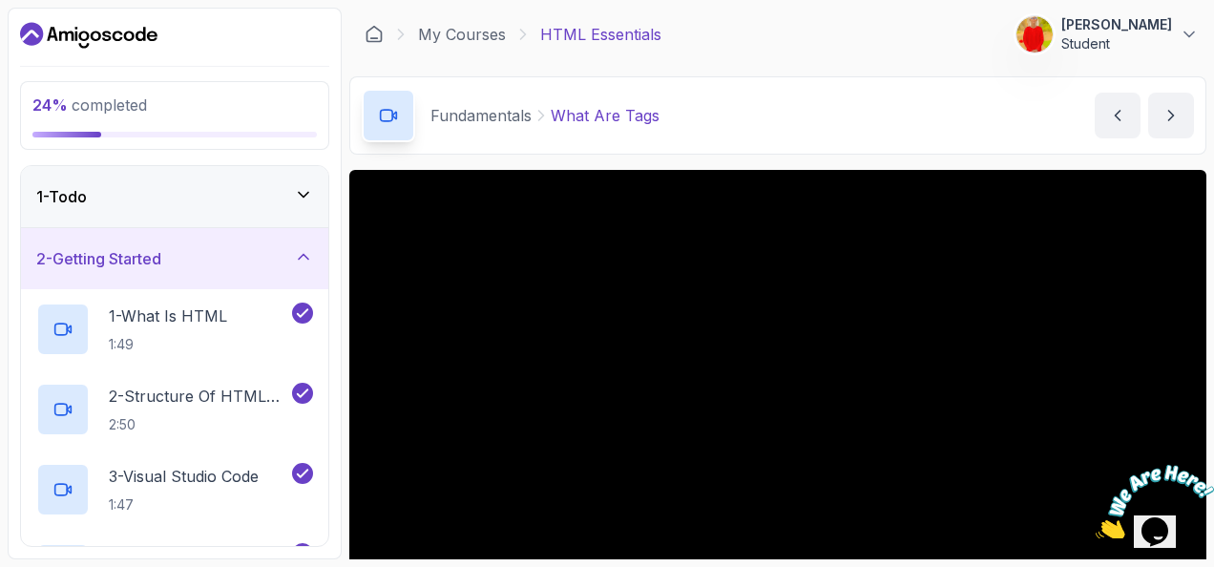
click at [307, 187] on icon at bounding box center [303, 194] width 19 height 19
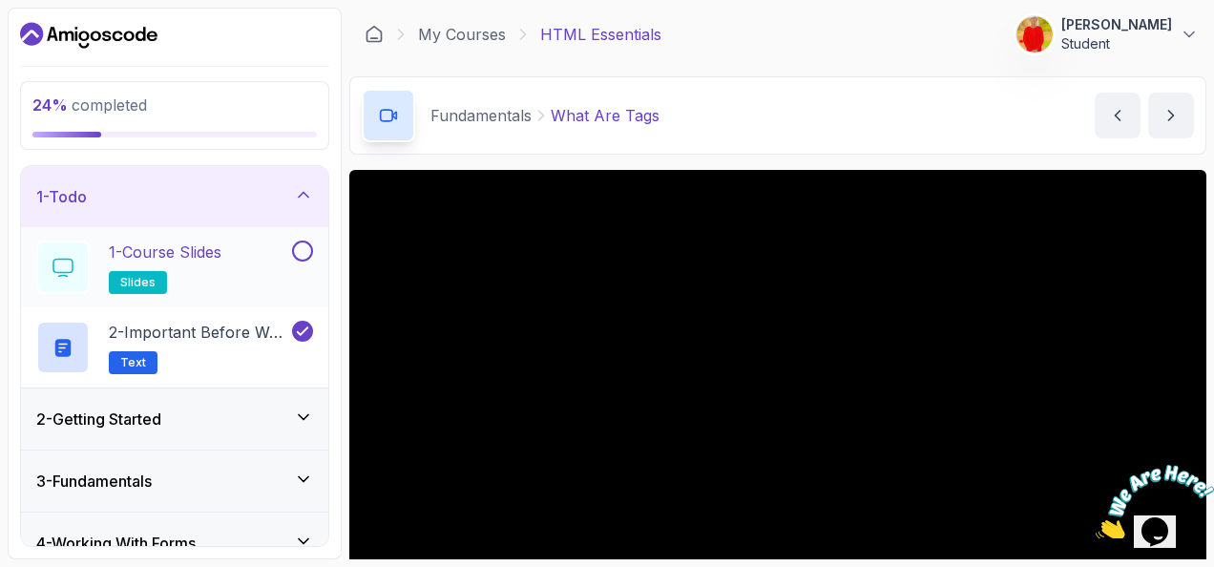
click at [308, 244] on button at bounding box center [302, 250] width 21 height 21
click at [311, 197] on icon at bounding box center [303, 194] width 19 height 19
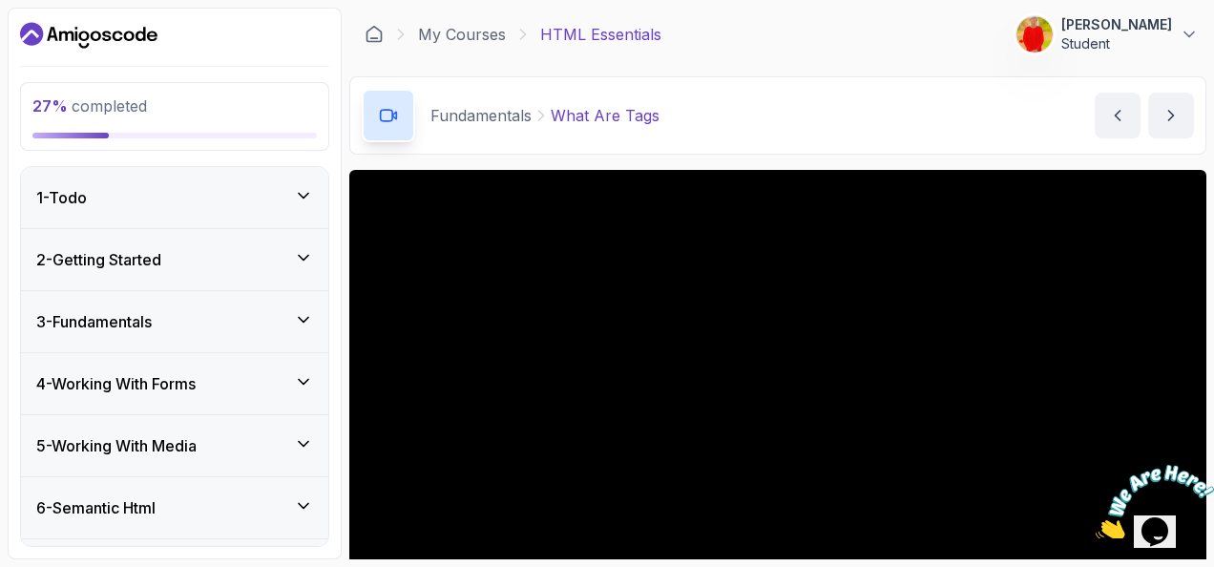
click at [302, 258] on icon at bounding box center [303, 257] width 19 height 19
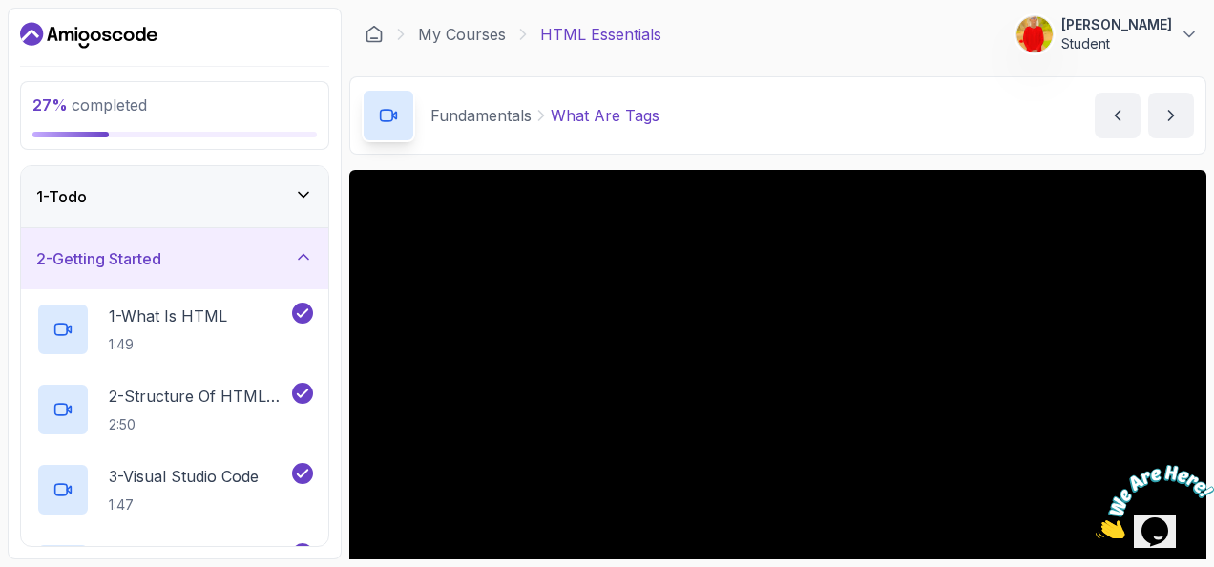
click at [296, 258] on icon at bounding box center [303, 256] width 19 height 19
